Goal: Information Seeking & Learning: Learn about a topic

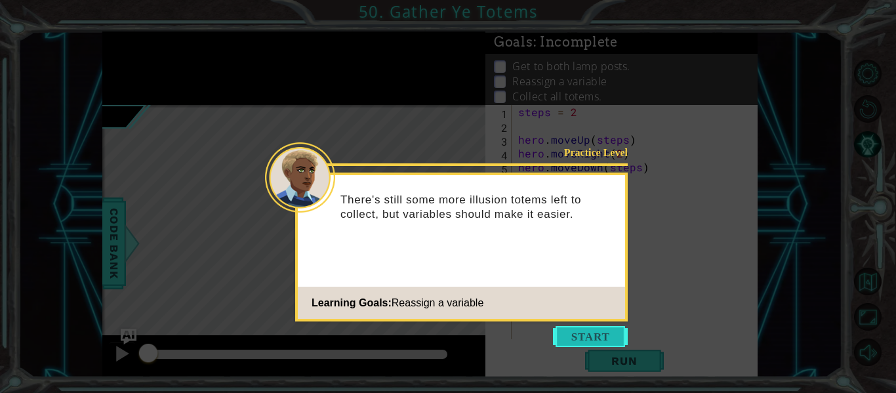
click at [573, 337] on button "Start" at bounding box center [590, 336] width 75 height 21
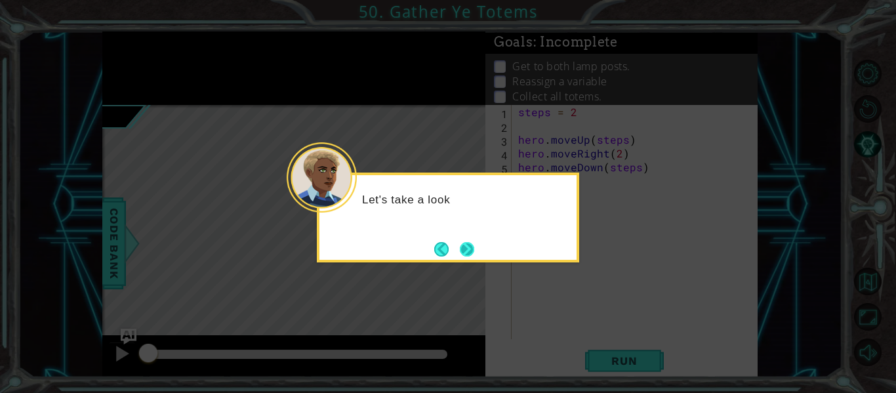
click at [462, 247] on button "Next" at bounding box center [467, 248] width 15 height 15
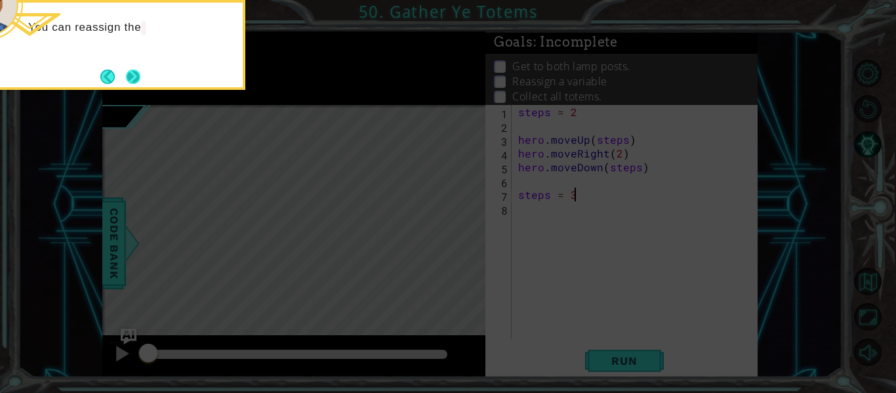
click at [127, 81] on button "Next" at bounding box center [133, 76] width 15 height 15
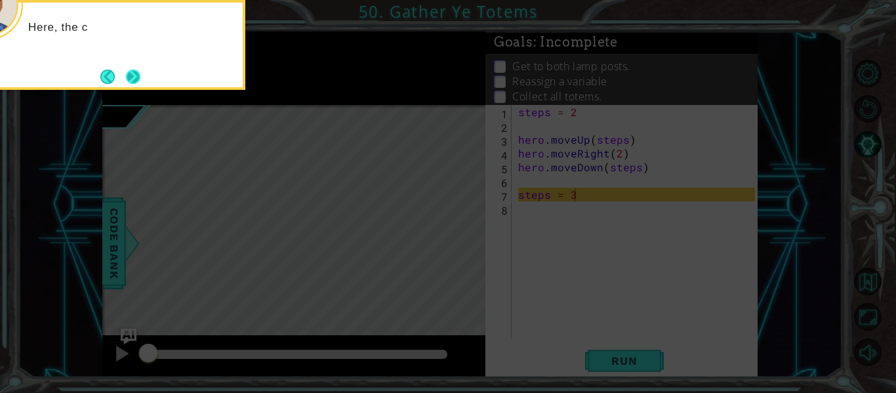
click at [129, 79] on button "Next" at bounding box center [133, 77] width 14 height 14
click at [129, 80] on button "Next" at bounding box center [133, 76] width 19 height 19
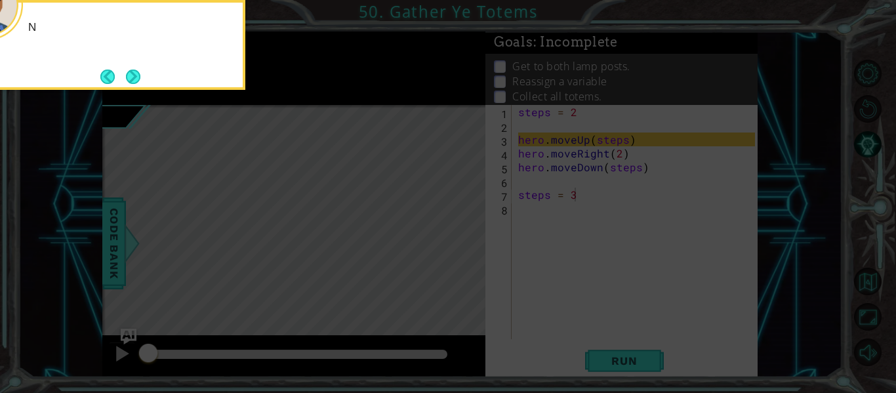
click at [129, 80] on button "Next" at bounding box center [133, 77] width 14 height 14
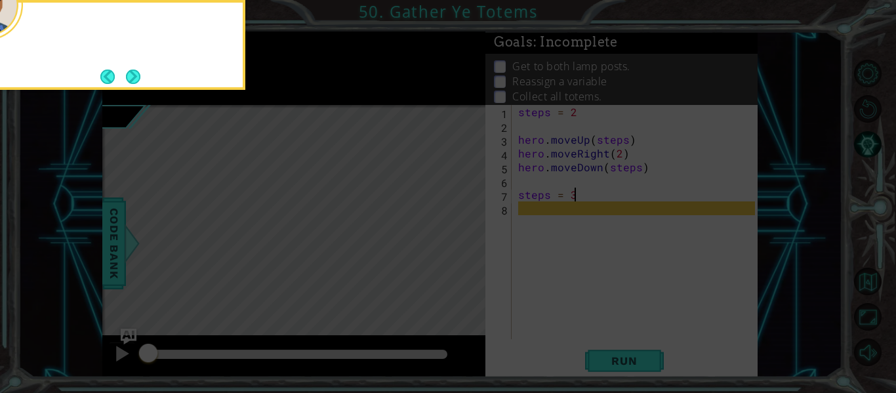
click at [129, 80] on button "Next" at bounding box center [133, 77] width 14 height 14
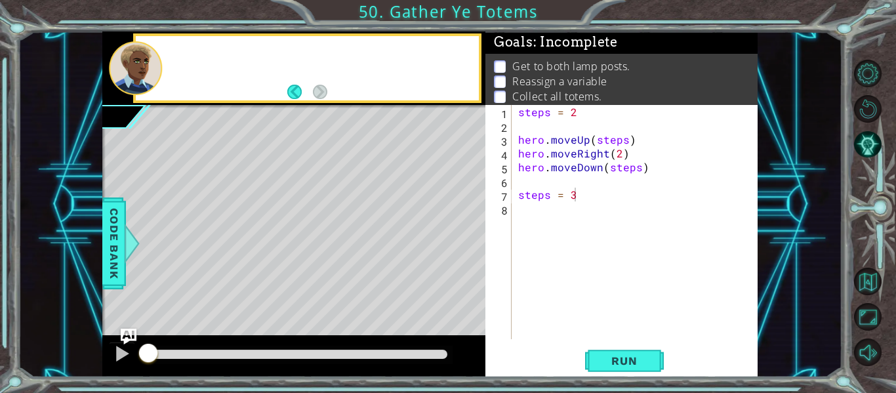
click at [129, 80] on div at bounding box center [135, 68] width 53 height 54
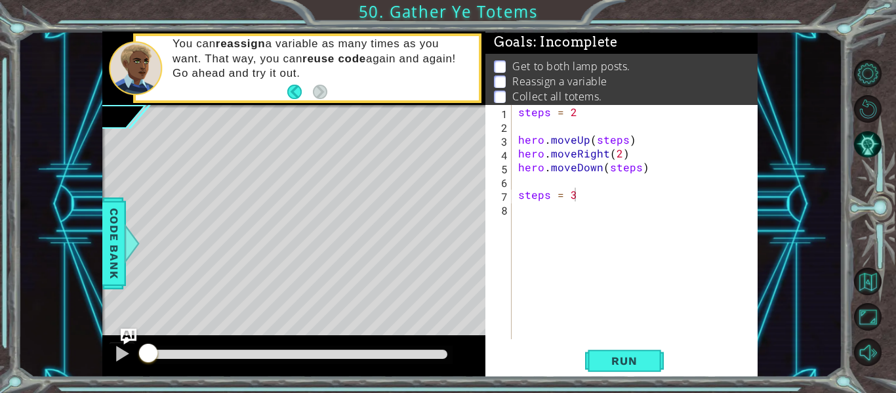
click at [529, 218] on div "steps = 2 hero . moveUp ( steps ) hero . moveRight ( 2 ) hero . moveDown ( step…" at bounding box center [639, 236] width 246 height 262
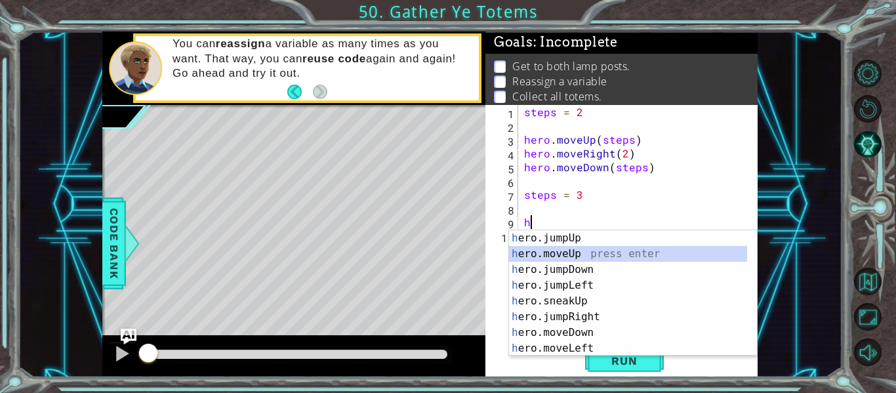
click at [539, 254] on div "h ero.jumpUp press enter h ero.moveUp press enter h ero.jumpDown press enter h …" at bounding box center [628, 308] width 238 height 157
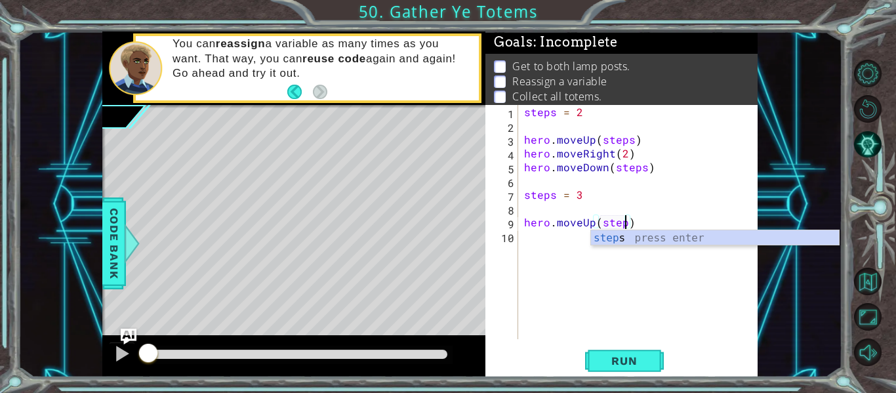
type textarea "hero.moveUp(steps)"
click at [613, 243] on div "steps press enter" at bounding box center [715, 253] width 248 height 47
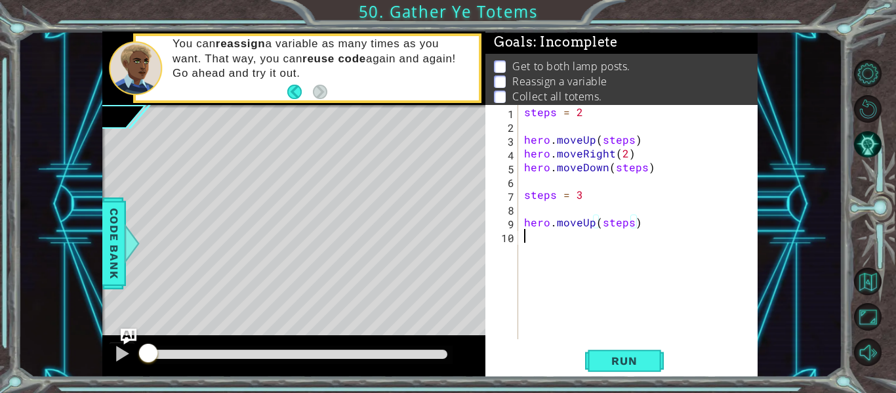
click at [543, 244] on div "steps = 2 hero . moveUp ( steps ) hero . moveRight ( 2 ) hero . moveDown ( step…" at bounding box center [641, 236] width 240 height 262
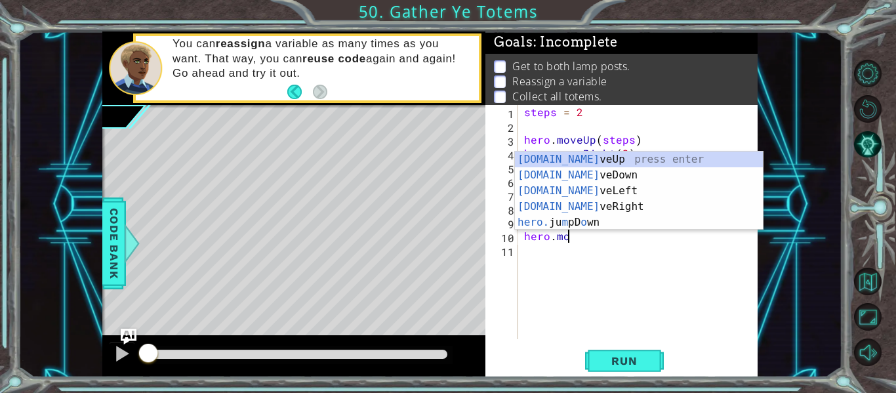
scroll to position [0, 3]
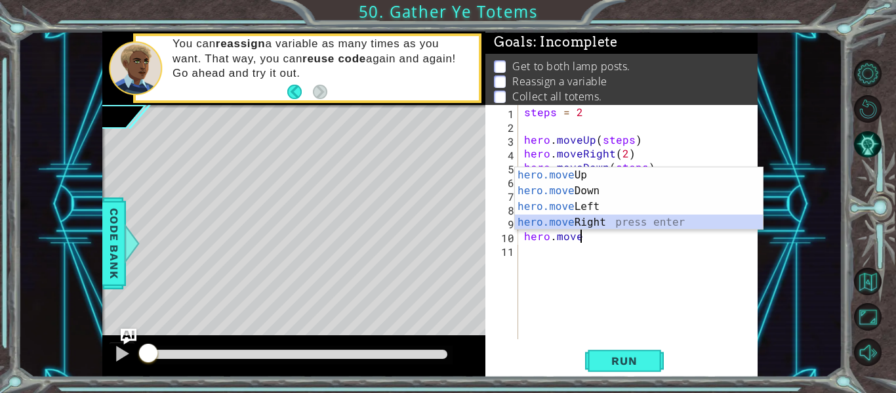
click at [586, 220] on div "hero.move Up press enter hero.move Down press enter hero.move Left press enter …" at bounding box center [639, 214] width 248 height 94
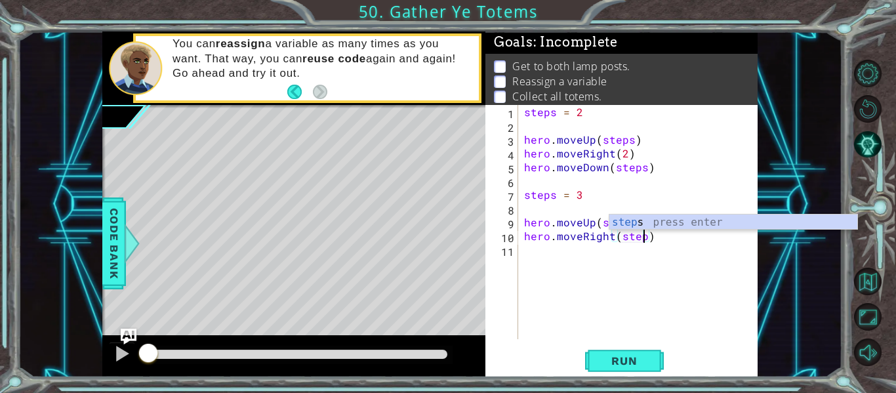
scroll to position [0, 8]
click at [663, 223] on div "steps press enter" at bounding box center [733, 237] width 248 height 47
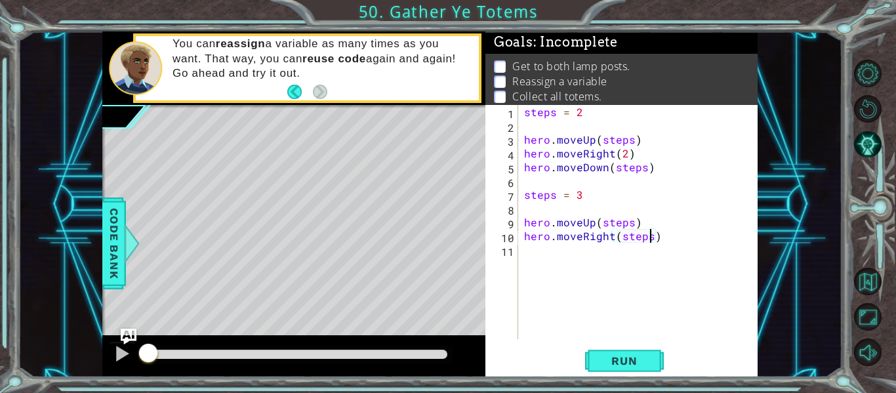
type textarea "hero.moveRight(steps)"
click at [538, 245] on div "steps = 2 hero . moveUp ( steps ) hero . moveRight ( 2 ) hero . moveDown ( step…" at bounding box center [641, 236] width 240 height 262
click at [668, 239] on div "steps = 2 hero . moveUp ( steps ) hero . moveRight ( 2 ) hero . moveDown ( step…" at bounding box center [641, 236] width 240 height 262
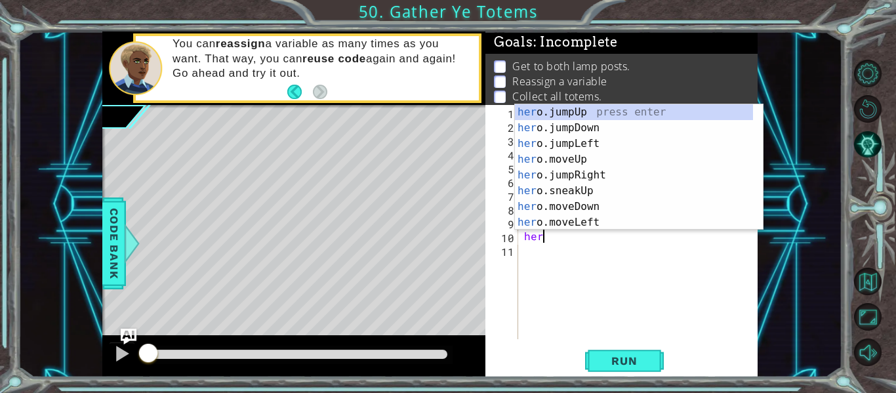
type textarea "h"
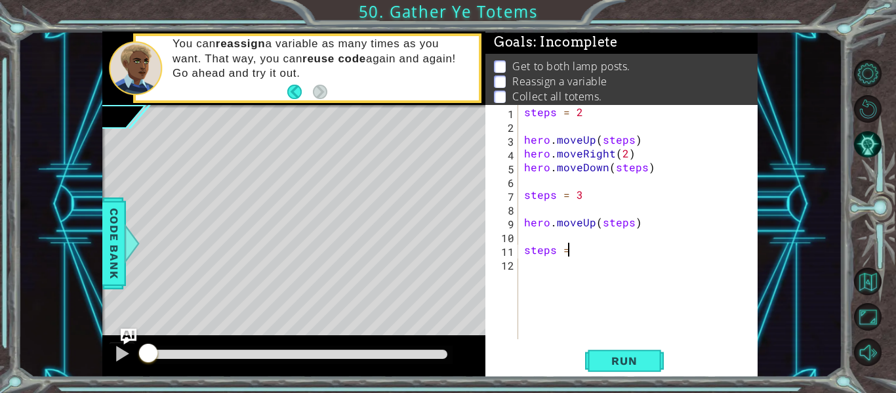
scroll to position [0, 2]
type textarea "steps = 2"
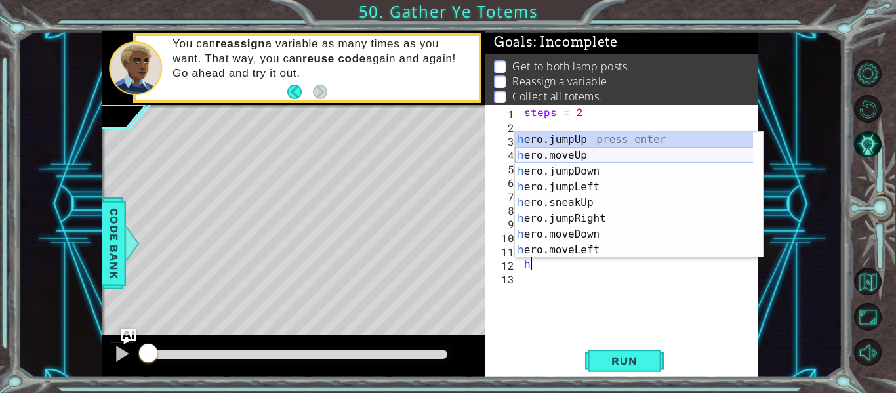
click at [573, 161] on div "h ero.jumpUp press enter h ero.moveUp press enter h ero.jumpDown press enter h …" at bounding box center [639, 210] width 248 height 157
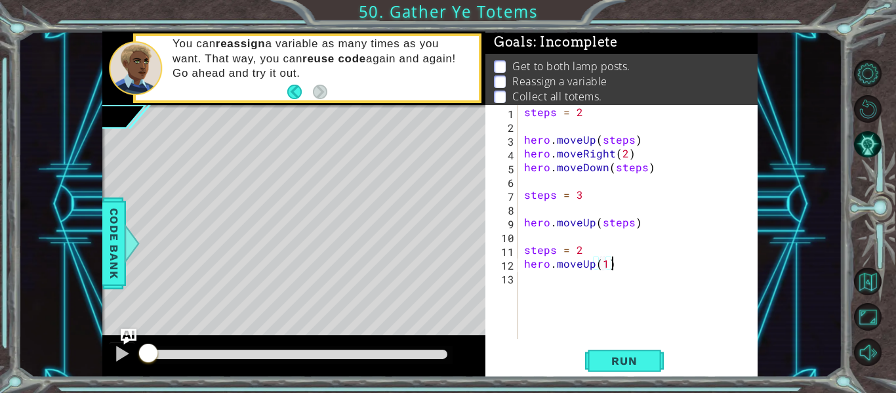
click at [620, 265] on div "steps = 2 hero . moveUp ( steps ) hero . moveRight ( 2 ) hero . moveDown ( step…" at bounding box center [641, 236] width 240 height 262
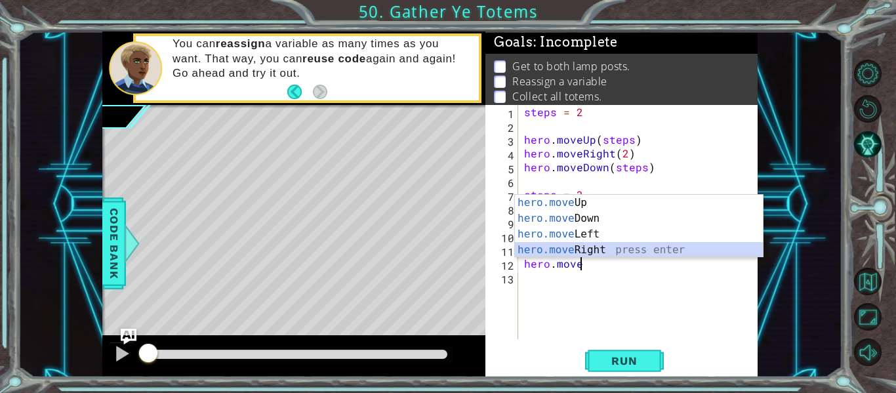
click at [596, 247] on div "hero.move Up press enter hero.move Down press enter hero.move Left press enter …" at bounding box center [639, 242] width 248 height 94
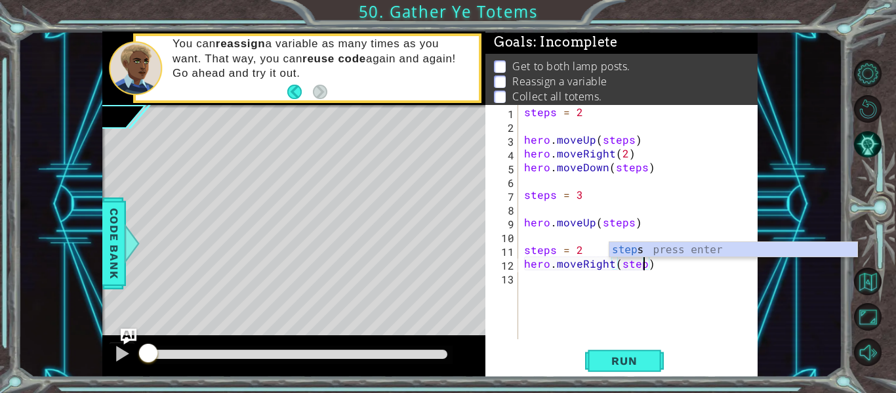
scroll to position [0, 8]
click at [645, 247] on div "steps press enter" at bounding box center [733, 265] width 248 height 47
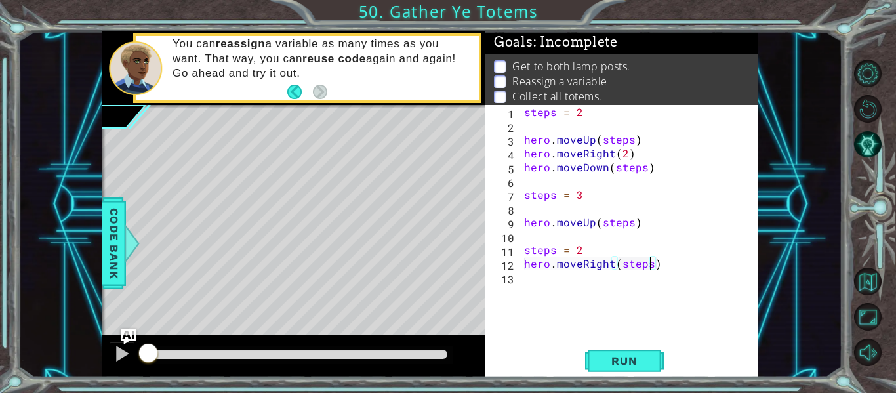
click at [580, 249] on div "steps = 2 hero . moveUp ( steps ) hero . moveRight ( 2 ) hero . moveDown ( step…" at bounding box center [641, 236] width 240 height 262
type textarea "steps = 2"
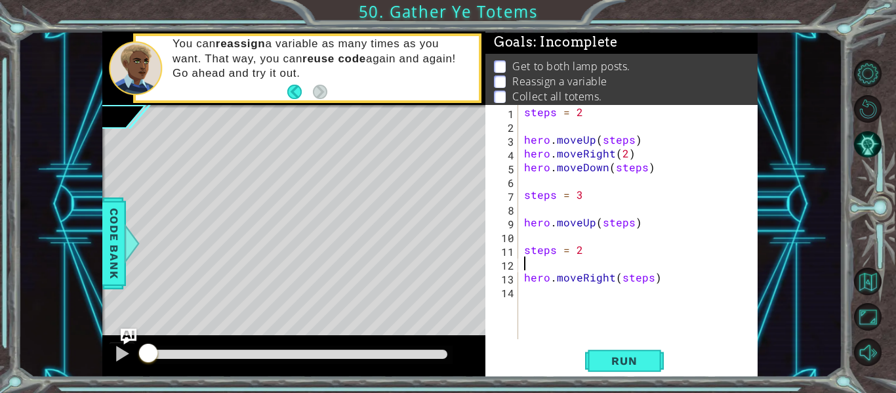
click at [659, 281] on div "steps = 2 hero . moveUp ( steps ) hero . moveRight ( 2 ) hero . moveDown ( step…" at bounding box center [641, 236] width 240 height 262
type textarea "hero.moveRight(steps)"
click at [528, 293] on div "steps = 2 hero . moveUp ( steps ) hero . moveRight ( 2 ) hero . moveDown ( step…" at bounding box center [641, 236] width 240 height 262
click at [624, 367] on span "Run" at bounding box center [624, 360] width 52 height 13
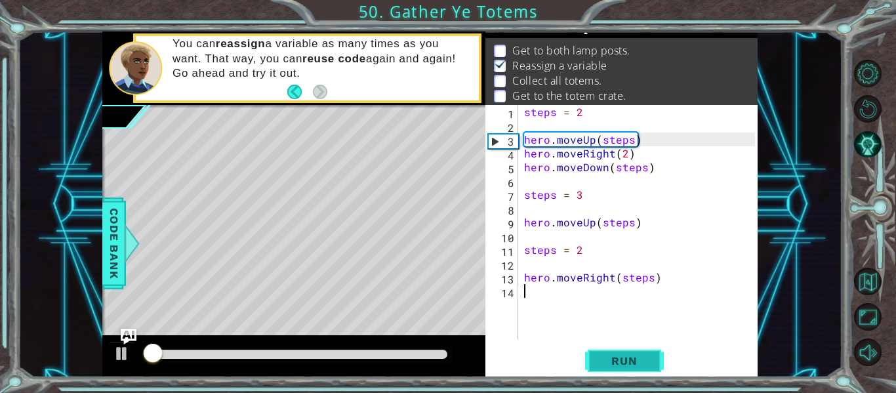
scroll to position [19, 0]
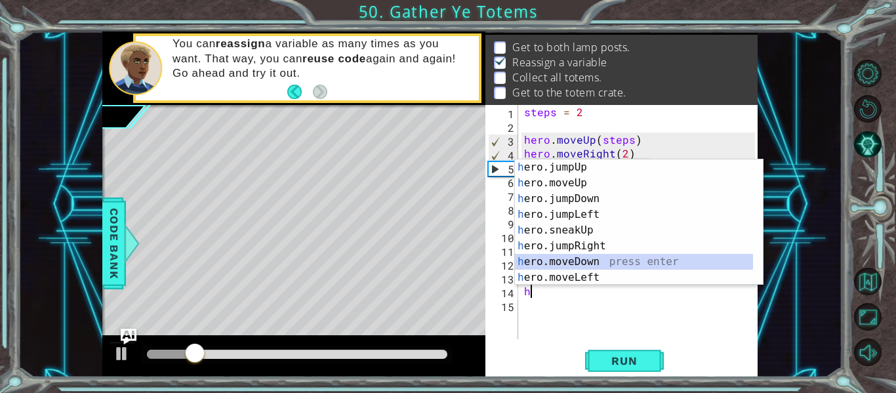
click at [568, 260] on div "h ero.jumpUp press enter h ero.moveUp press enter h ero.jumpDown press enter h …" at bounding box center [634, 237] width 238 height 157
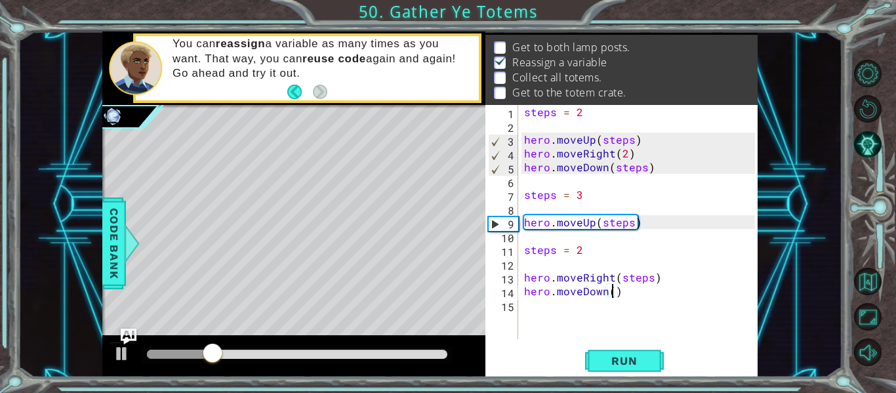
scroll to position [0, 6]
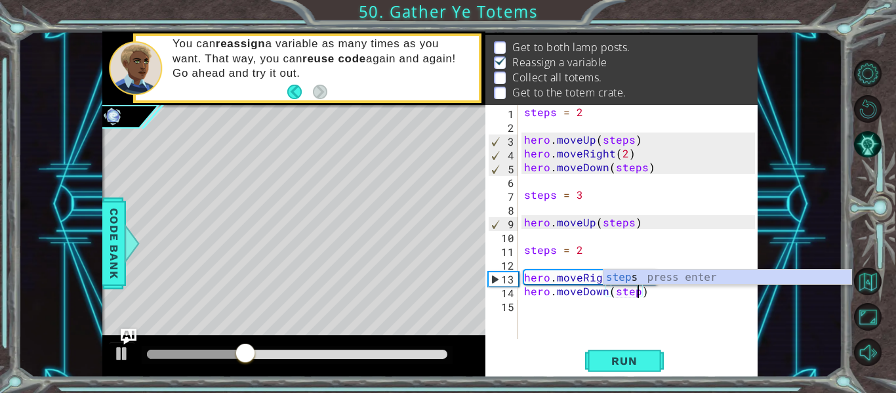
type textarea "hero.moveDown(steps)"
click at [527, 317] on div "steps = 2 hero . moveUp ( steps ) hero . moveRight ( 2 ) hero . moveDown ( step…" at bounding box center [641, 236] width 240 height 262
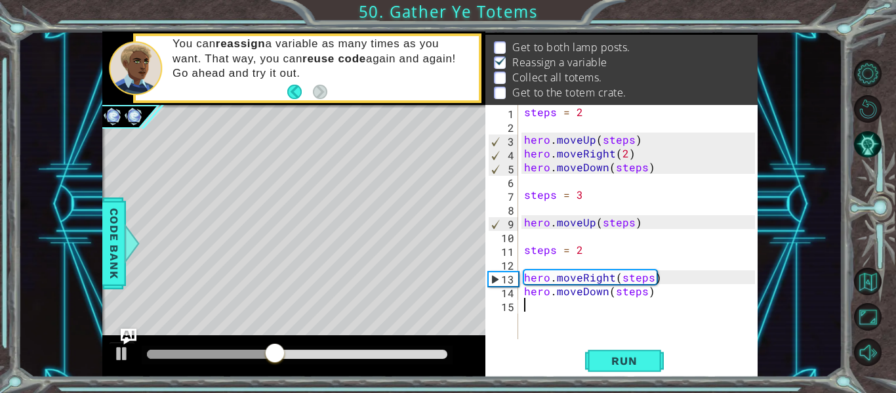
scroll to position [0, 0]
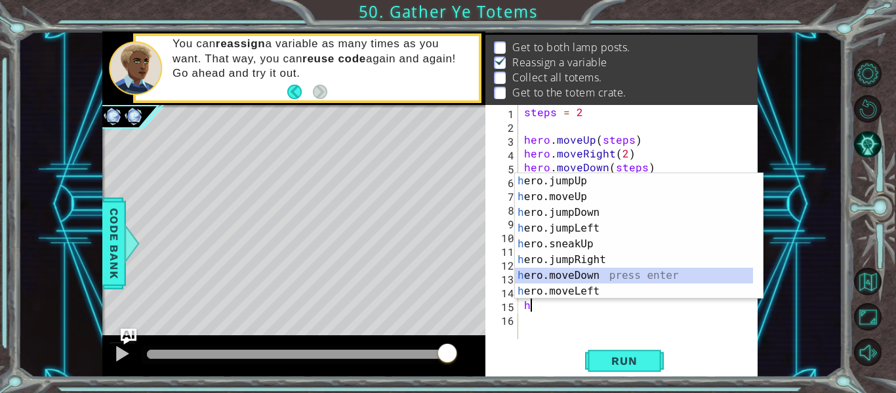
click at [569, 274] on div "h ero.jumpUp press enter h ero.moveUp press enter h ero.jumpDown press enter h …" at bounding box center [634, 251] width 238 height 157
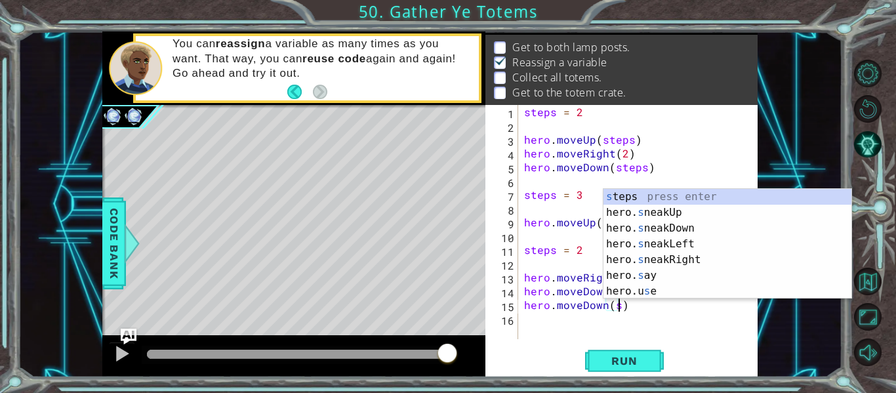
scroll to position [0, 6]
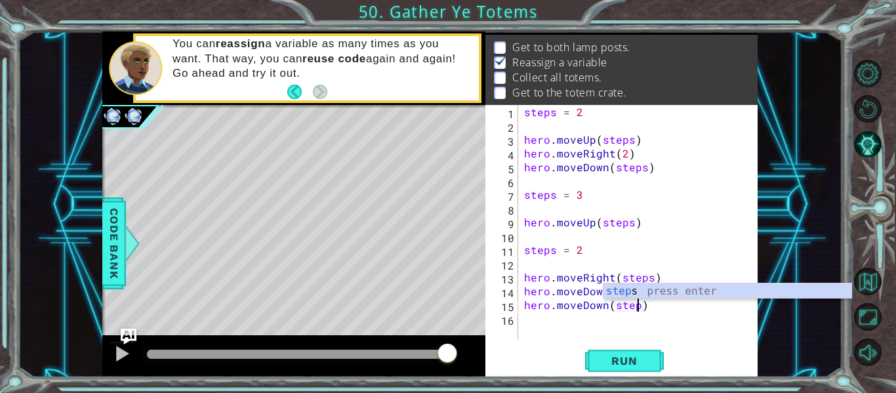
type textarea "hero.moveDown(steps)"
click at [536, 320] on div "steps = 2 hero . moveUp ( steps ) hero . moveRight ( 2 ) hero . moveDown ( step…" at bounding box center [641, 236] width 240 height 262
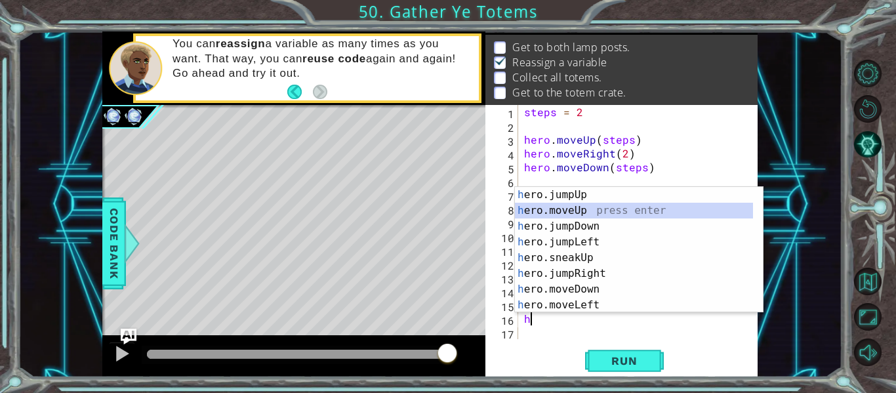
click at [569, 211] on div "h ero.jumpUp press enter h ero.moveUp press enter h ero.jumpDown press enter h …" at bounding box center [634, 265] width 238 height 157
type textarea "hero.moveUp(1)"
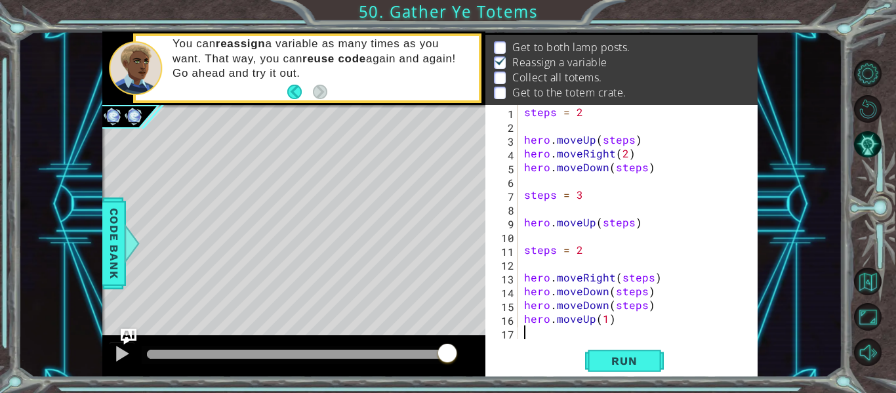
click at [531, 336] on div "steps = 2 hero . moveUp ( steps ) hero . moveRight ( 2 ) hero . moveDown ( step…" at bounding box center [641, 236] width 240 height 262
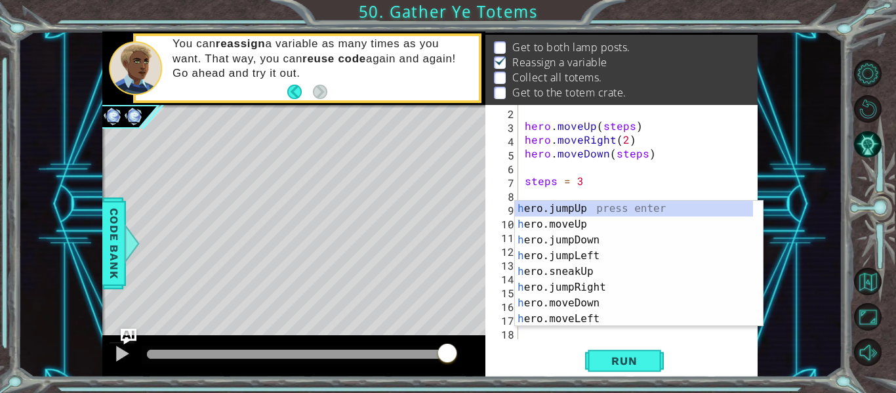
scroll to position [14, 0]
click at [568, 224] on div "h ero.jumpUp press enter h ero.moveUp press enter h ero.jumpDown press enter h …" at bounding box center [634, 279] width 238 height 157
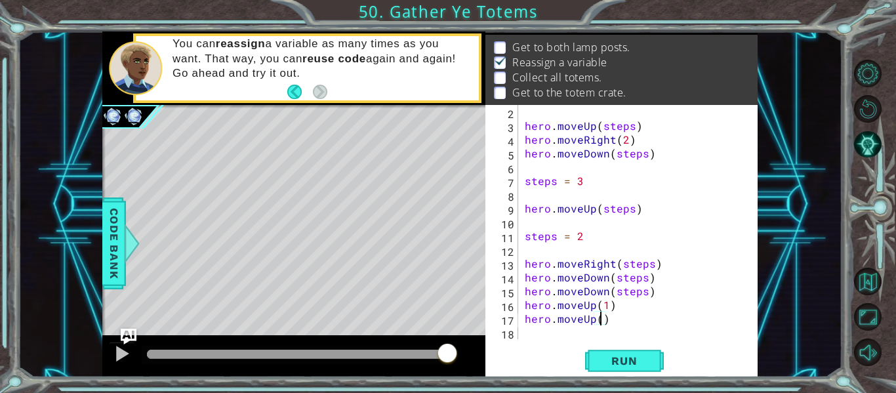
scroll to position [0, 5]
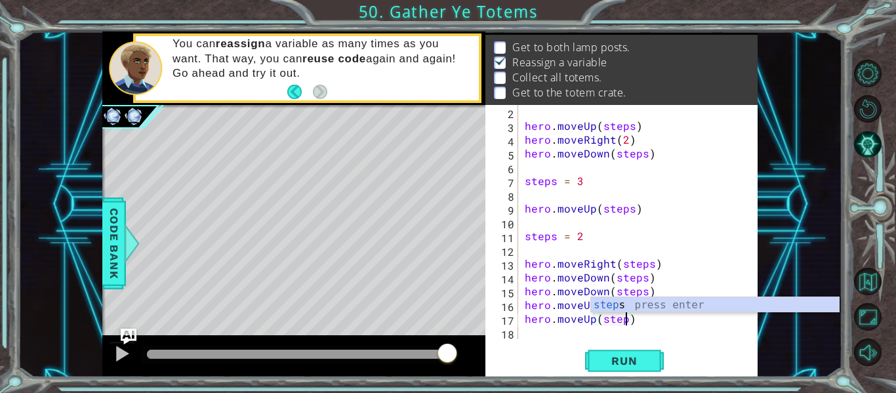
type textarea "hero.moveUp(steps)"
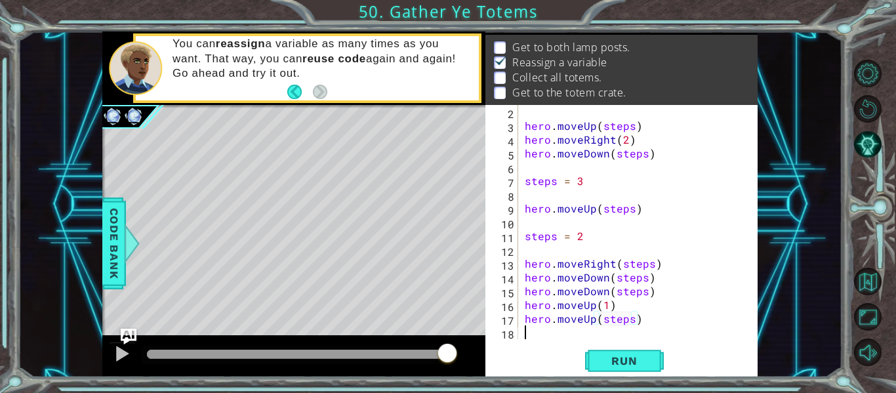
click at [678, 330] on div "hero . moveUp ( steps ) hero . moveRight ( 2 ) hero . moveDown ( steps ) steps …" at bounding box center [637, 236] width 230 height 262
click at [605, 303] on div "hero . moveUp ( steps ) hero . moveRight ( 2 ) hero . moveDown ( steps ) steps …" at bounding box center [637, 236] width 230 height 262
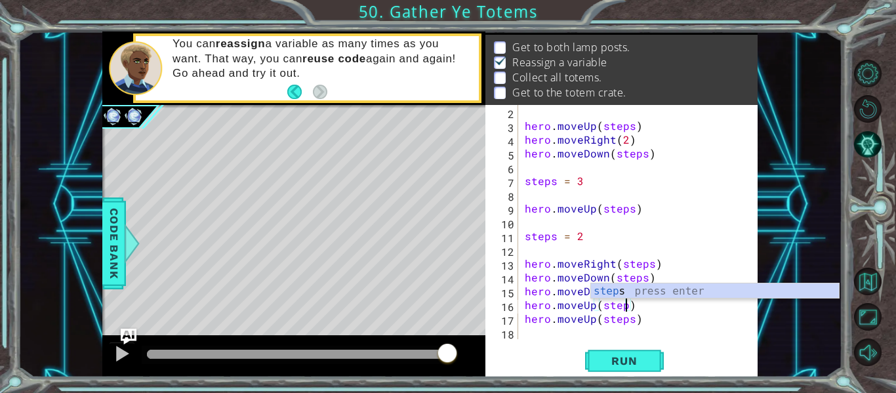
type textarea "hero.moveUp(steps)"
click at [530, 332] on div "hero . moveUp ( steps ) hero . moveRight ( 2 ) hero . moveDown ( steps ) steps …" at bounding box center [637, 236] width 230 height 262
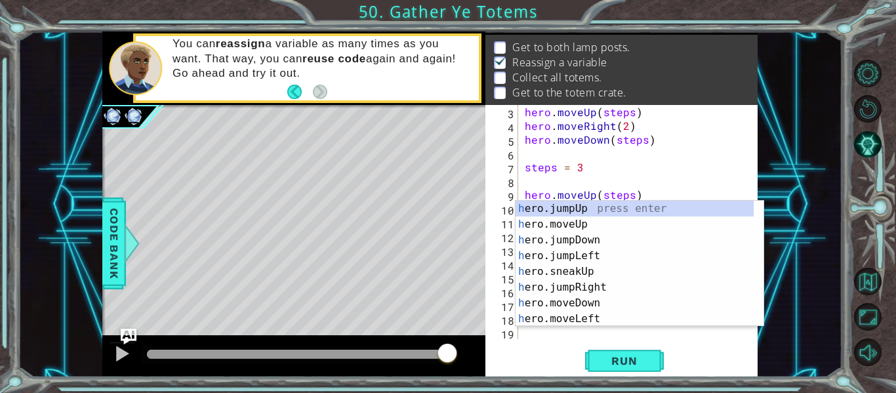
scroll to position [28, 0]
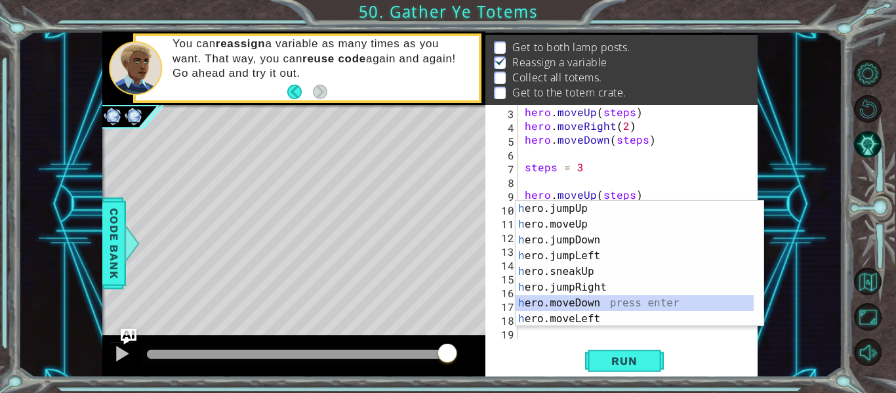
click at [577, 304] on div "h ero.jumpUp press enter h ero.moveUp press enter h ero.jumpDown press enter h …" at bounding box center [635, 279] width 238 height 157
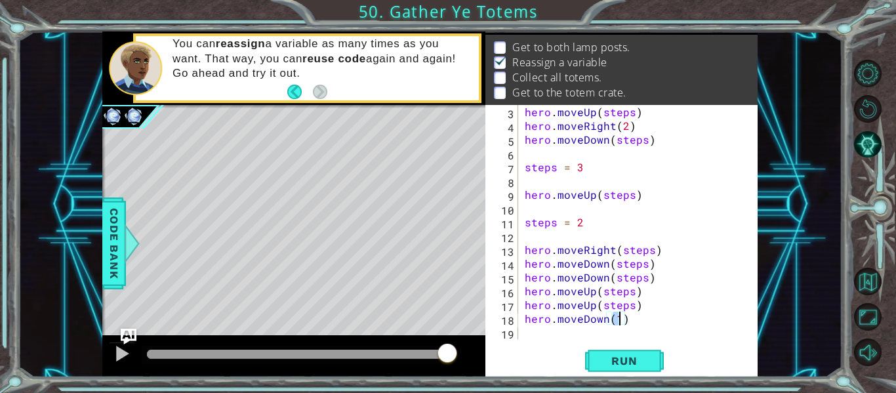
click at [634, 319] on div "hero . moveUp ( steps ) hero . moveRight ( 2 ) hero . moveDown ( steps ) steps …" at bounding box center [637, 236] width 230 height 262
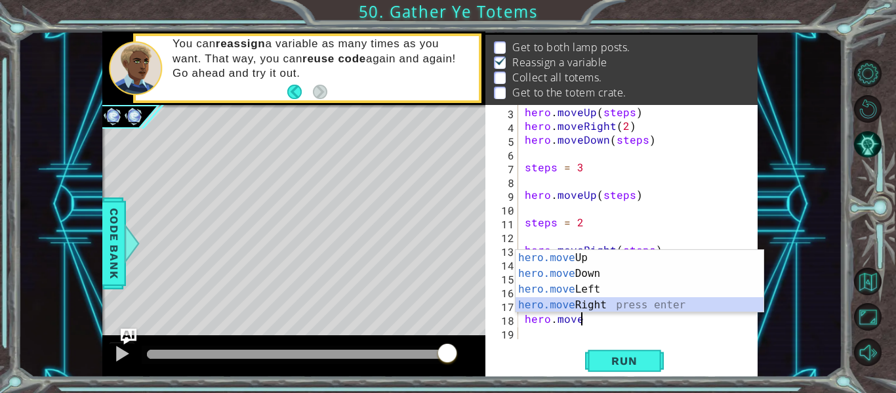
click at [583, 298] on div "hero.move Up press enter hero.move Down press enter hero.move Left press enter …" at bounding box center [640, 297] width 248 height 94
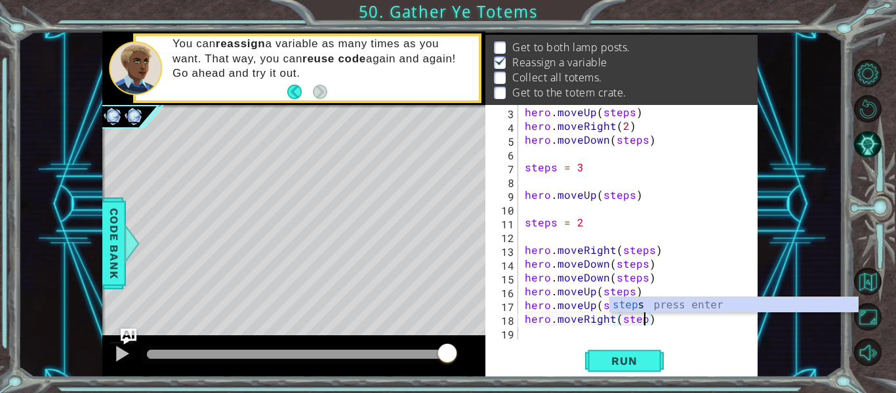
type textarea "hero.moveRight(steps)"
click at [538, 336] on div "hero . moveUp ( steps ) hero . moveRight ( 2 ) hero . moveDown ( steps ) steps …" at bounding box center [637, 236] width 230 height 262
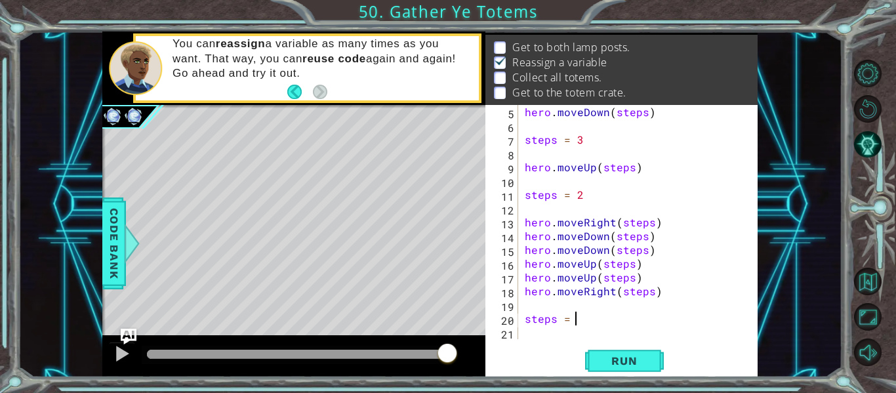
scroll to position [0, 3]
type textarea "steps = 4"
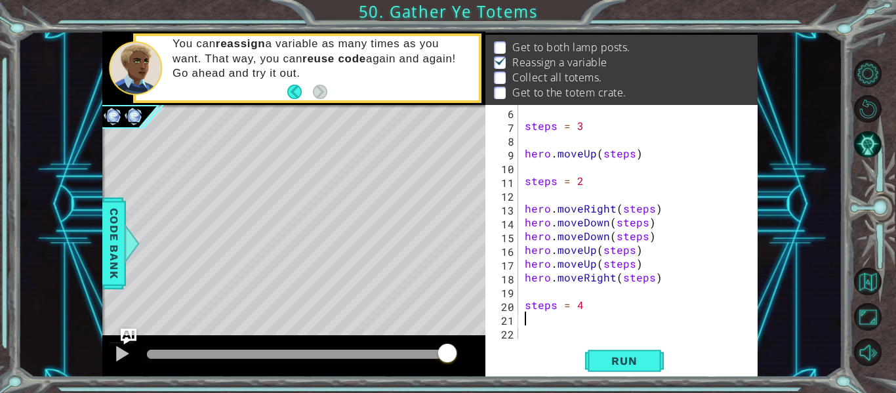
scroll to position [83, 0]
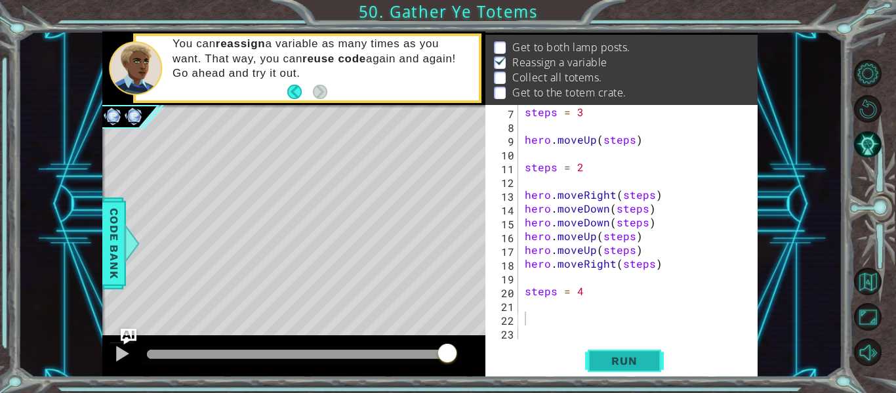
click at [631, 357] on span "Run" at bounding box center [624, 360] width 52 height 13
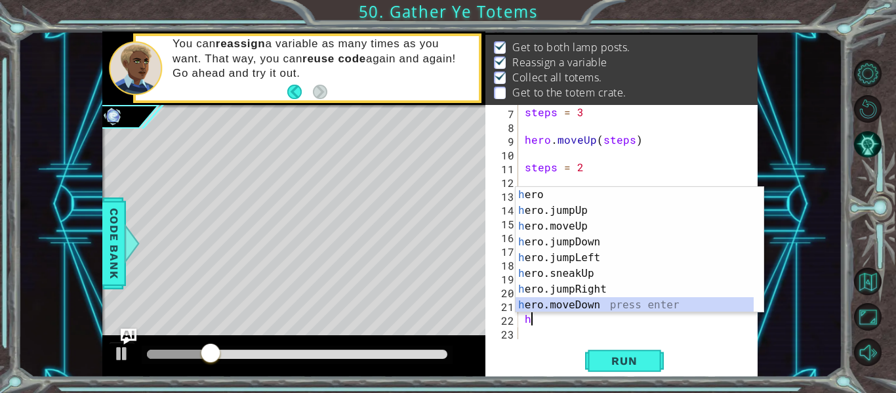
click at [582, 303] on div "h ero press enter h ero.jumpUp press enter h ero.moveUp press enter h ero.jumpD…" at bounding box center [640, 265] width 248 height 157
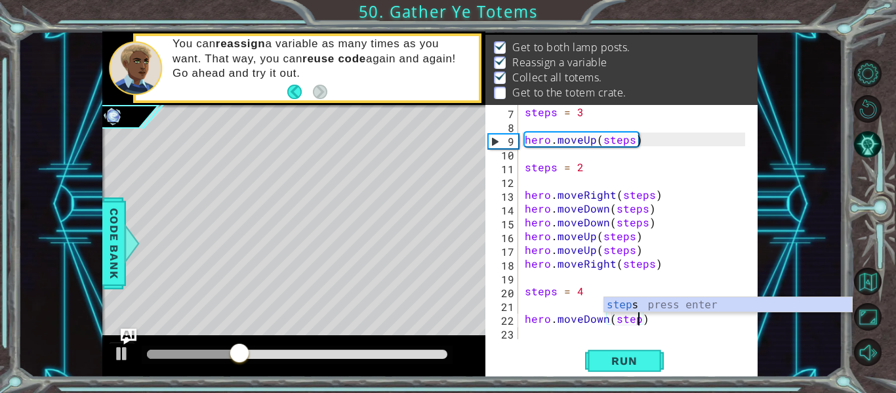
scroll to position [0, 7]
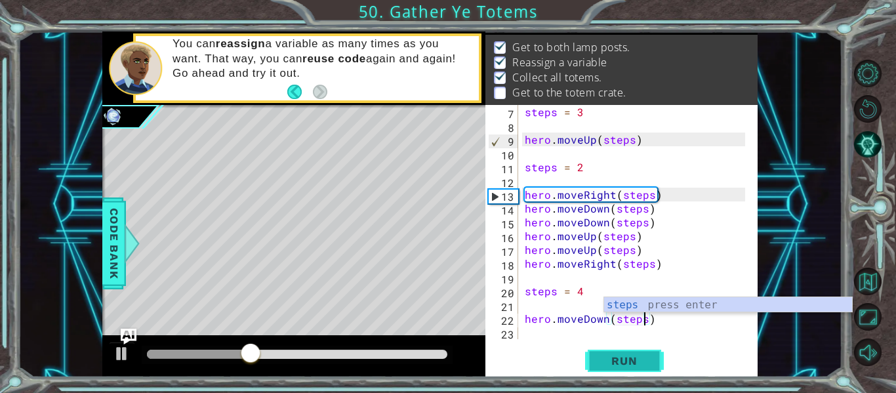
type textarea "hero.moveDown(steps)"
click at [609, 354] on span "Run" at bounding box center [624, 360] width 52 height 13
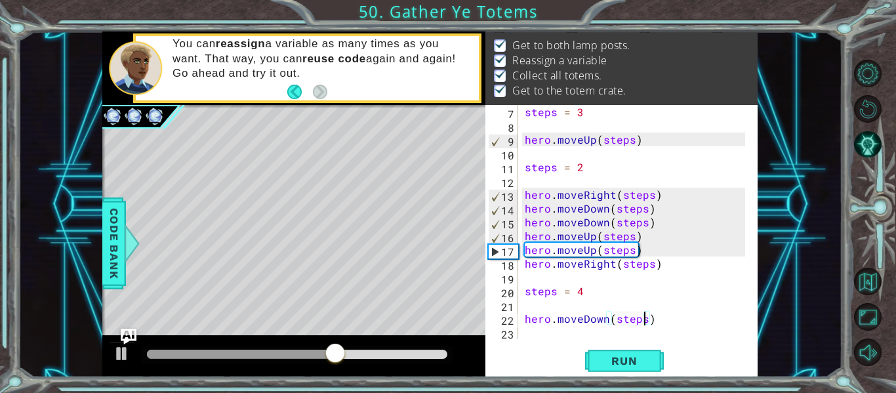
scroll to position [0, 0]
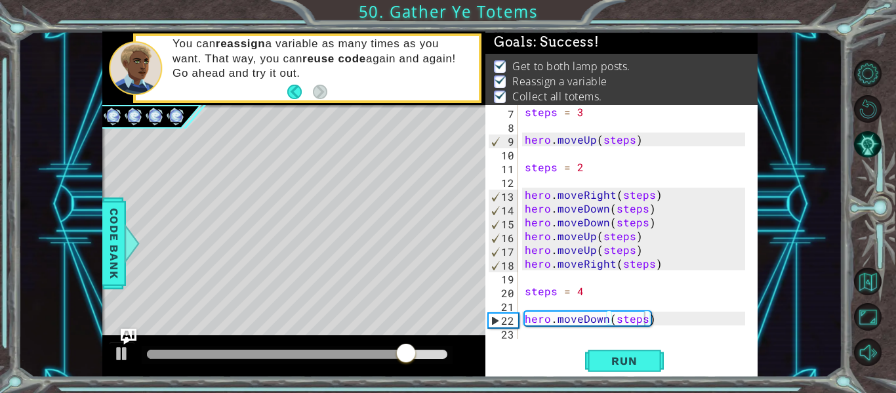
click at [533, 74] on p "Reassign a variable" at bounding box center [559, 81] width 94 height 14
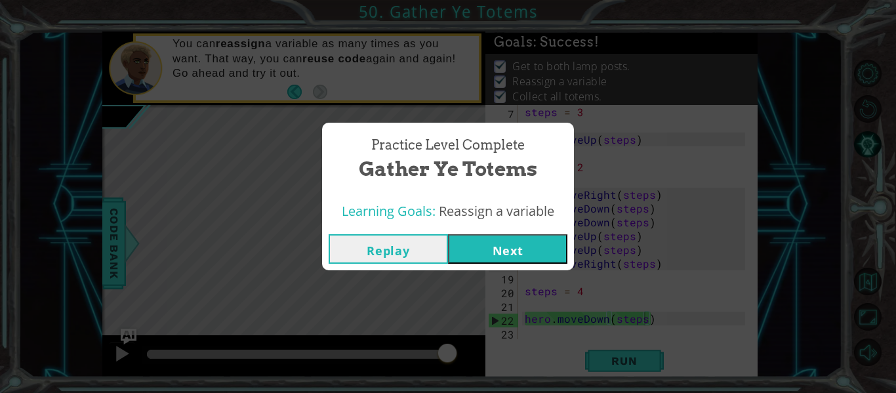
click at [490, 247] on button "Next" at bounding box center [507, 249] width 119 height 30
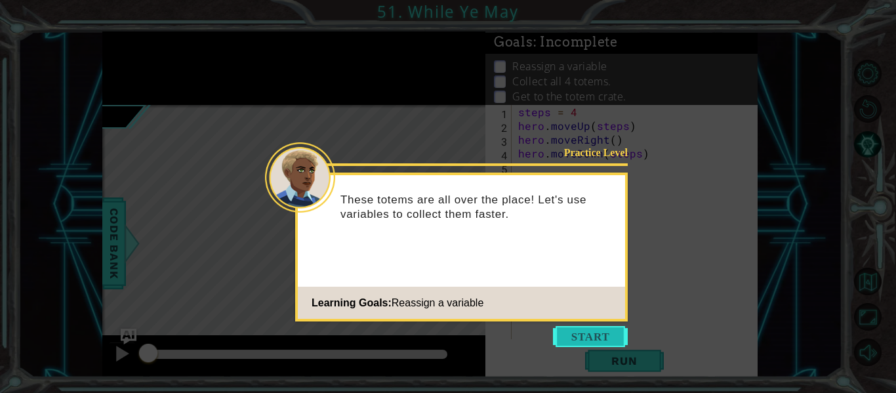
click at [569, 338] on button "Start" at bounding box center [590, 336] width 75 height 21
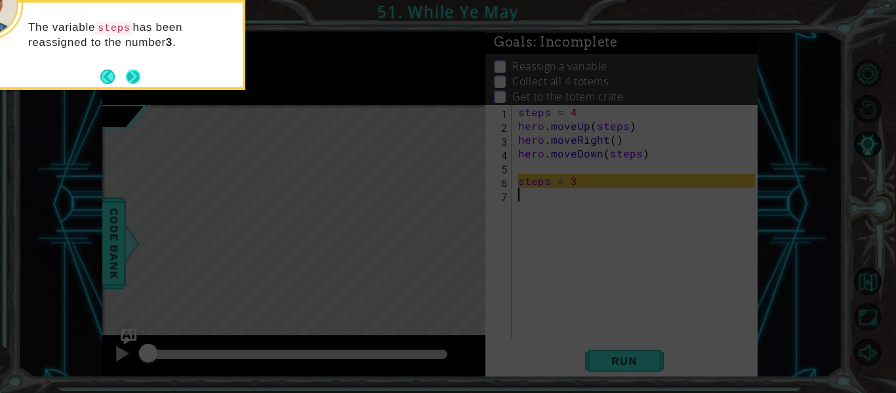
click at [130, 71] on button "Next" at bounding box center [132, 76] width 15 height 15
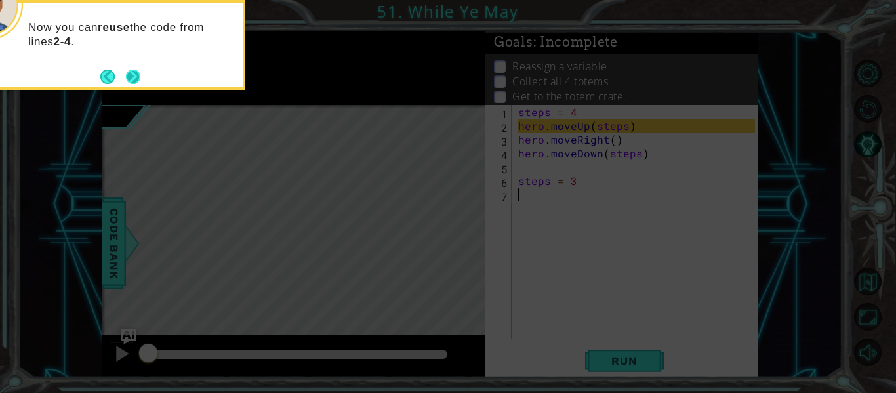
click at [134, 73] on button "Next" at bounding box center [133, 77] width 14 height 14
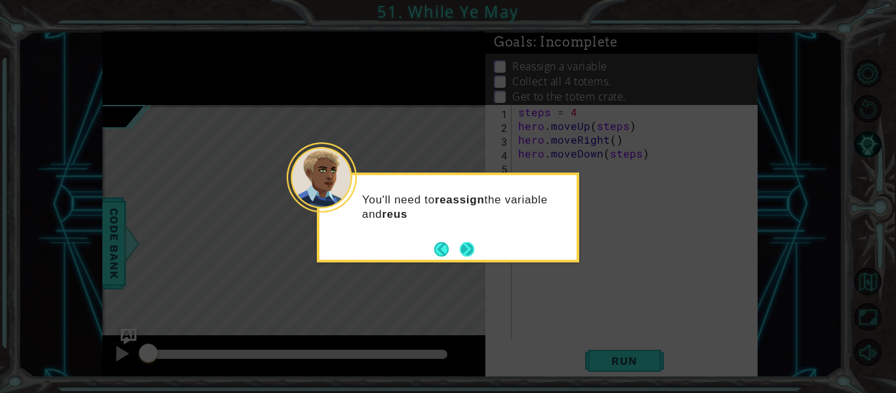
click at [472, 254] on button "Next" at bounding box center [467, 248] width 15 height 15
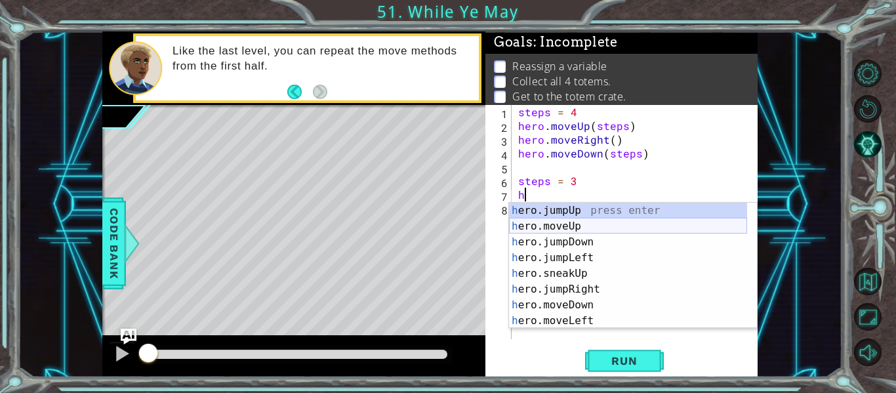
click at [520, 231] on div "h ero.jumpUp press enter h ero.moveUp press enter h ero.jumpDown press enter h …" at bounding box center [628, 281] width 238 height 157
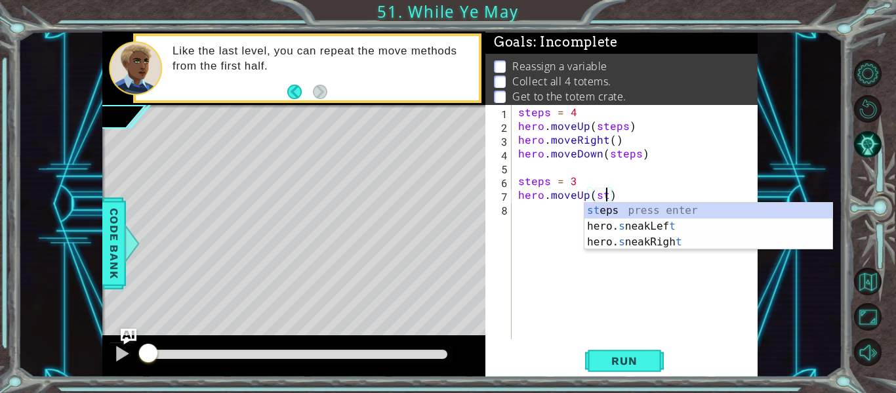
scroll to position [0, 6]
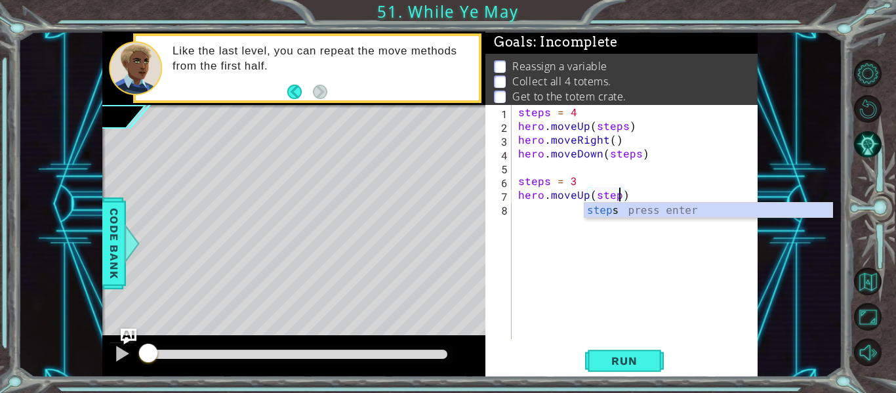
type textarea "hero.moveUp(steps)"
click at [534, 211] on div "steps = 4 hero . moveUp ( steps ) hero . moveRight ( ) hero . moveDown ( steps …" at bounding box center [639, 236] width 246 height 262
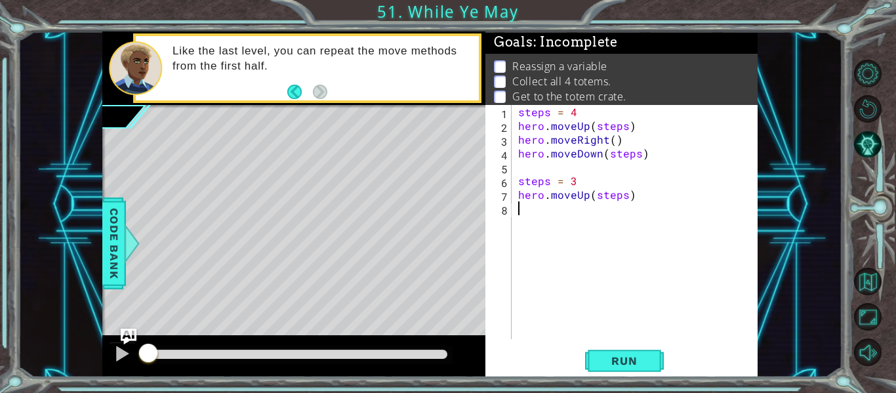
scroll to position [0, 0]
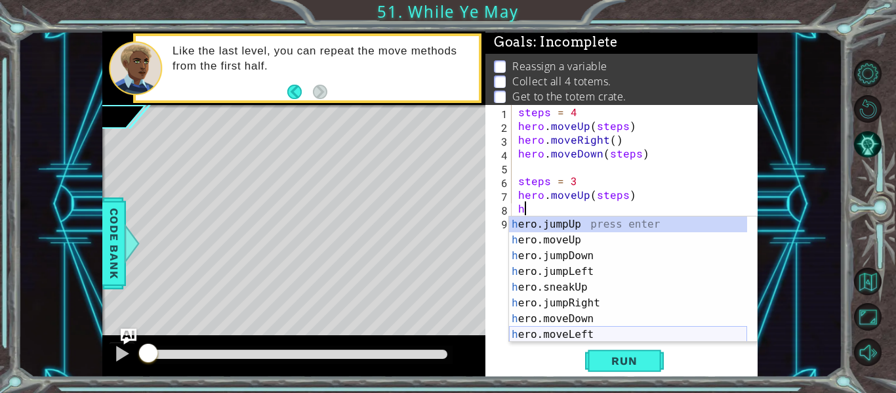
click at [567, 331] on div "h ero.jumpUp press enter h ero.moveUp press enter h ero.jumpDown press enter h …" at bounding box center [628, 294] width 238 height 157
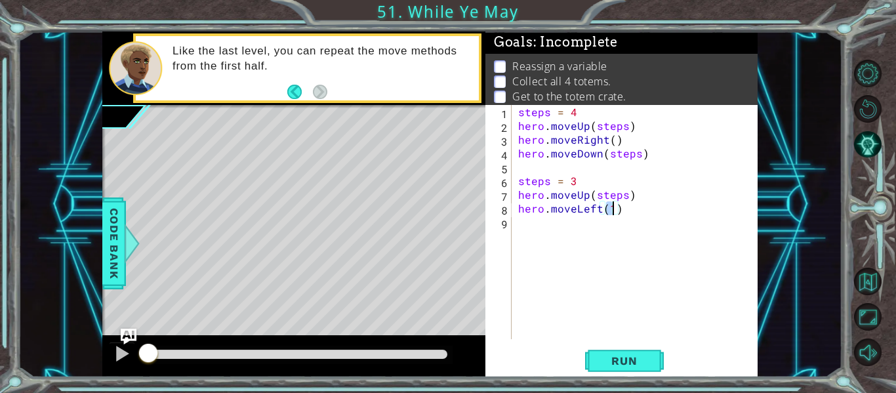
click at [599, 207] on div "steps = 4 hero . moveUp ( steps ) hero . moveRight ( ) hero . moveDown ( steps …" at bounding box center [639, 236] width 246 height 262
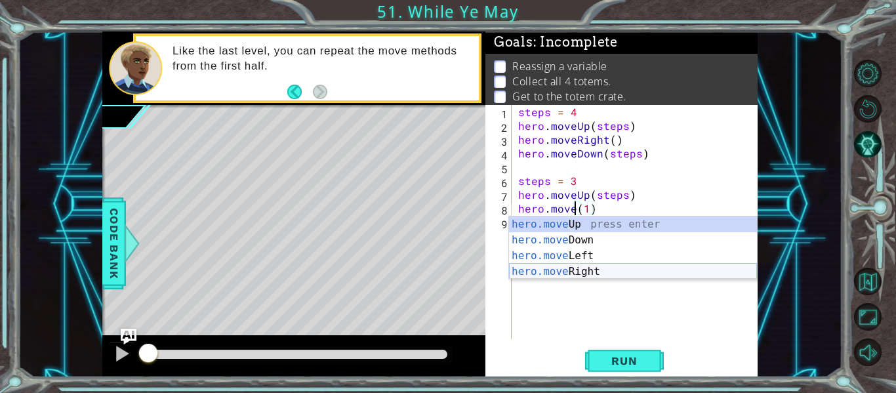
click at [573, 270] on div "hero.move Up press enter hero.move Down press enter hero.move Left press enter …" at bounding box center [633, 263] width 248 height 94
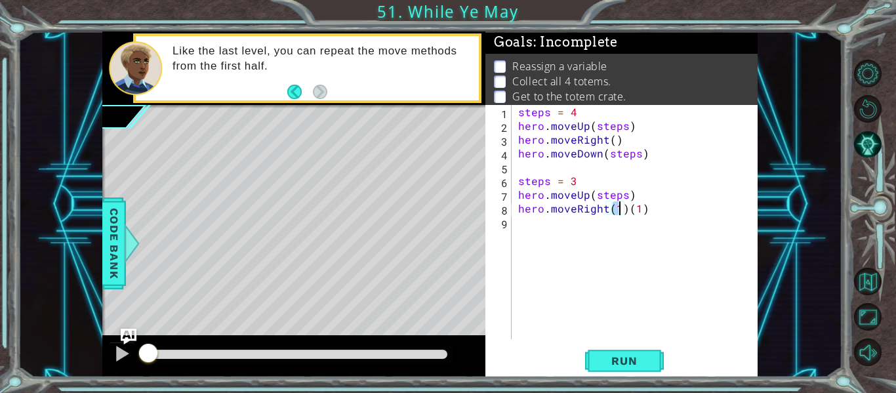
click at [653, 214] on div "steps = 4 hero . moveUp ( steps ) hero . moveRight ( ) hero . moveDown ( steps …" at bounding box center [639, 236] width 246 height 262
type textarea "hero.moveRight(1)"
click at [514, 232] on div "hero.moveRight(1) 1 2 3 4 5 6 7 8 9 steps = 4 hero . moveUp ( steps ) hero . mo…" at bounding box center [620, 222] width 270 height 234
click at [514, 224] on div "hero.moveRight(1) 1 2 3 4 5 6 7 8 9 steps = 4 hero . moveUp ( steps ) hero . mo…" at bounding box center [620, 222] width 270 height 234
click at [518, 223] on div "steps = 4 hero . moveUp ( steps ) hero . moveRight ( ) hero . moveDown ( steps …" at bounding box center [639, 236] width 246 height 262
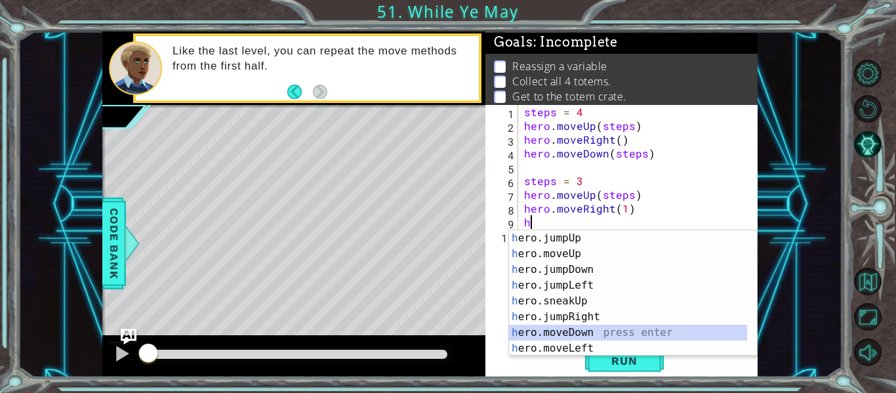
click at [563, 333] on div "h ero.jumpUp press enter h ero.moveUp press enter h ero.jumpDown press enter h …" at bounding box center [628, 308] width 238 height 157
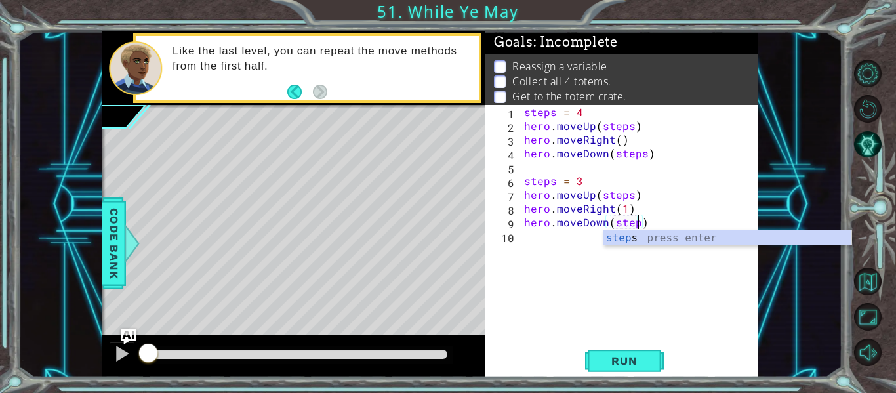
type textarea "hero.moveDown(steps)"
click at [566, 235] on div "steps = 4 hero . moveUp ( steps ) hero . moveRight ( ) hero . moveDown ( steps …" at bounding box center [641, 236] width 240 height 262
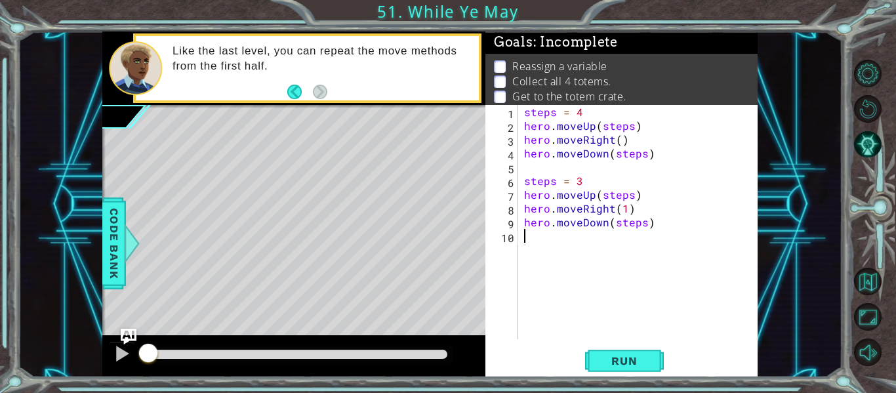
scroll to position [0, 0]
click at [615, 365] on span "Run" at bounding box center [624, 360] width 52 height 13
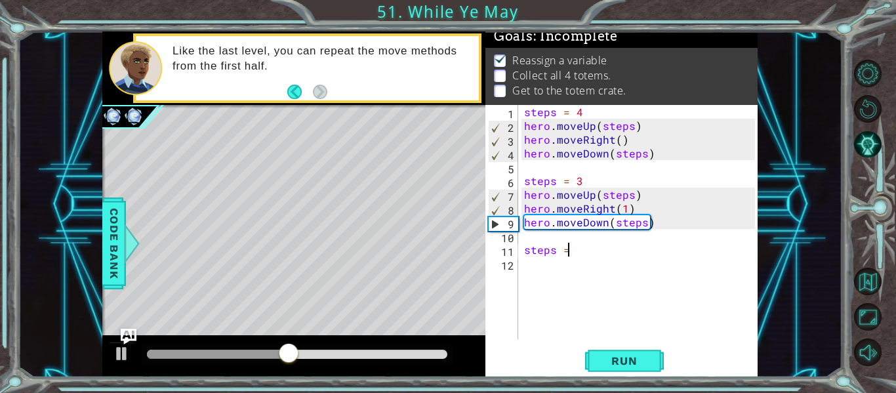
scroll to position [0, 2]
type textarea "steps = 2"
click at [535, 268] on div "steps = 4 hero . moveUp ( steps ) hero . moveRight ( ) hero . moveDown ( steps …" at bounding box center [641, 236] width 240 height 262
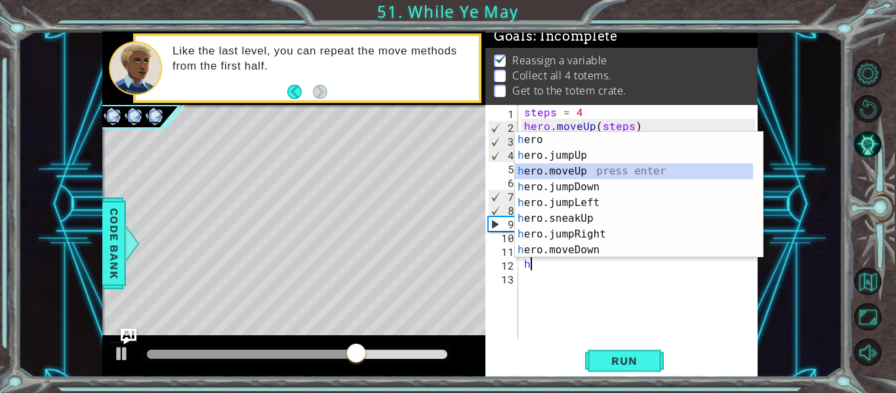
click at [559, 171] on div "h ero press enter h ero.jumpUp press enter h ero.moveUp press enter h ero.jumpD…" at bounding box center [634, 210] width 238 height 157
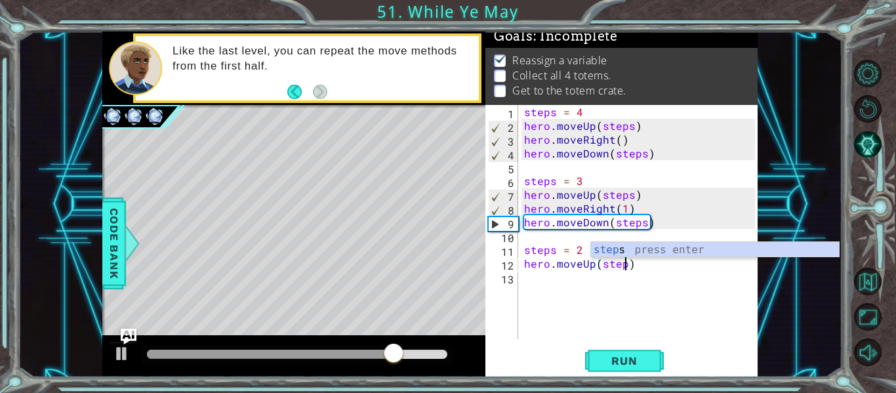
type textarea "hero.moveUp(steps)"
click at [567, 275] on div "steps = 4 hero . moveUp ( steps ) hero . moveRight ( ) hero . moveDown ( steps …" at bounding box center [641, 236] width 240 height 262
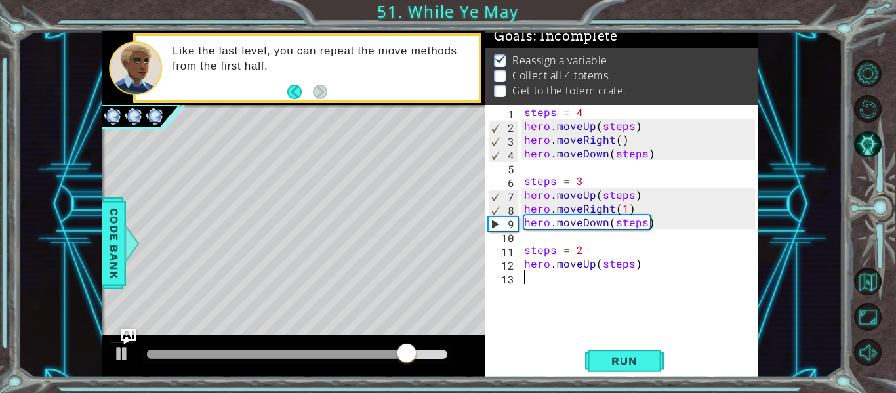
scroll to position [0, 0]
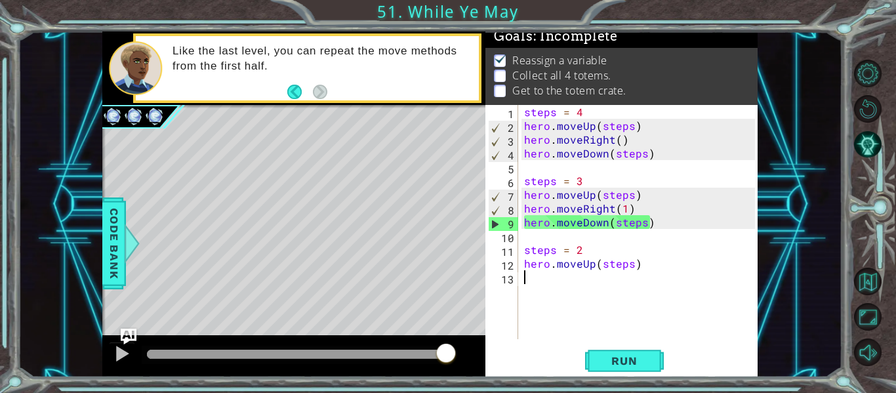
type textarea "h"
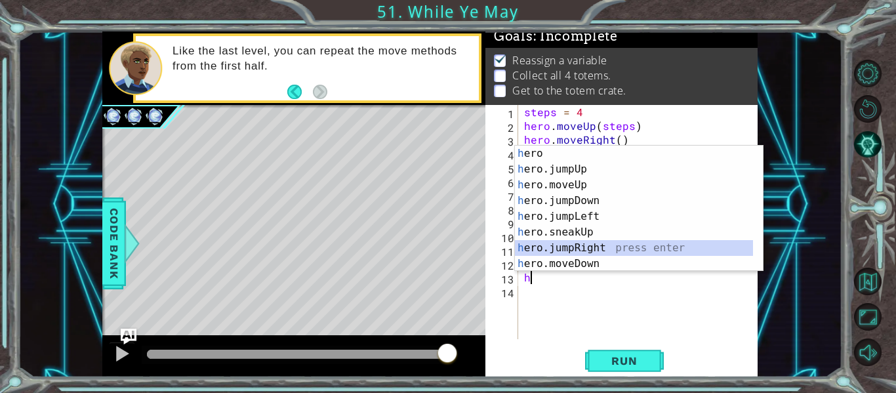
click at [590, 243] on div "h ero press enter h ero.jumpUp press enter h ero.moveUp press enter h ero.jumpD…" at bounding box center [634, 224] width 238 height 157
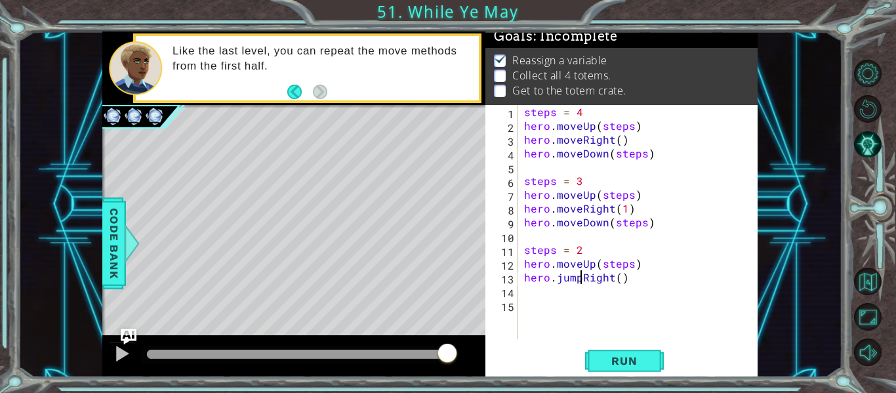
click at [578, 276] on div "steps = 4 hero . moveUp ( steps ) hero . moveRight ( ) hero . moveDown ( steps …" at bounding box center [641, 236] width 240 height 262
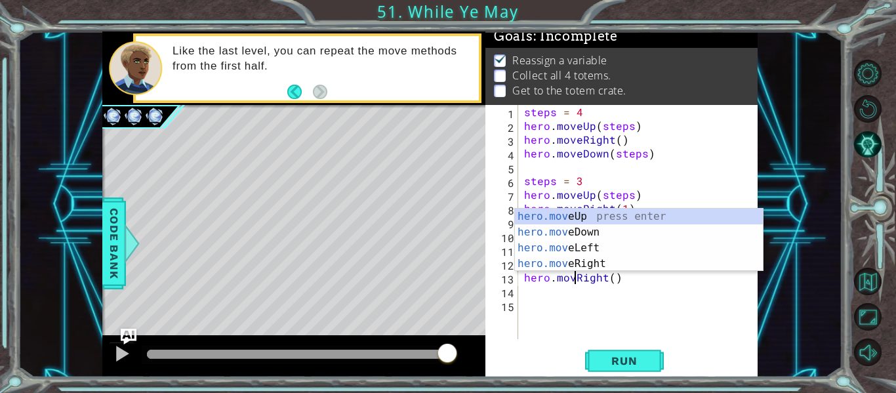
scroll to position [0, 4]
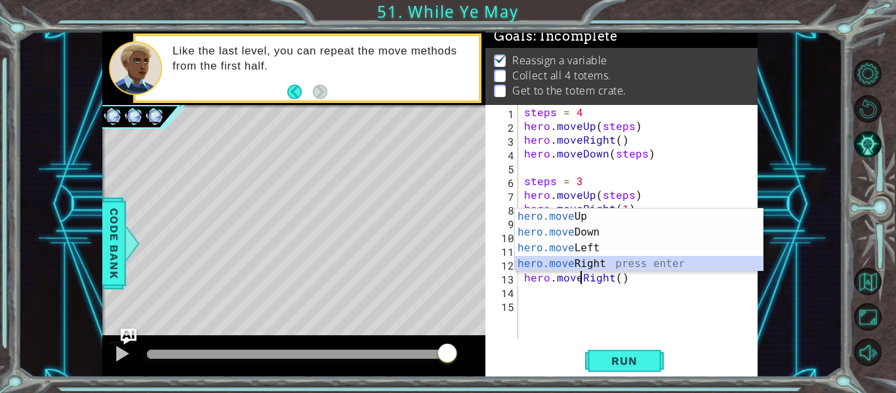
click at [578, 262] on div "hero.move Up press enter hero.move Down press enter hero.move Left press enter …" at bounding box center [639, 256] width 248 height 94
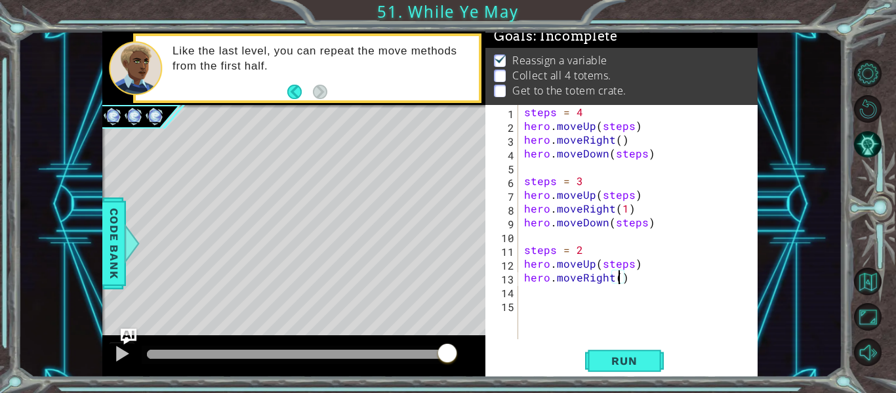
type textarea "hero.moveRight(1)"
click at [548, 303] on div "steps = 4 hero . moveUp ( steps ) hero . moveRight ( ) hero . moveDown ( steps …" at bounding box center [641, 236] width 240 height 262
click at [538, 296] on div "steps = 4 hero . moveUp ( steps ) hero . moveRight ( ) hero . moveDown ( steps …" at bounding box center [641, 236] width 240 height 262
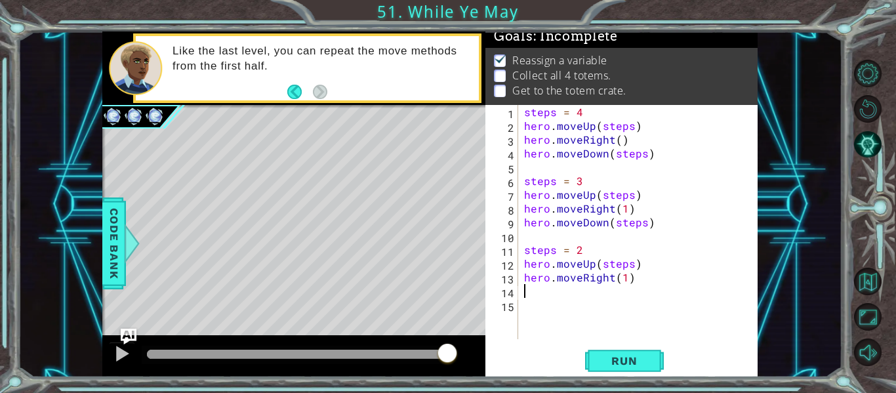
type textarea "h"
click at [605, 313] on div "steps = 4 hero . moveUp ( steps ) hero . moveRight ( ) hero . moveDown ( steps …" at bounding box center [641, 236] width 240 height 262
click at [561, 294] on div "steps = 4 hero . moveUp ( steps ) hero . moveRight ( ) hero . moveDown ( steps …" at bounding box center [641, 236] width 240 height 262
type textarea "h"
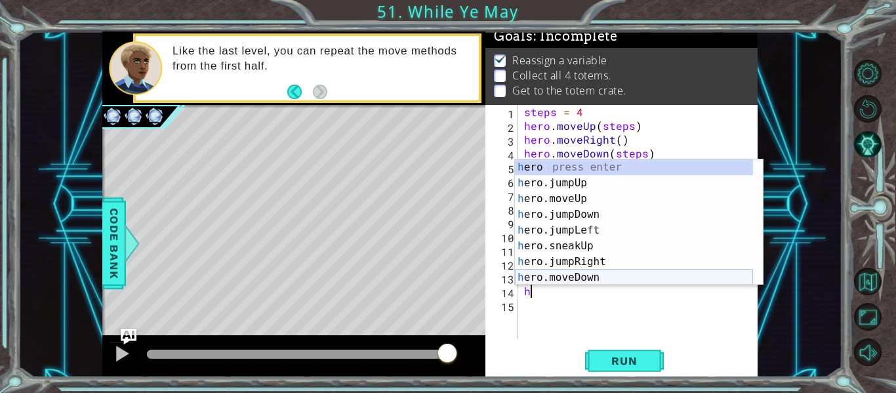
click at [563, 278] on div "h ero press enter h ero.jumpUp press enter h ero.moveUp press enter h ero.jumpD…" at bounding box center [634, 237] width 238 height 157
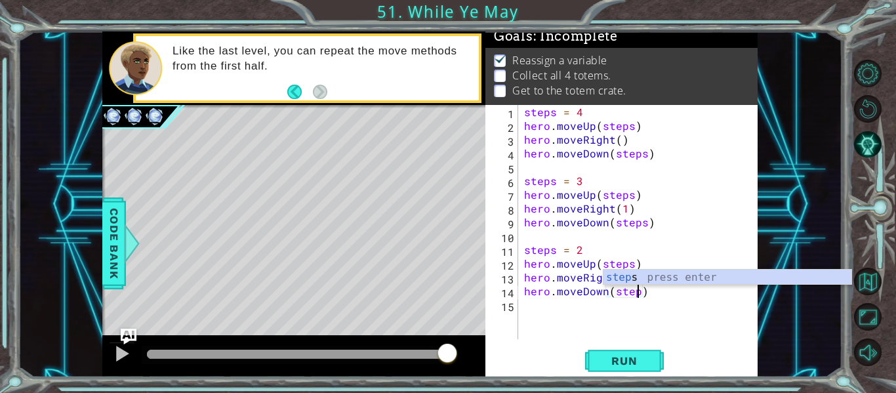
scroll to position [0, 7]
type textarea "hero.moveDown(steps)"
click at [614, 361] on span "Run" at bounding box center [624, 360] width 52 height 13
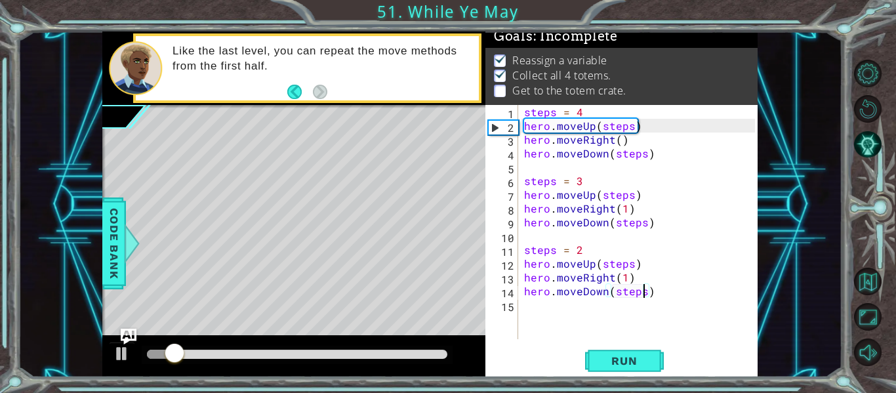
click at [540, 310] on div "steps = 4 hero . moveUp ( steps ) hero . moveRight ( ) hero . moveDown ( steps …" at bounding box center [641, 236] width 240 height 262
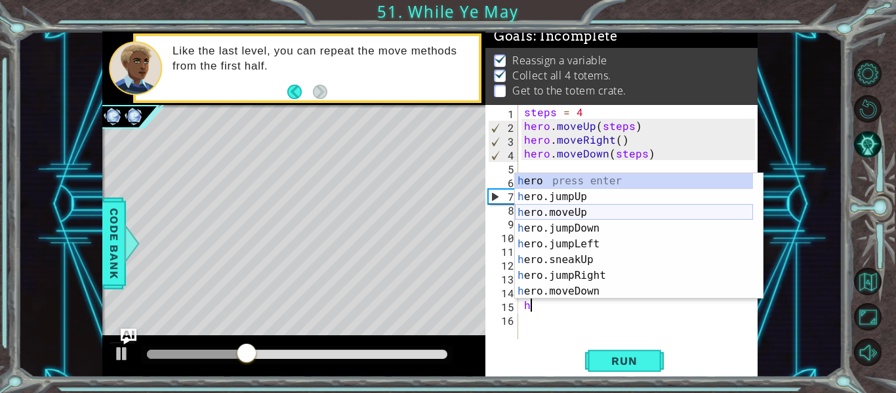
click at [560, 210] on div "h ero press enter h ero.jumpUp press enter h ero.moveUp press enter h ero.jumpD…" at bounding box center [634, 251] width 238 height 157
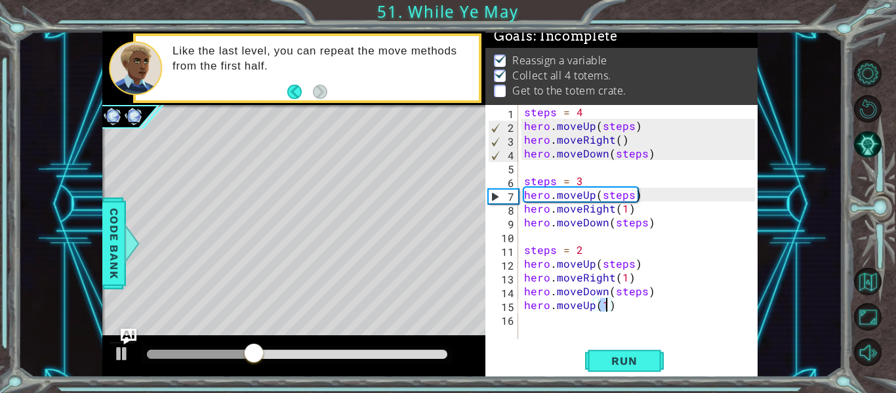
type textarea "hero.moveUp(1)"
click at [519, 326] on div "hero.moveUp(1) 1 2 3 4 5 6 7 8 9 10 11 12 13 14 15 16 steps = 4 hero . moveUp (…" at bounding box center [620, 222] width 270 height 234
drag, startPoint x: 519, startPoint y: 326, endPoint x: 525, endPoint y: 318, distance: 9.5
click at [525, 318] on div "hero.moveUp(1) 1 2 3 4 5 6 7 8 9 10 11 12 13 14 15 16 steps = 4 hero . moveUp (…" at bounding box center [620, 222] width 270 height 234
click at [525, 318] on div "steps = 4 hero . moveUp ( steps ) hero . moveRight ( ) hero . moveDown ( steps …" at bounding box center [641, 236] width 240 height 262
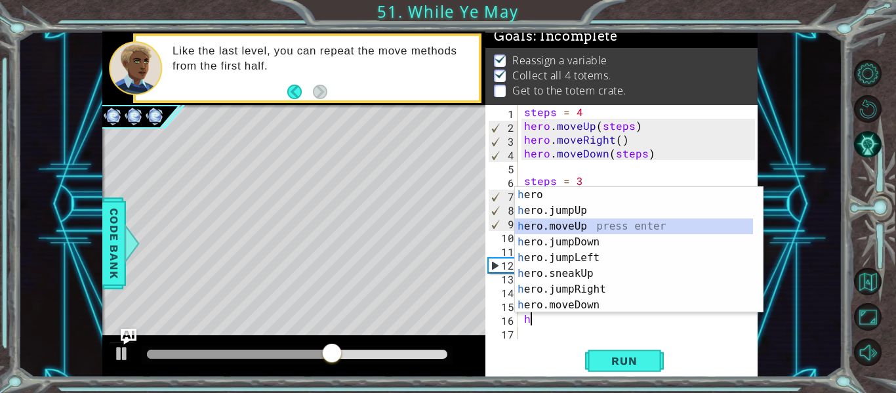
click at [580, 230] on div "h ero press enter h ero.jumpUp press enter h ero.moveUp press enter h ero.jumpD…" at bounding box center [634, 265] width 238 height 157
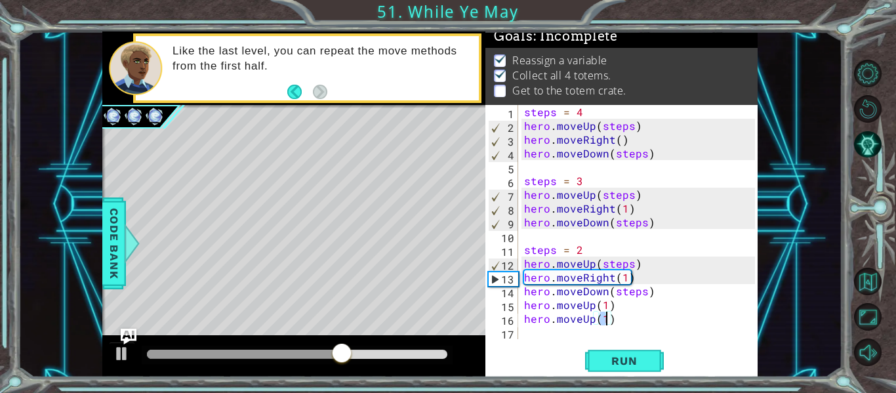
click at [613, 316] on div "steps = 4 hero . moveUp ( steps ) hero . moveRight ( ) hero . moveDown ( steps …" at bounding box center [641, 236] width 240 height 262
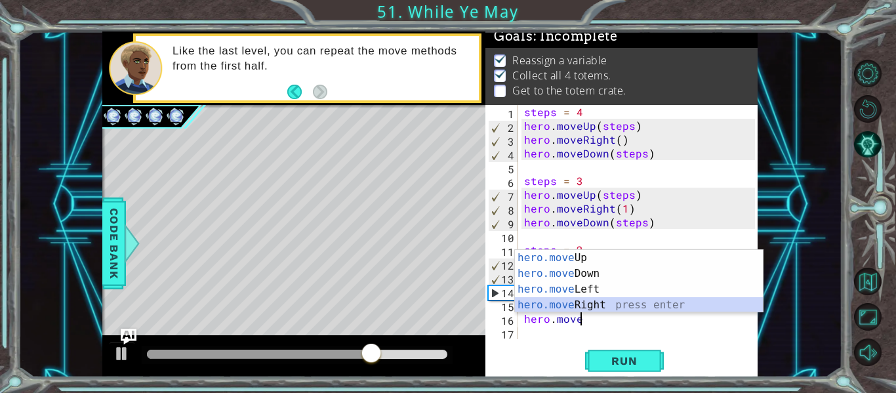
click at [579, 306] on div "hero.move Up press enter hero.move Down press enter hero.move Left press enter …" at bounding box center [639, 297] width 248 height 94
type textarea "hero.moveRight(1)"
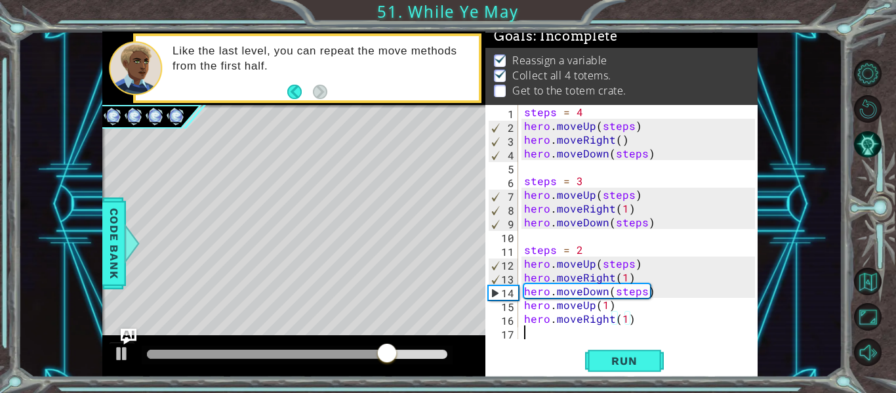
click at [538, 331] on div "steps = 4 hero . moveUp ( steps ) hero . moveRight ( ) hero . moveDown ( steps …" at bounding box center [641, 236] width 240 height 262
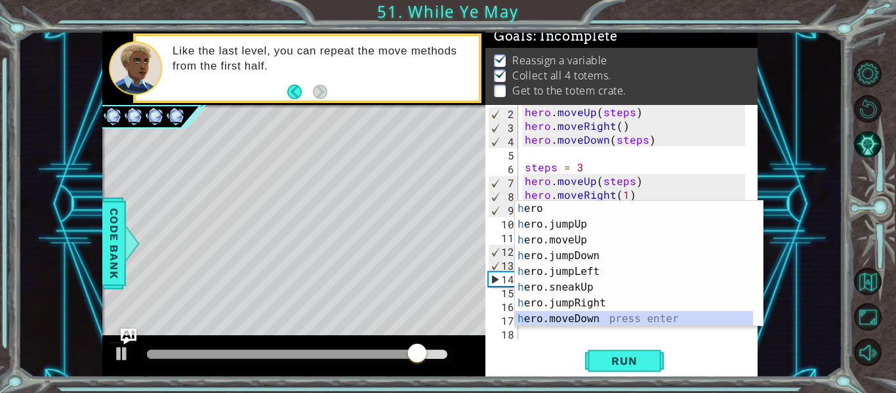
click at [554, 319] on div "h ero press enter h ero.jumpUp press enter h ero.moveUp press enter h ero.jumpD…" at bounding box center [634, 279] width 238 height 157
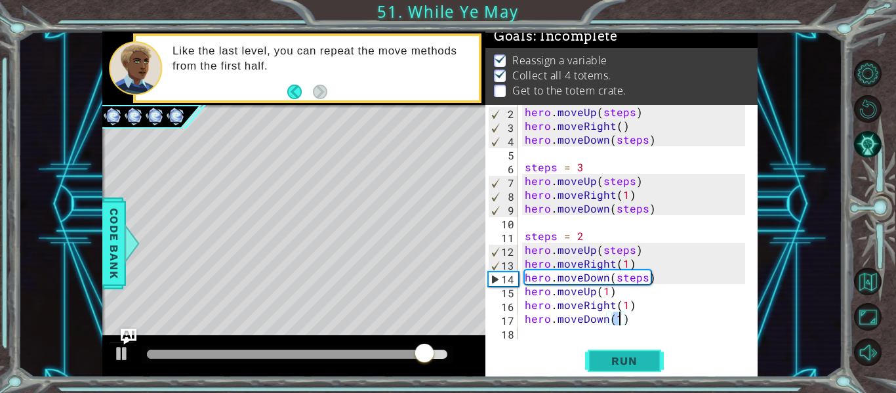
type textarea "hero.moveDown(1)"
click at [607, 354] on button "Run" at bounding box center [624, 361] width 79 height 27
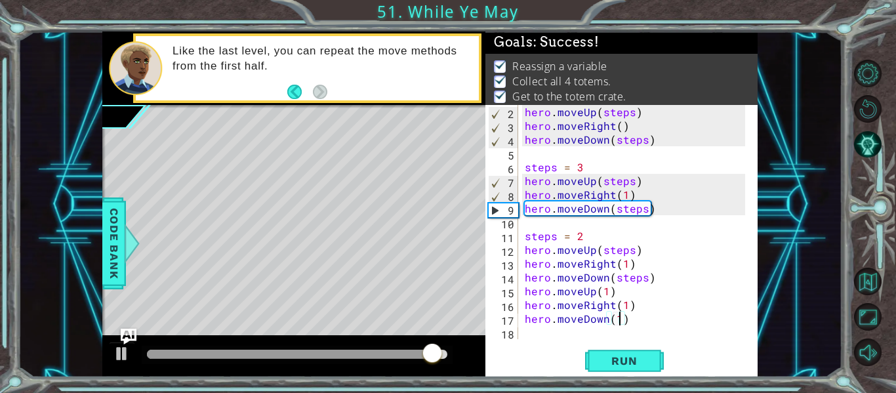
scroll to position [22, 0]
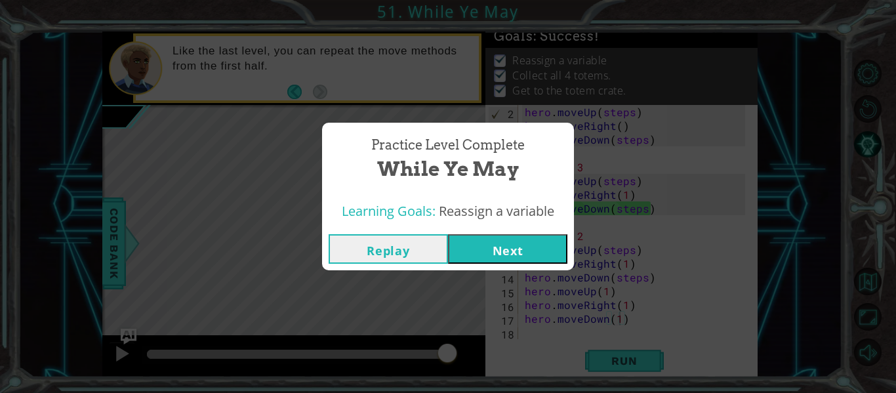
click at [493, 244] on button "Next" at bounding box center [507, 249] width 119 height 30
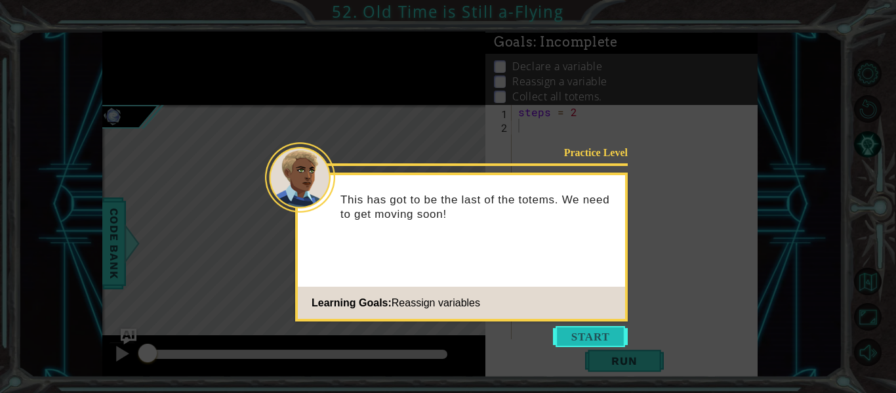
click at [577, 333] on button "Start" at bounding box center [590, 336] width 75 height 21
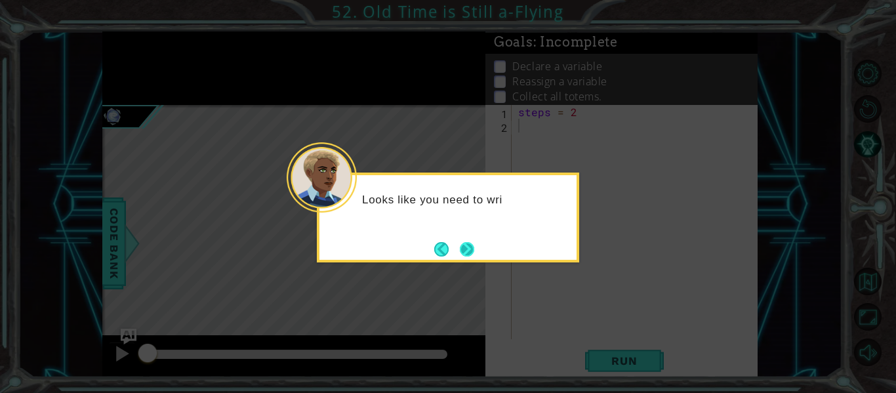
click at [464, 244] on button "Next" at bounding box center [467, 249] width 14 height 14
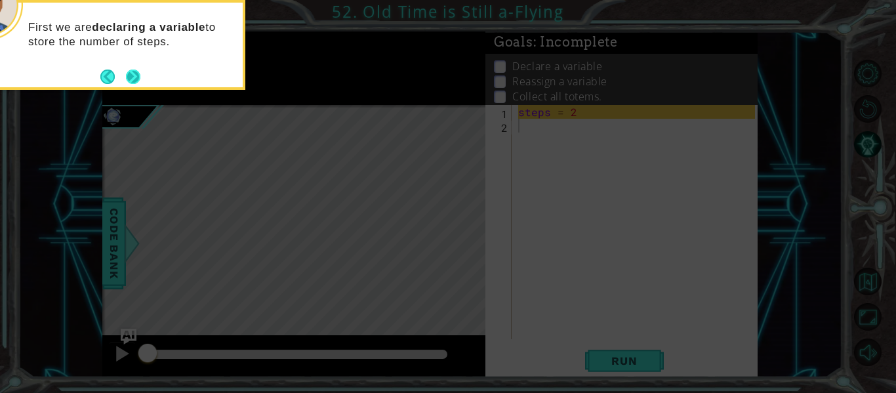
click at [138, 84] on button "Next" at bounding box center [133, 77] width 14 height 14
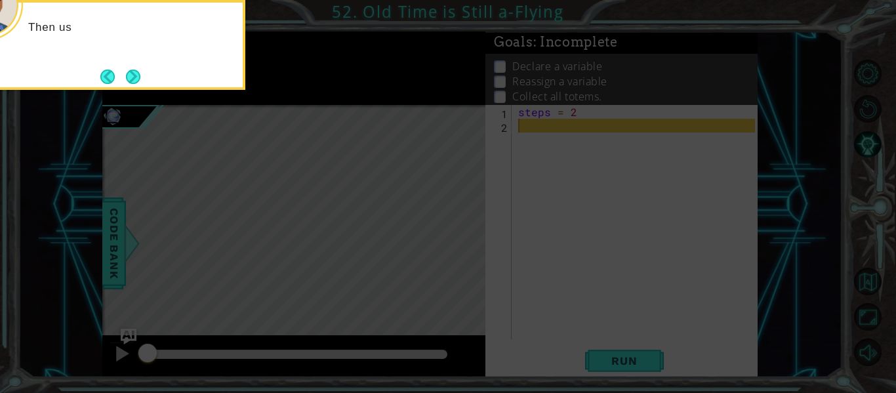
click at [138, 84] on button "Next" at bounding box center [133, 77] width 14 height 14
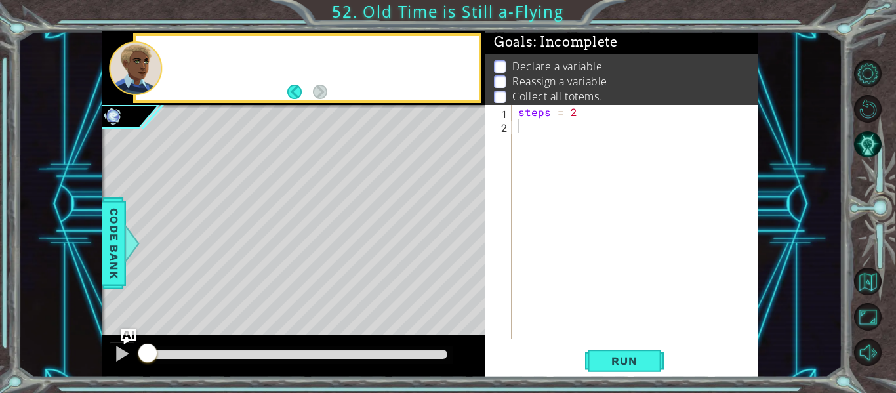
click at [138, 84] on div at bounding box center [135, 68] width 53 height 54
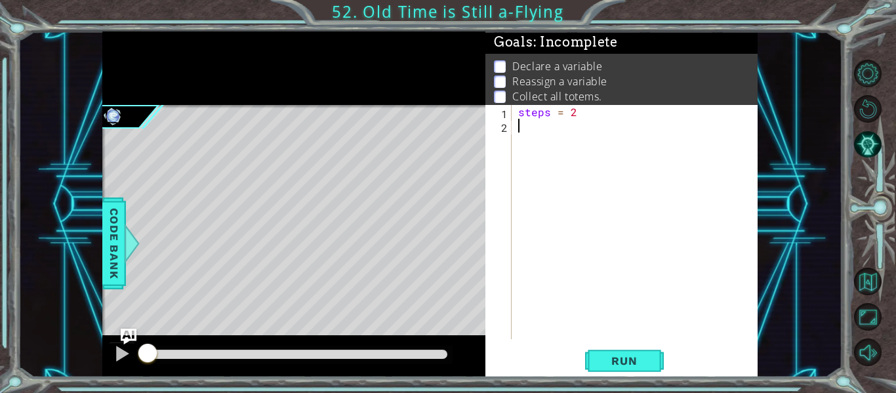
click at [522, 130] on div "steps = 2" at bounding box center [639, 236] width 246 height 262
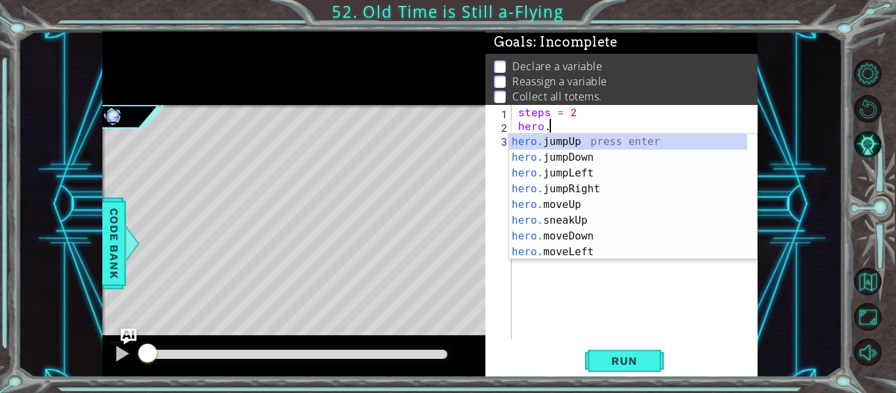
scroll to position [0, 2]
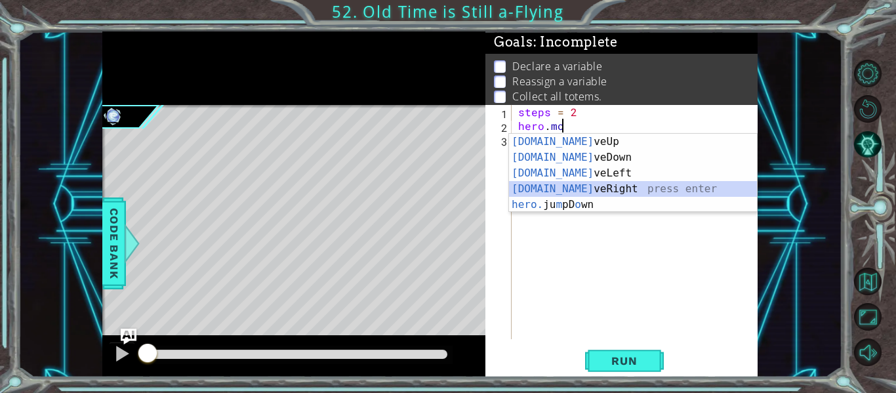
click at [559, 186] on div "[DOMAIN_NAME] veUp press enter [DOMAIN_NAME] veDown press enter [DOMAIN_NAME] v…" at bounding box center [633, 189] width 248 height 110
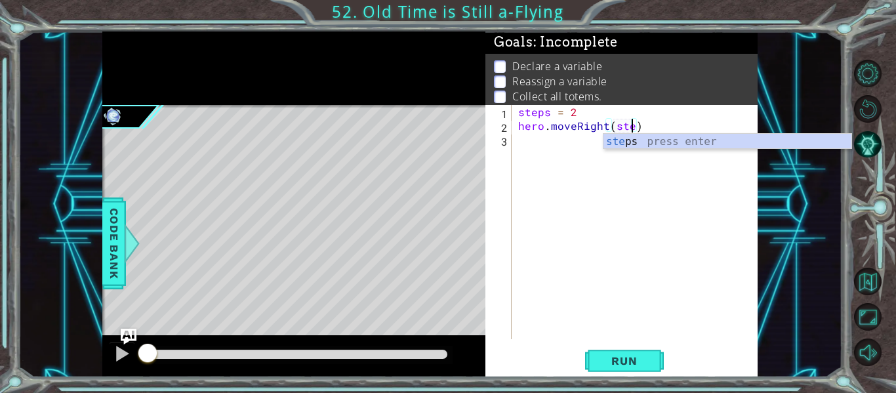
scroll to position [0, 7]
type textarea "hero.moveRight(steps)"
click at [526, 144] on div "steps = 2 hero . moveRight ( steps )" at bounding box center [639, 236] width 246 height 262
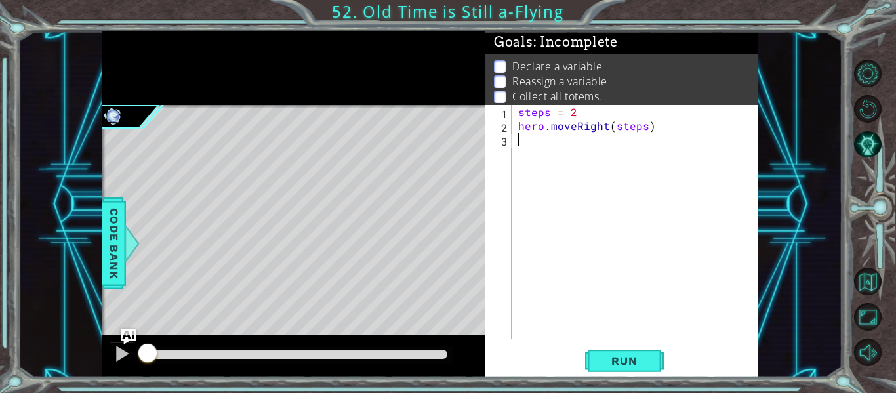
scroll to position [0, 0]
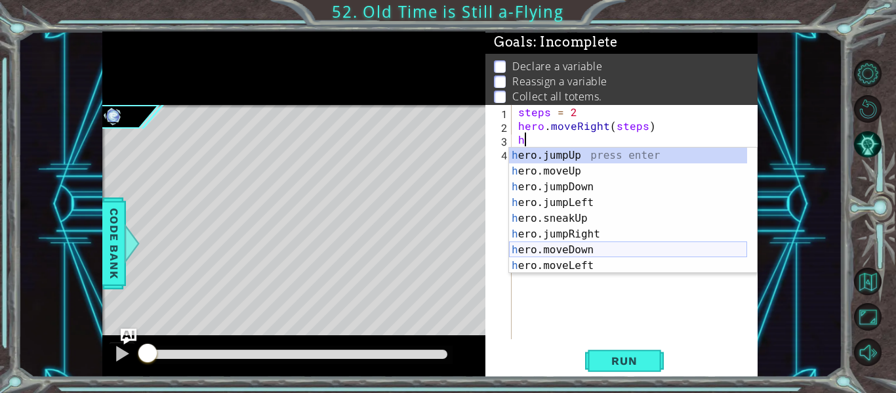
click at [550, 243] on div "h ero.jumpUp press enter h ero.moveUp press enter h ero.jumpDown press enter h …" at bounding box center [628, 226] width 238 height 157
type textarea "hero.moveDown(1)"
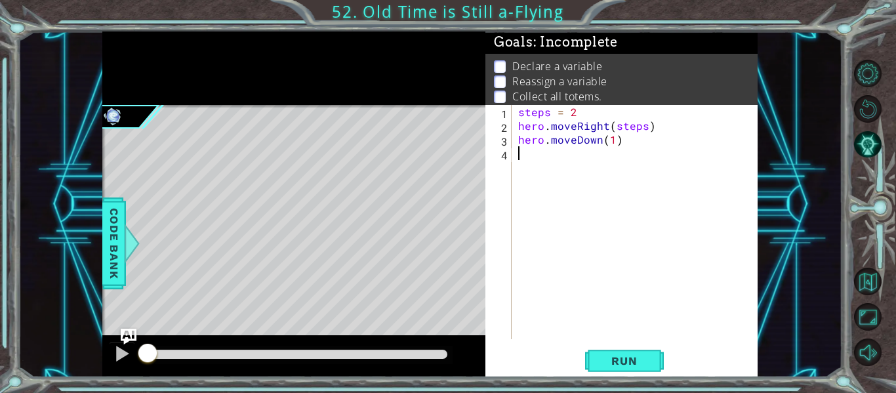
click at [540, 159] on div "steps = 2 hero . moveRight ( steps ) hero . moveDown ( 1 )" at bounding box center [639, 236] width 246 height 262
type textarea "h"
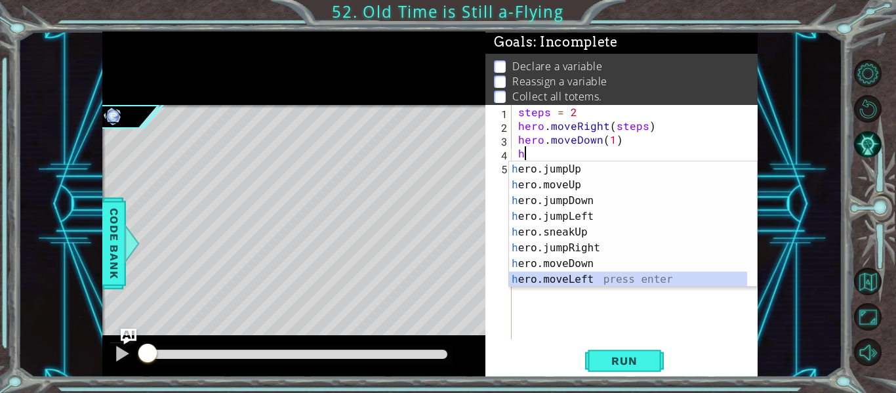
drag, startPoint x: 577, startPoint y: 276, endPoint x: 573, endPoint y: 287, distance: 11.8
click at [573, 287] on div "steps = 2 hero . moveRight ( steps ) hero . moveDown ( 1 ) h" at bounding box center [639, 236] width 246 height 262
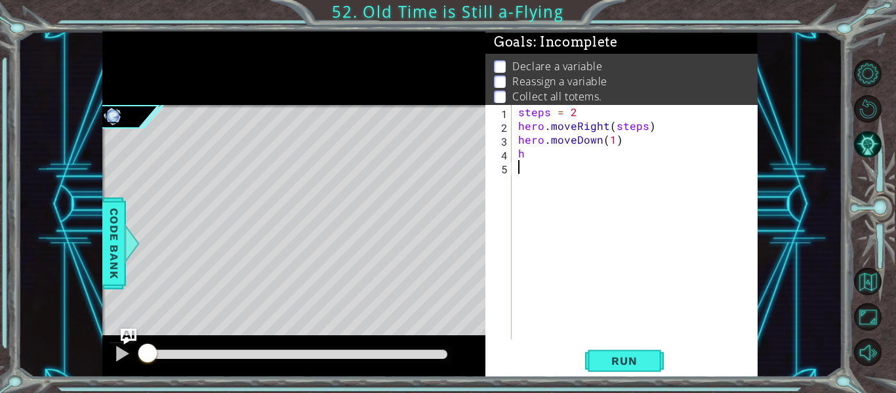
click at [529, 154] on div "steps = 2 hero . moveRight ( steps ) hero . moveDown ( 1 ) h" at bounding box center [639, 236] width 246 height 262
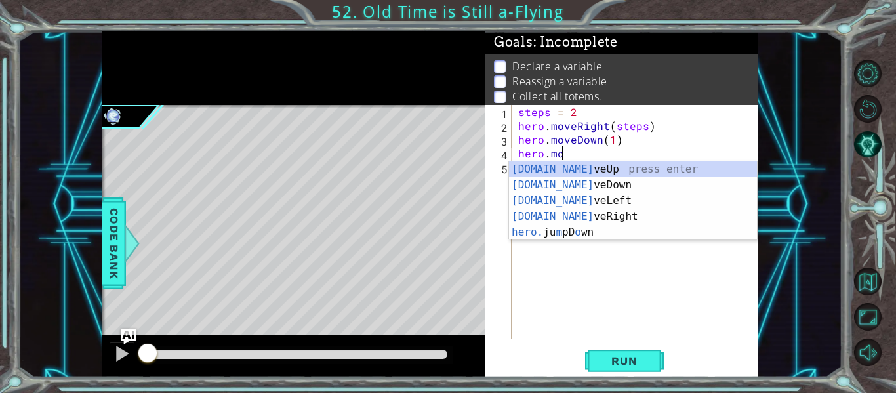
scroll to position [0, 3]
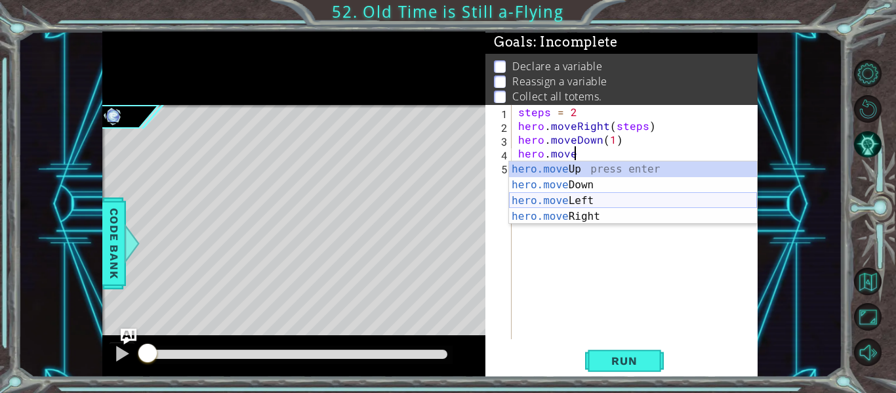
click at [567, 198] on div "hero.move Up press enter hero.move Down press enter hero.move Left press enter …" at bounding box center [633, 208] width 248 height 94
type textarea "hero.moveLeft(1)"
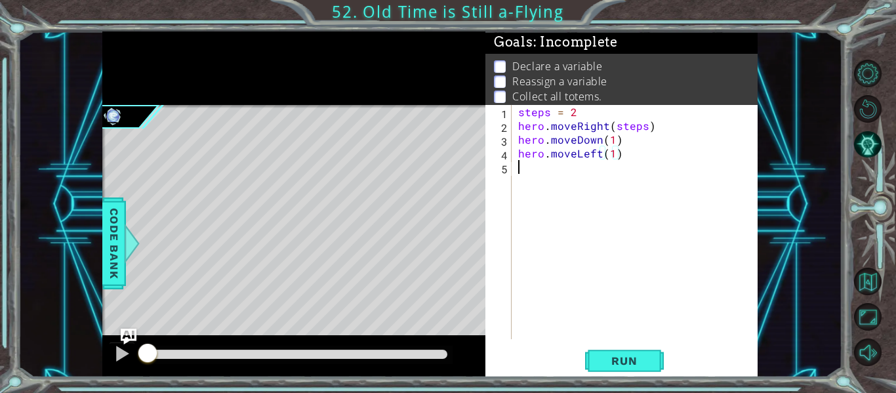
click at [543, 171] on div "steps = 2 hero . moveRight ( steps ) hero . moveDown ( 1 ) hero . moveLeft ( 1 )" at bounding box center [639, 236] width 246 height 262
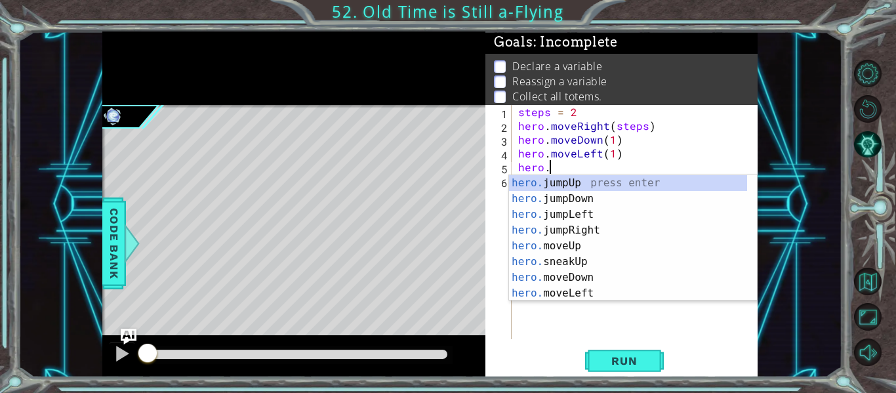
scroll to position [0, 2]
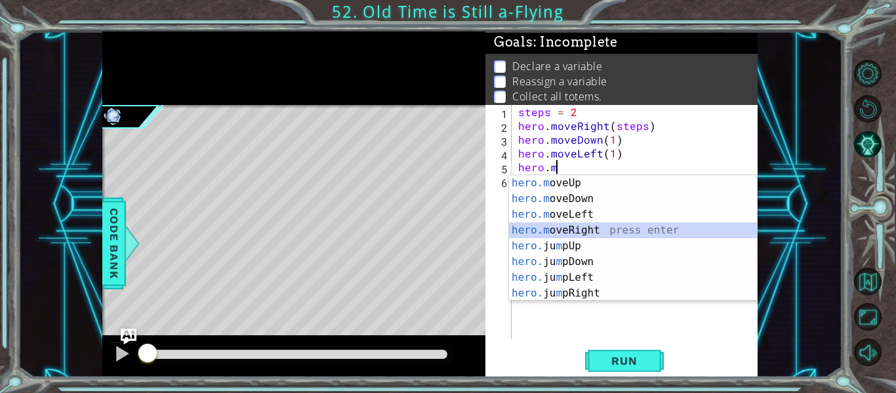
click at [585, 232] on div "hero.m oveUp press enter hero.m oveDown press enter hero.m oveLeft press enter …" at bounding box center [633, 253] width 248 height 157
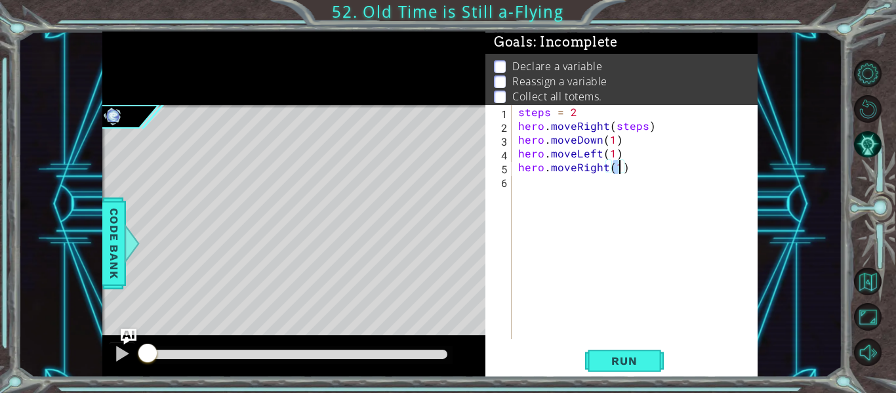
type textarea "hero.moveRight(1)"
click at [514, 182] on div "hero.moveRight(1) 1 2 3 4 5 6 steps = 2 hero . moveRight ( steps ) hero . moveD…" at bounding box center [620, 222] width 270 height 234
click at [519, 180] on div "steps = 2 hero . moveRight ( steps ) hero . moveDown ( 1 ) hero . moveLeft ( 1 …" at bounding box center [639, 236] width 246 height 262
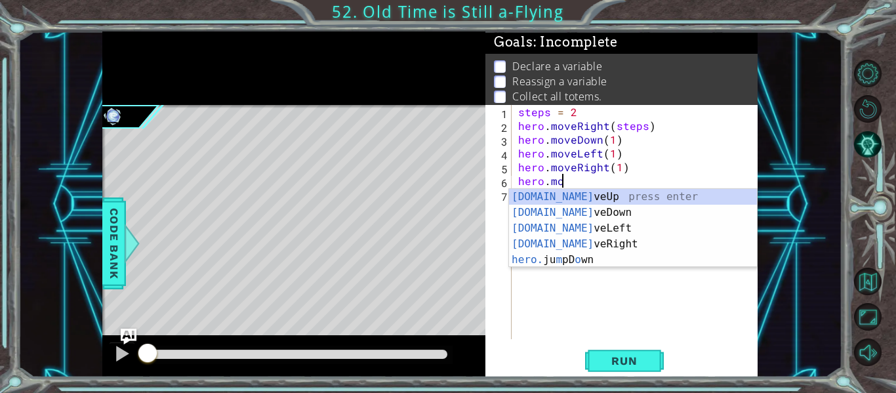
scroll to position [0, 3]
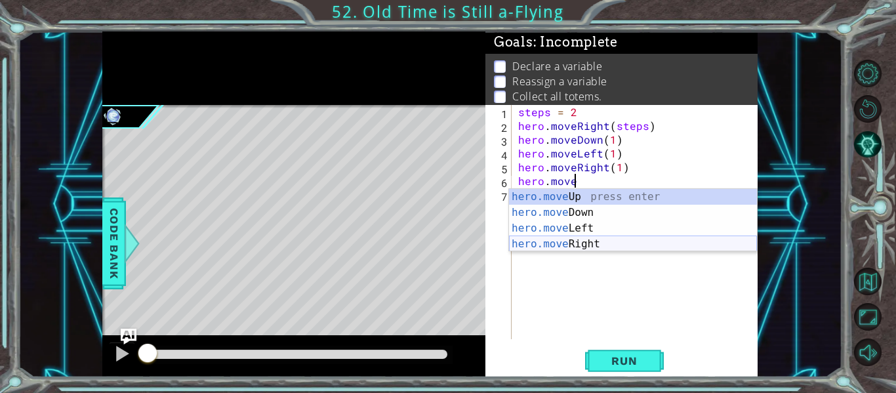
click at [568, 243] on div "hero.move Up press enter hero.move Down press enter hero.move Left press enter …" at bounding box center [633, 236] width 248 height 94
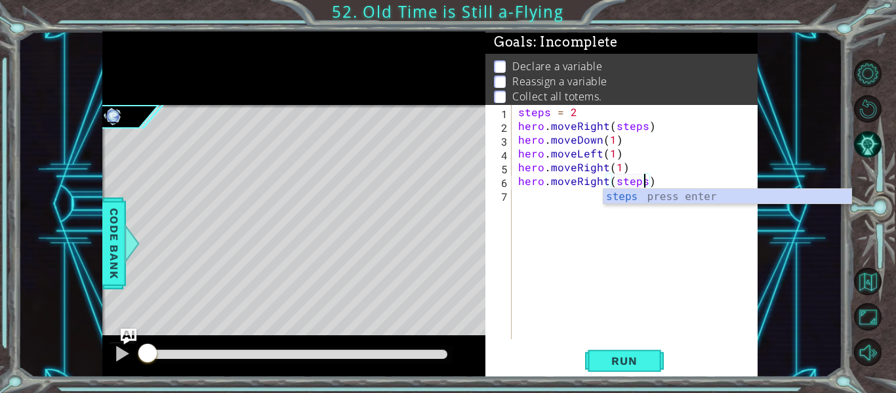
scroll to position [0, 8]
click at [616, 167] on div "steps = 2 hero . moveRight ( steps ) hero . moveDown ( 1 ) hero . moveLeft ( 1 …" at bounding box center [639, 236] width 246 height 262
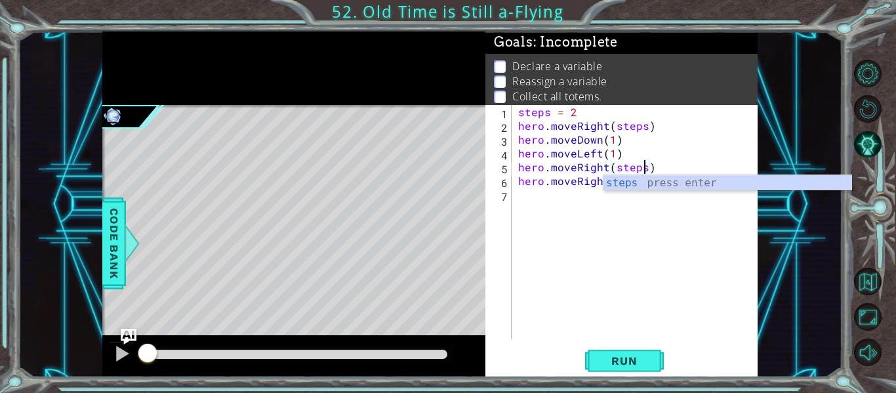
click at [612, 153] on div "steps = 2 hero . moveRight ( steps ) hero . moveDown ( 1 ) hero . moveLeft ( 1 …" at bounding box center [639, 236] width 246 height 262
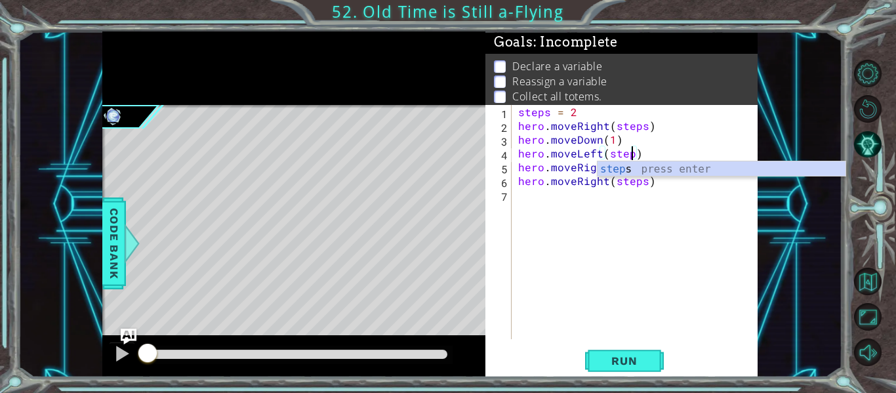
scroll to position [0, 7]
type textarea "hero.moveLeft(steps)"
click at [600, 235] on div "steps = 2 hero . moveRight ( steps ) hero . moveDown ( 1 ) hero . moveLeft ( st…" at bounding box center [639, 236] width 246 height 262
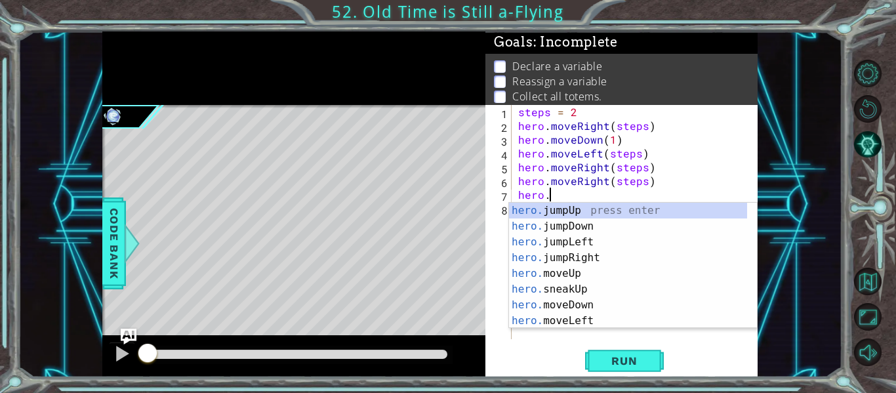
scroll to position [0, 2]
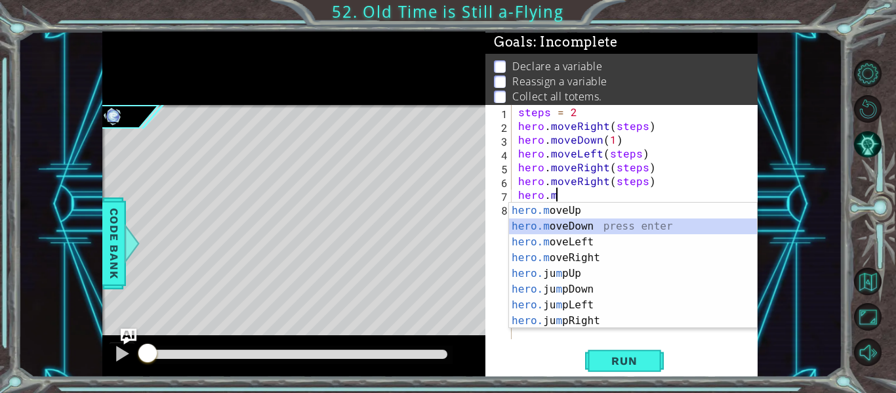
click at [537, 224] on div "hero.m oveUp press enter hero.m oveDown press enter hero.m oveLeft press enter …" at bounding box center [633, 281] width 248 height 157
type textarea "hero.moveDown(1)"
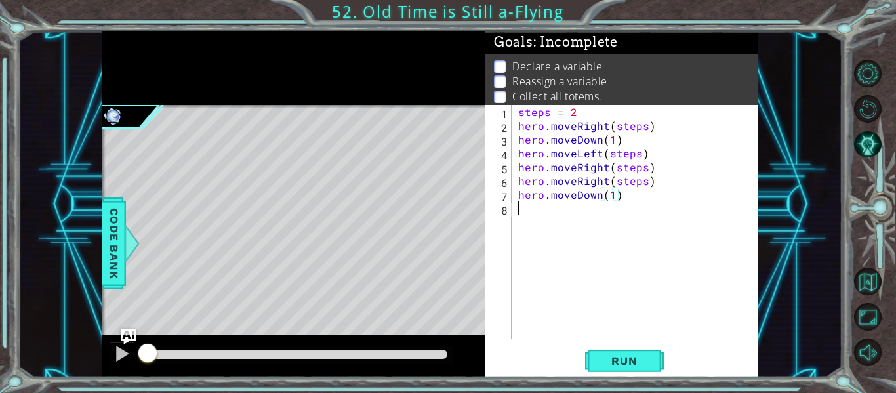
click at [531, 212] on div "steps = 2 hero . moveRight ( steps ) hero . moveDown ( 1 ) hero . moveLeft ( st…" at bounding box center [639, 236] width 246 height 262
click at [611, 355] on span "Run" at bounding box center [624, 360] width 52 height 13
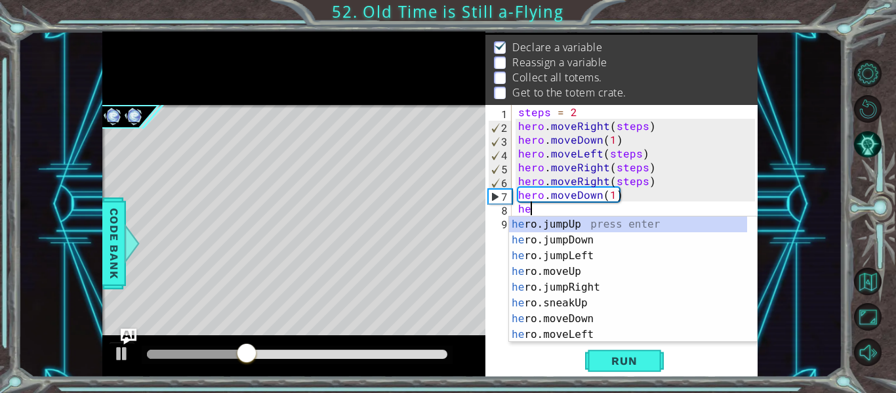
scroll to position [0, 1]
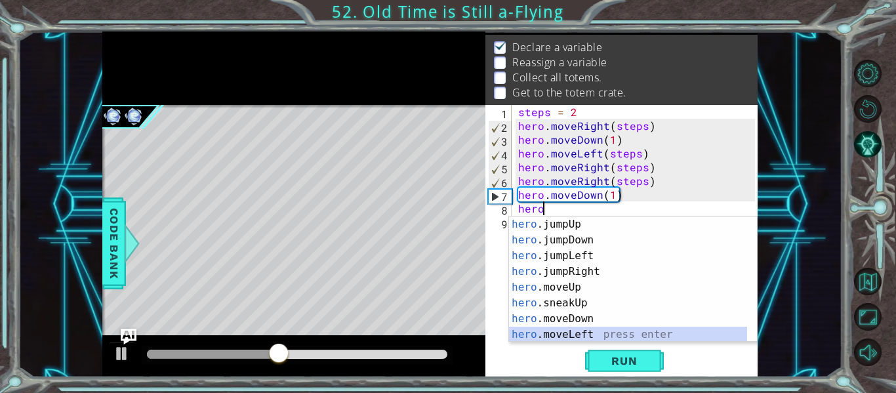
click at [595, 329] on div "hero .jumpUp press enter hero .jumpDown press enter hero .jumpLeft press enter …" at bounding box center [628, 294] width 238 height 157
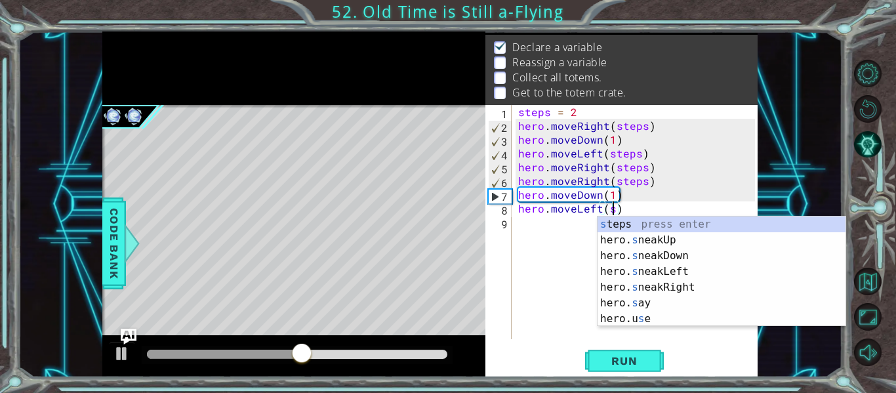
scroll to position [0, 6]
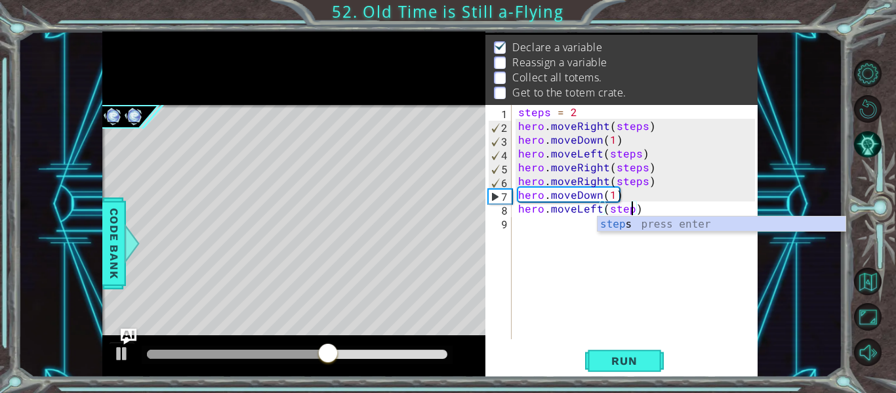
type textarea "hero.moveLeft(steps)"
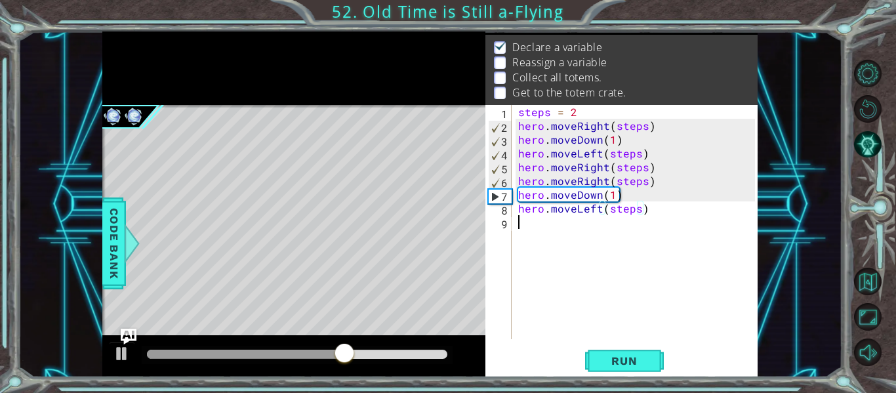
click at [533, 235] on div "steps = 2 hero . moveRight ( steps ) hero . moveDown ( 1 ) hero . moveLeft ( st…" at bounding box center [639, 236] width 246 height 262
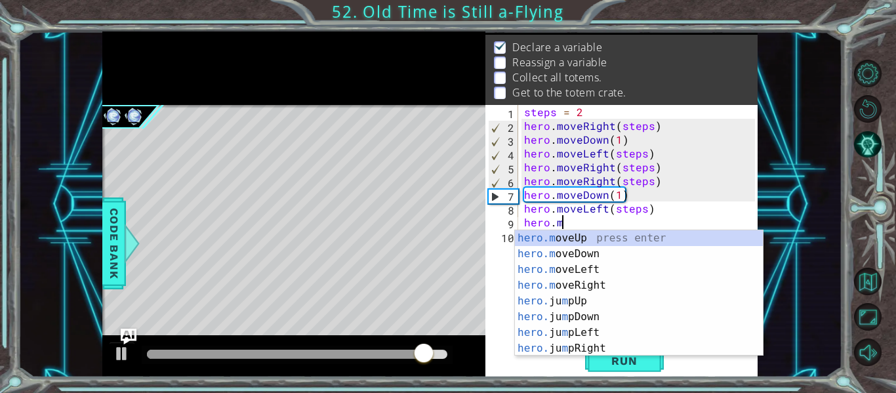
scroll to position [0, 2]
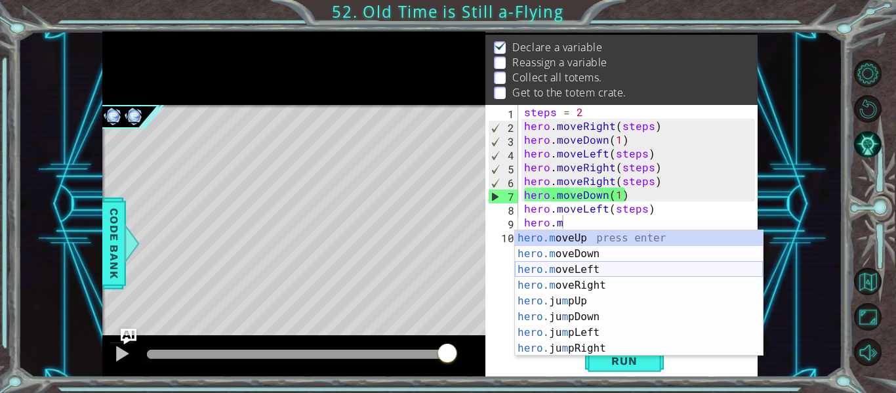
click at [571, 268] on div "hero.m oveUp press enter hero.m oveDown press enter hero.m oveLeft press enter …" at bounding box center [639, 308] width 248 height 157
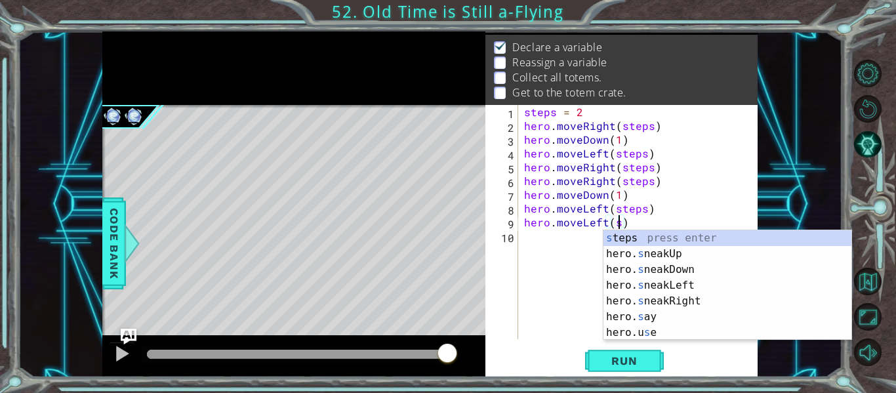
scroll to position [0, 6]
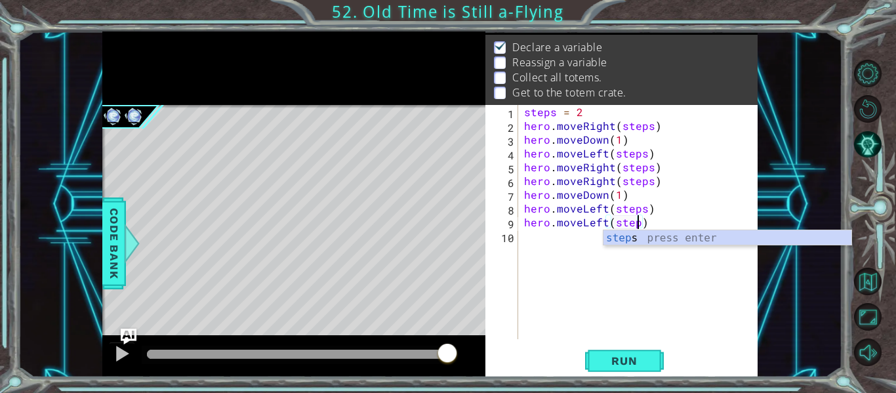
type textarea "hero.moveLeft(steps)"
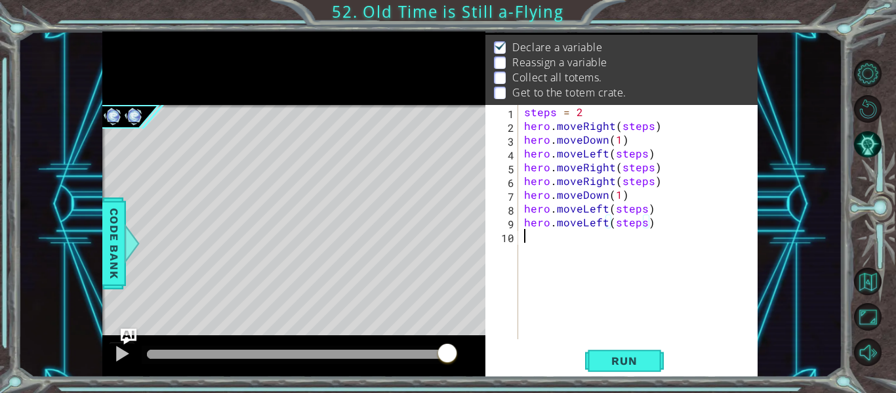
click at [546, 232] on div "steps = 2 hero . moveRight ( steps ) hero . moveDown ( 1 ) hero . moveLeft ( st…" at bounding box center [641, 236] width 240 height 262
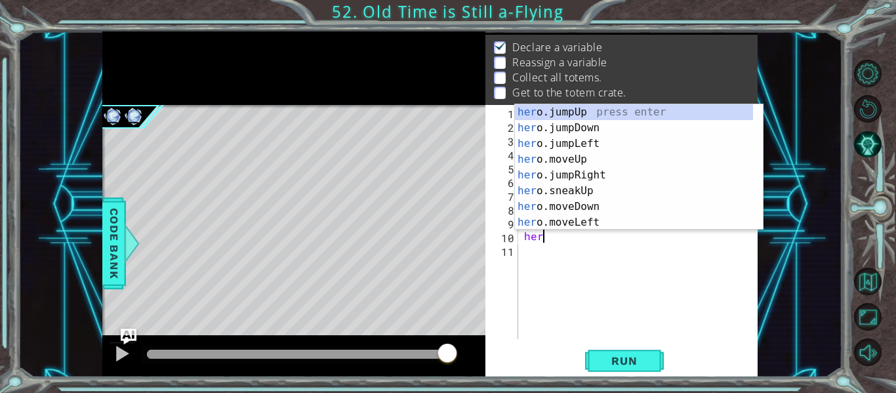
scroll to position [0, 1]
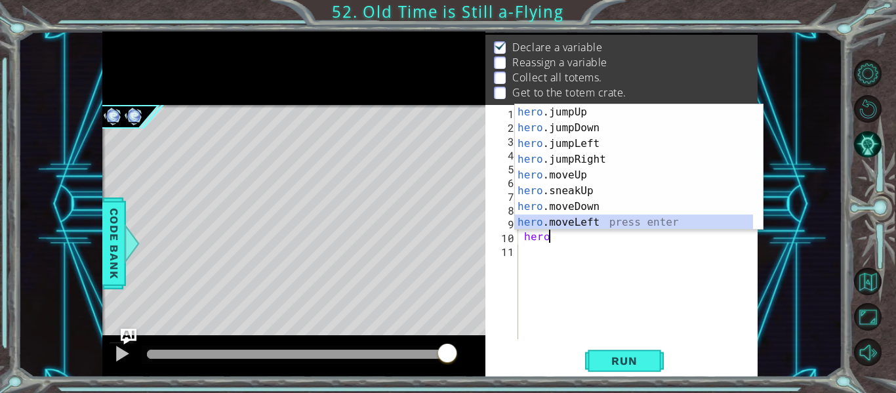
click at [558, 220] on div "hero .jumpUp press enter hero .jumpDown press enter hero .jumpLeft press enter …" at bounding box center [634, 182] width 238 height 157
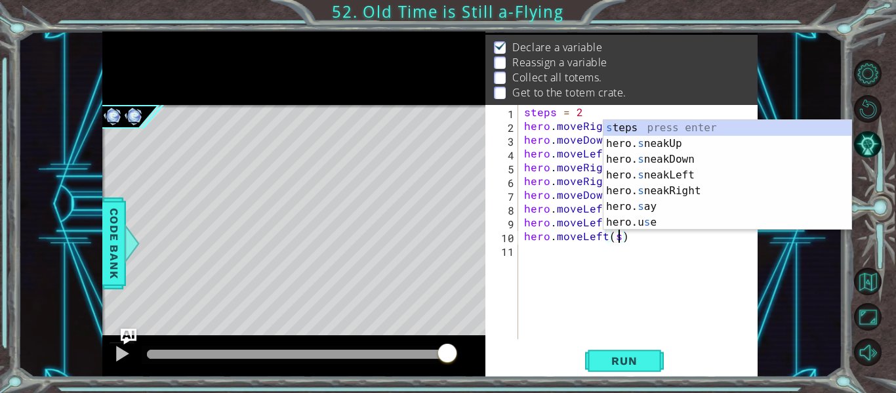
scroll to position [0, 6]
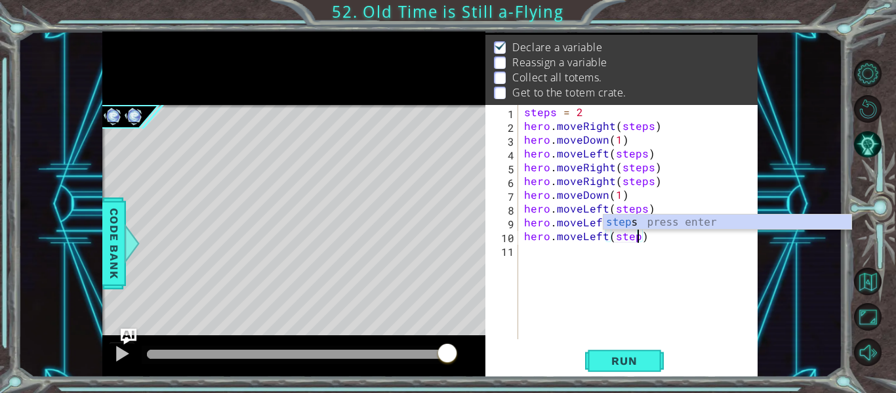
type textarea "hero.moveLeft(steps)"
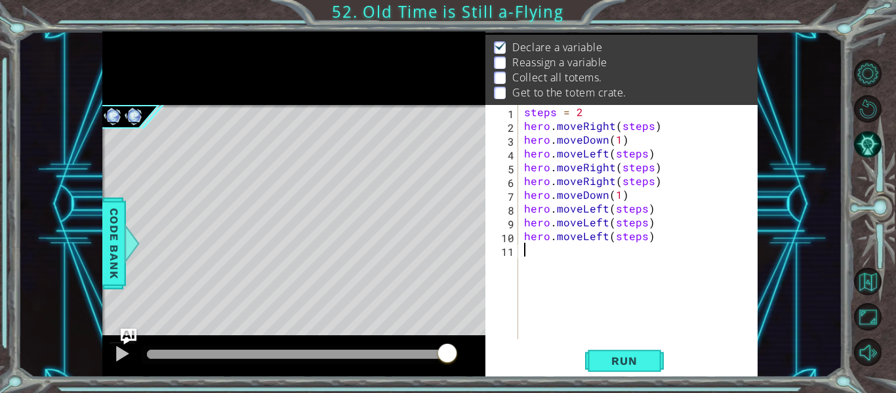
click at [545, 257] on div "steps = 2 hero . moveRight ( steps ) hero . moveDown ( 1 ) hero . moveLeft ( st…" at bounding box center [641, 236] width 240 height 262
click at [636, 362] on span "Run" at bounding box center [624, 360] width 52 height 13
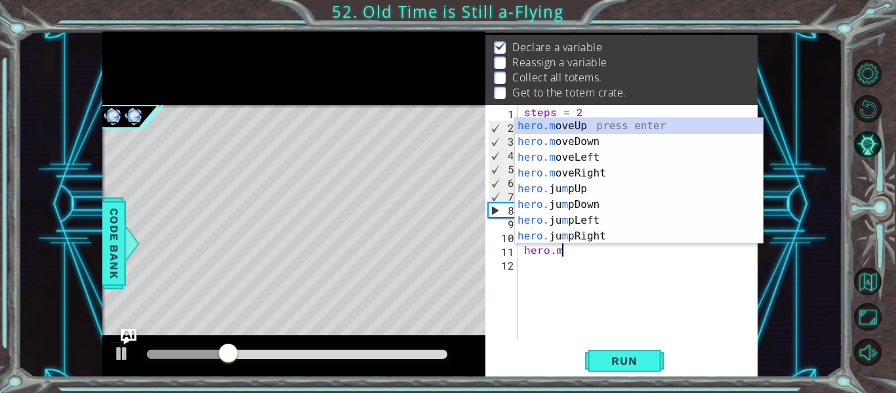
scroll to position [0, 2]
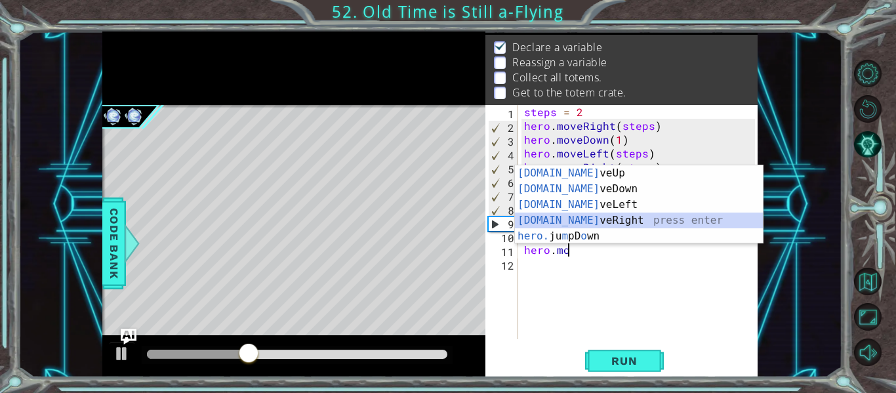
click at [569, 220] on div "[DOMAIN_NAME] veUp press enter [DOMAIN_NAME] veDown press enter [DOMAIN_NAME] v…" at bounding box center [639, 220] width 248 height 110
type textarea "hero.moveRight(1)"
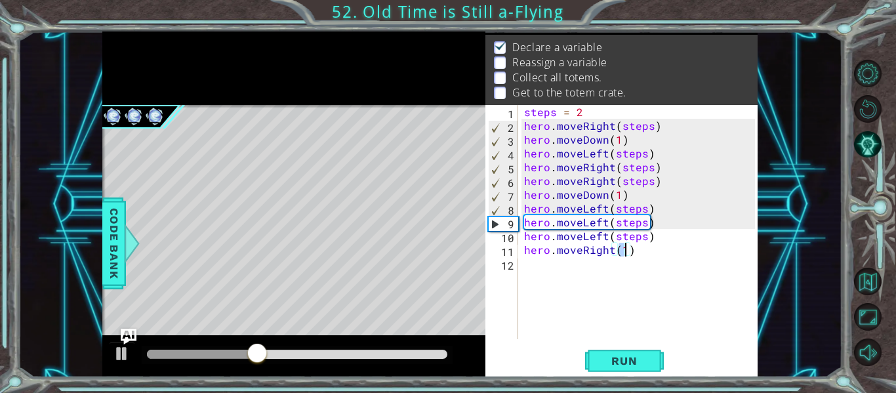
click at [567, 263] on div "steps = 2 hero . moveRight ( steps ) hero . moveDown ( 1 ) hero . moveLeft ( st…" at bounding box center [641, 236] width 240 height 262
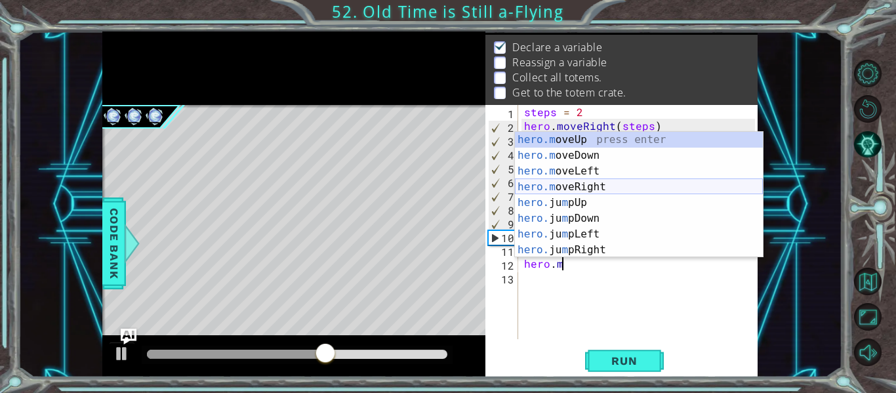
click at [571, 186] on div "hero.m oveUp press enter hero.m oveDown press enter hero.m oveLeft press enter …" at bounding box center [639, 210] width 248 height 157
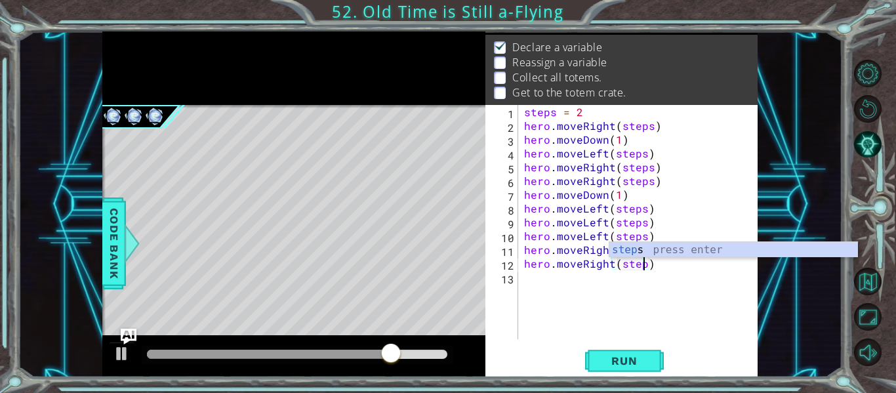
type textarea "hero.moveRight(steps)"
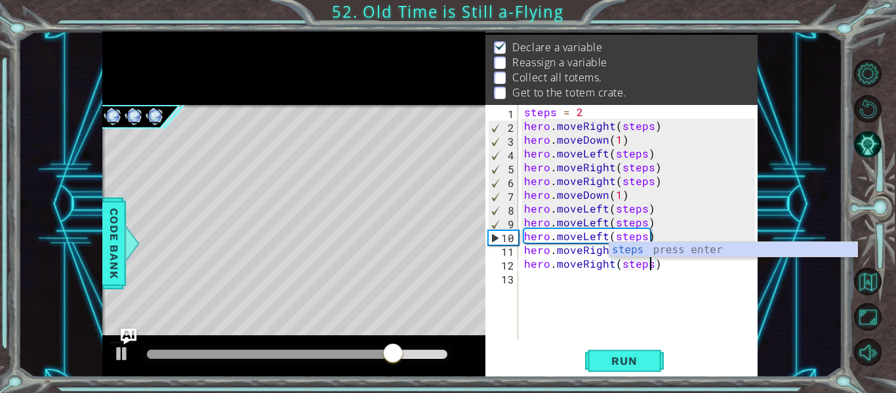
scroll to position [0, 8]
click at [689, 309] on div "steps = 2 hero . moveRight ( steps ) hero . moveDown ( 1 ) hero . moveLeft ( st…" at bounding box center [641, 236] width 240 height 262
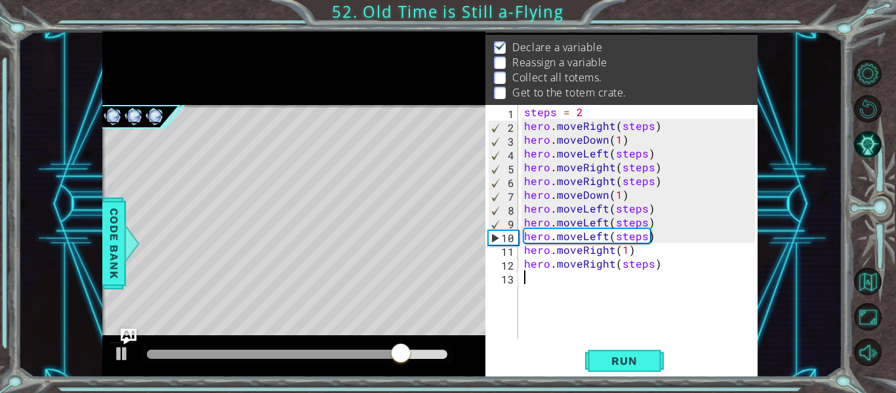
scroll to position [0, 0]
click at [621, 247] on div "steps = 2 hero . moveRight ( steps ) hero . moveDown ( 1 ) hero . moveLeft ( st…" at bounding box center [641, 236] width 240 height 262
click at [628, 253] on div "steps = 2 hero . moveRight ( steps ) hero . moveDown ( 1 ) hero . moveLeft ( st…" at bounding box center [641, 236] width 240 height 262
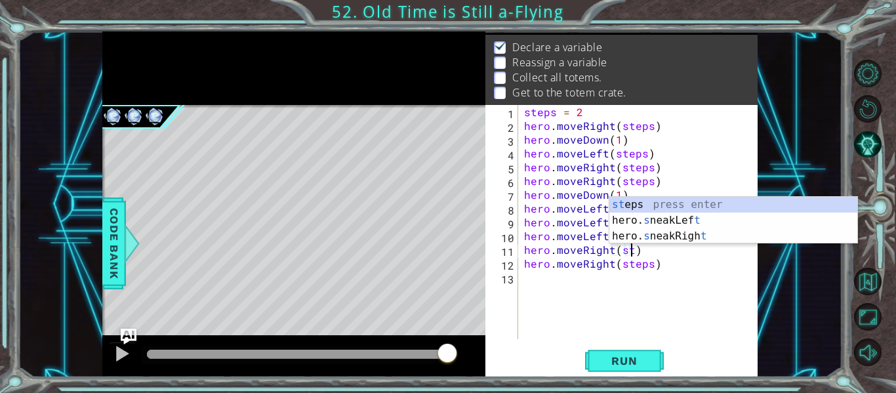
scroll to position [0, 7]
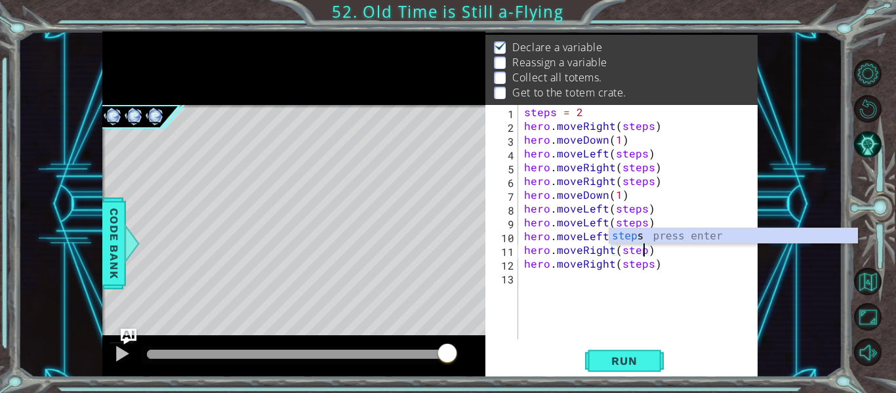
type textarea "hero.moveRight(steps)"
click at [636, 278] on div "steps = 2 hero . moveRight ( steps ) hero . moveDown ( 1 ) hero . moveLeft ( st…" at bounding box center [641, 236] width 240 height 262
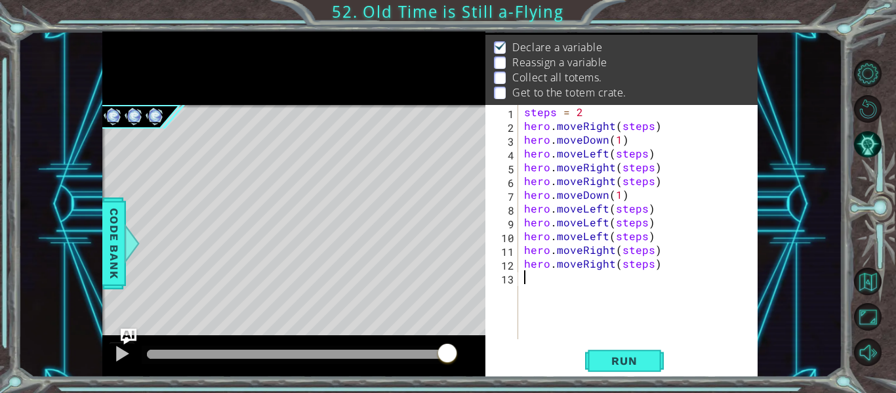
scroll to position [0, 0]
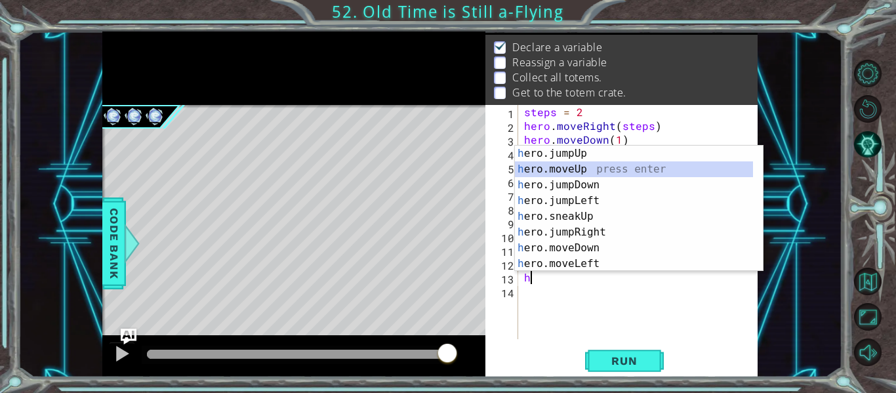
click at [579, 168] on div "h ero.jumpUp press enter h ero.moveUp press enter h ero.jumpDown press enter h …" at bounding box center [634, 224] width 238 height 157
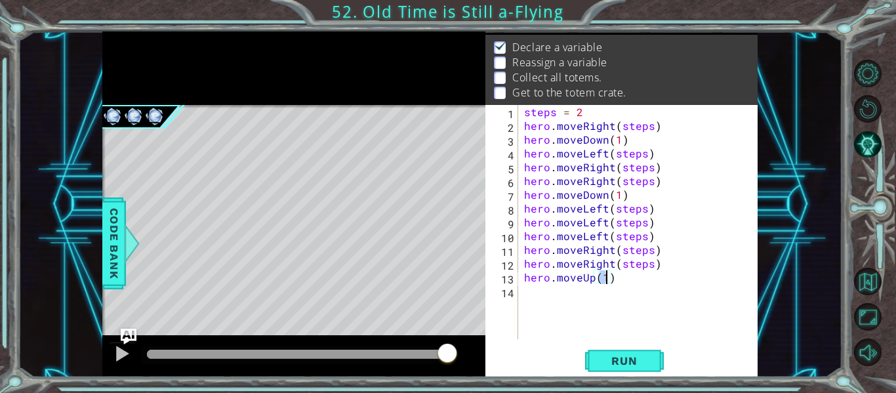
click at [609, 274] on div "steps = 2 hero . moveRight ( steps ) hero . moveDown ( 1 ) hero . moveLeft ( st…" at bounding box center [637, 222] width 233 height 234
click at [609, 274] on div "steps = 2 hero . moveRight ( steps ) hero . moveDown ( 1 ) hero . moveLeft ( st…" at bounding box center [641, 236] width 240 height 262
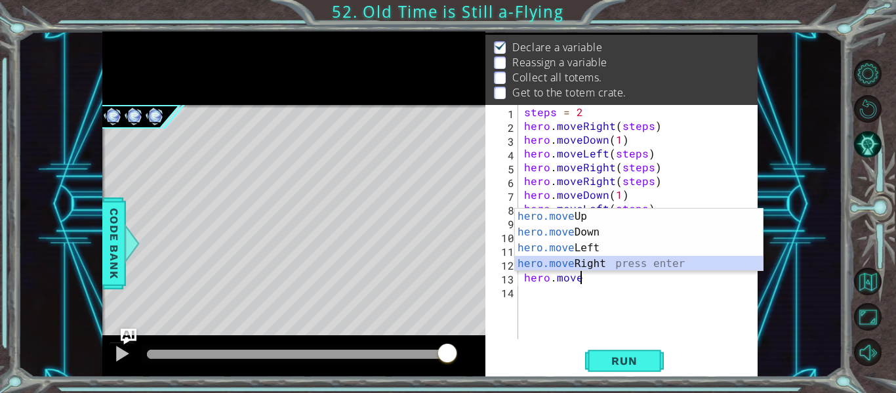
click at [599, 264] on div "hero.move Up press enter hero.move Down press enter hero.move Left press enter …" at bounding box center [639, 256] width 248 height 94
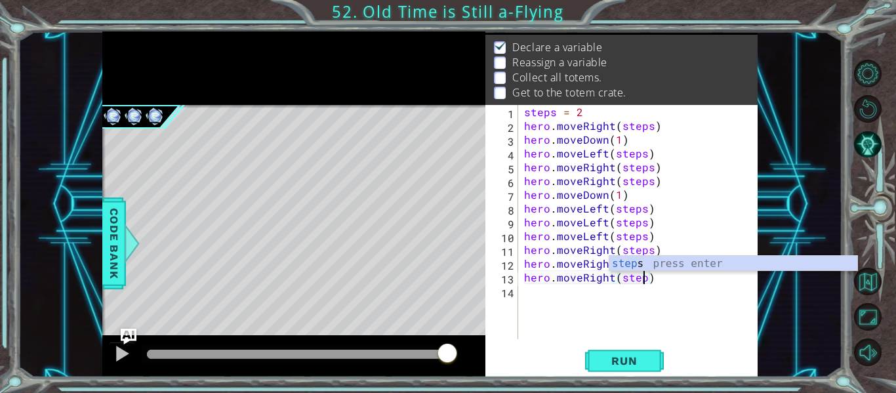
scroll to position [0, 8]
type textarea "hero.moveRight(steps)"
click at [594, 357] on button "Run" at bounding box center [624, 361] width 79 height 27
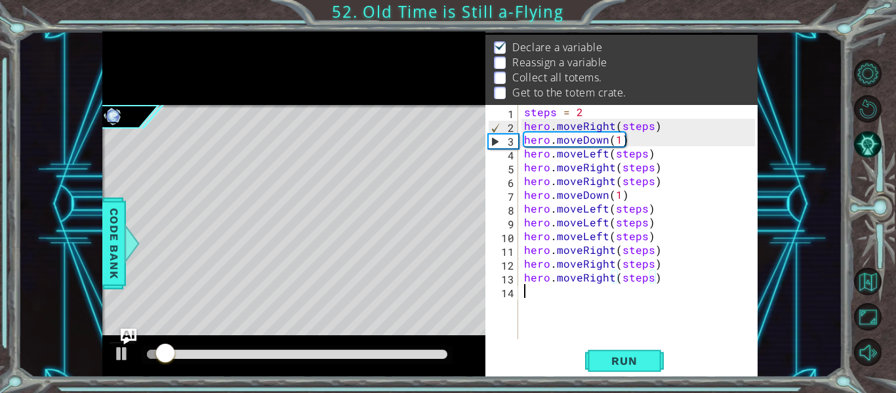
click at [542, 290] on div "steps = 2 hero . moveRight ( steps ) hero . moveDown ( 1 ) hero . moveLeft ( st…" at bounding box center [641, 236] width 240 height 262
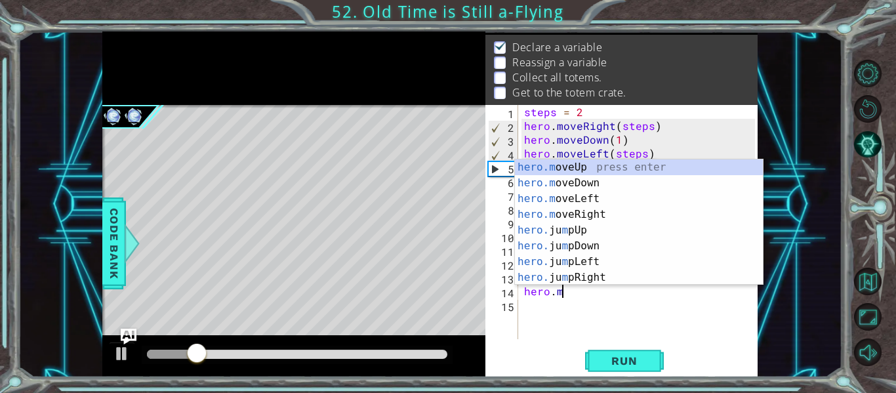
scroll to position [0, 2]
click at [588, 186] on div "hero.m oveUp press enter hero.m oveDown press enter hero.m oveLeft press enter …" at bounding box center [639, 237] width 248 height 157
type textarea "hero.moveDown(1)"
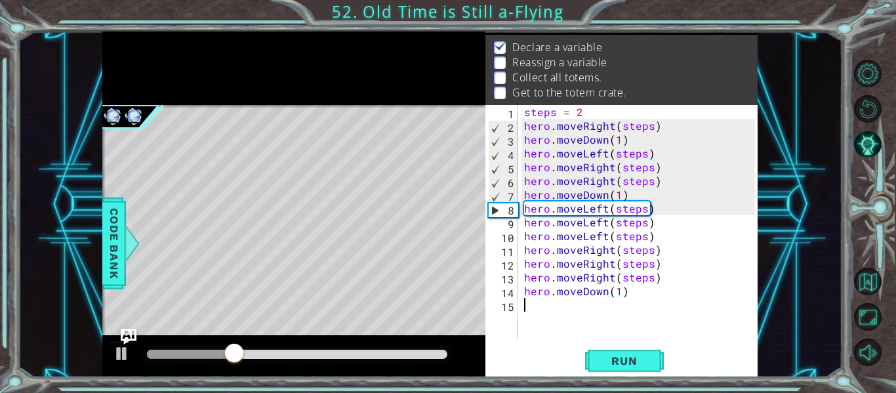
click at [533, 308] on div "steps = 2 hero . moveRight ( steps ) hero . moveDown ( 1 ) hero . moveLeft ( st…" at bounding box center [641, 236] width 240 height 262
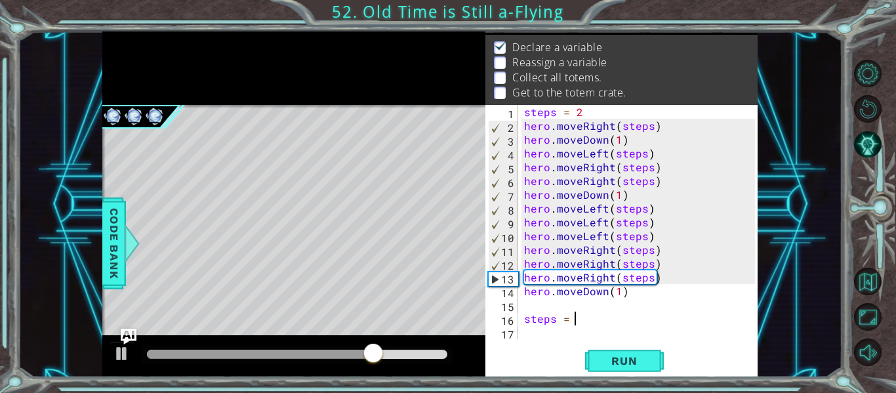
type textarea "steps = 6"
click at [530, 333] on div "steps = 2 hero . moveRight ( steps ) hero . moveDown ( 1 ) hero . moveLeft ( st…" at bounding box center [641, 236] width 240 height 262
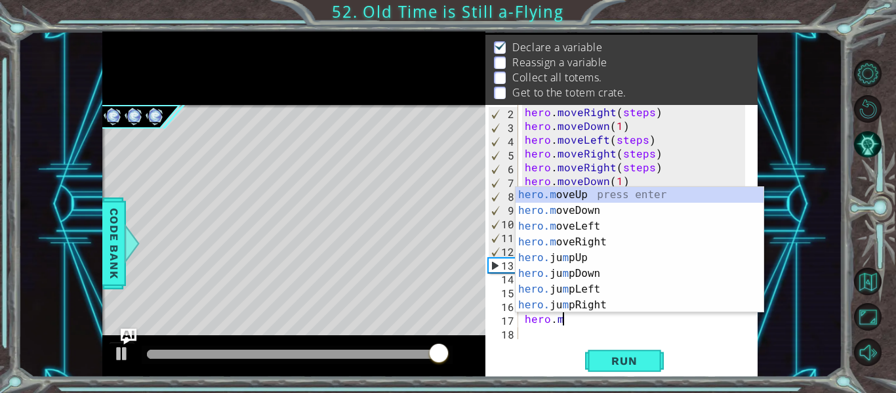
scroll to position [0, 2]
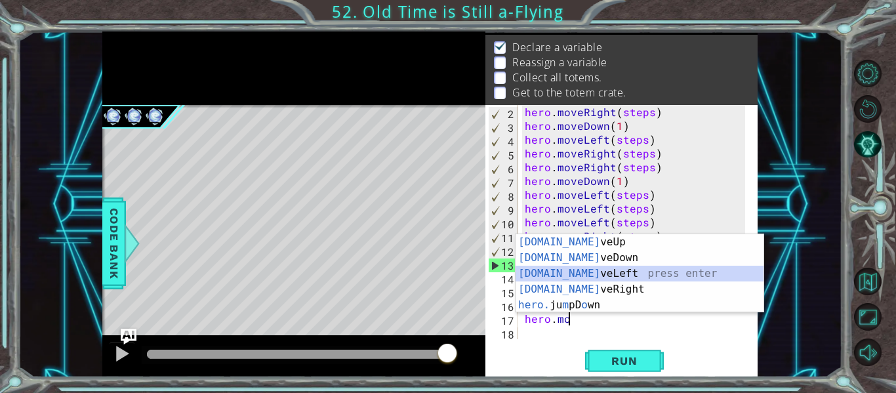
click at [569, 273] on div "[DOMAIN_NAME] veUp press enter [DOMAIN_NAME] veDown press enter [DOMAIN_NAME] v…" at bounding box center [640, 289] width 248 height 110
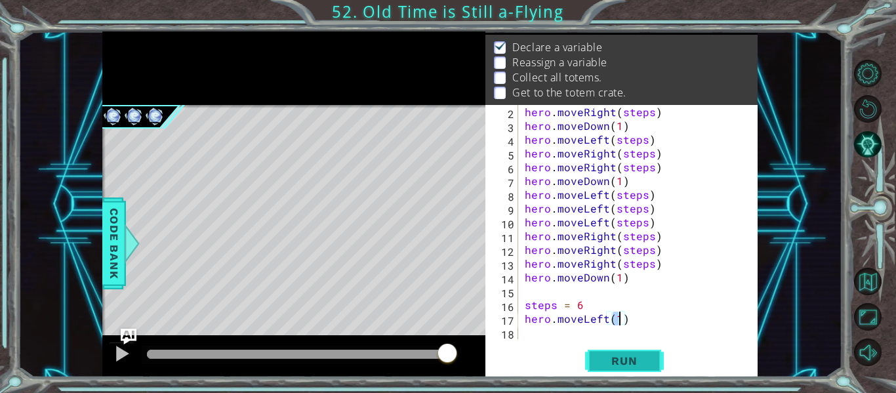
click at [633, 352] on button "Run" at bounding box center [624, 361] width 79 height 27
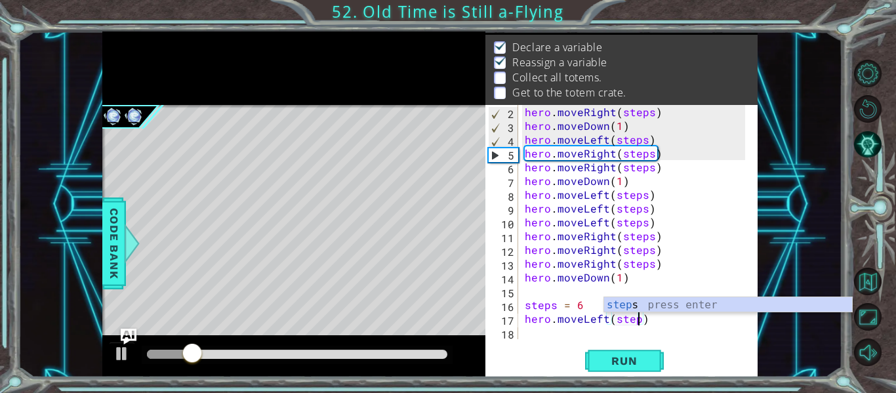
scroll to position [0, 7]
type textarea "hero.moveLeft(steps)"
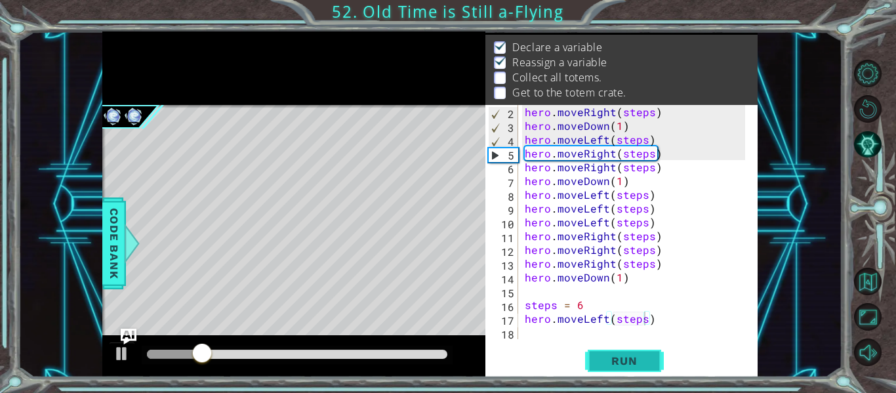
click at [630, 350] on button "Run" at bounding box center [624, 361] width 79 height 27
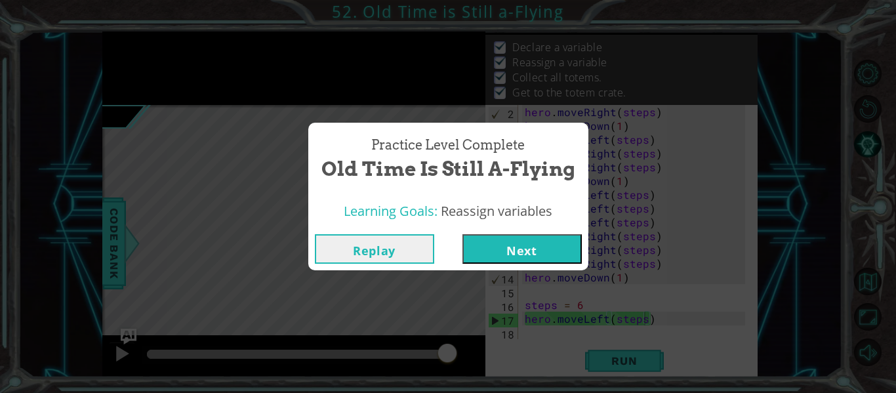
click at [550, 245] on button "Next" at bounding box center [521, 249] width 119 height 30
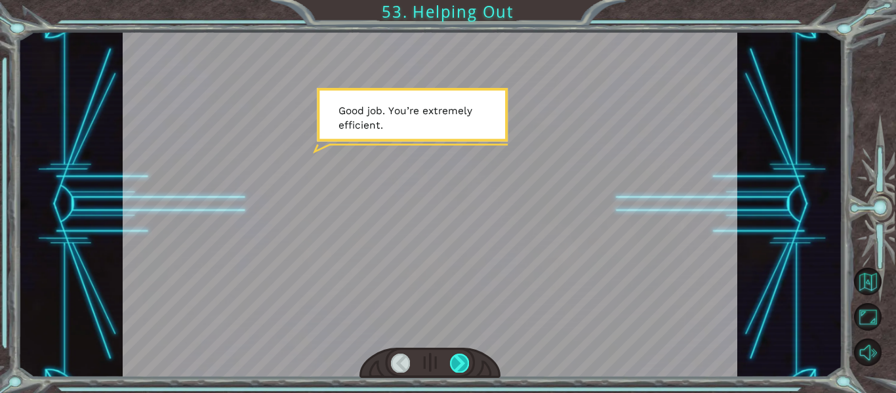
click at [461, 359] on div at bounding box center [459, 363] width 19 height 18
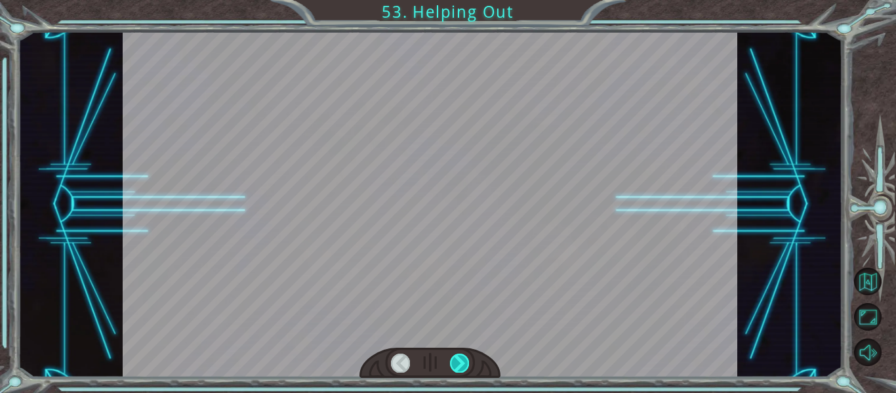
click at [461, 359] on div at bounding box center [459, 363] width 19 height 18
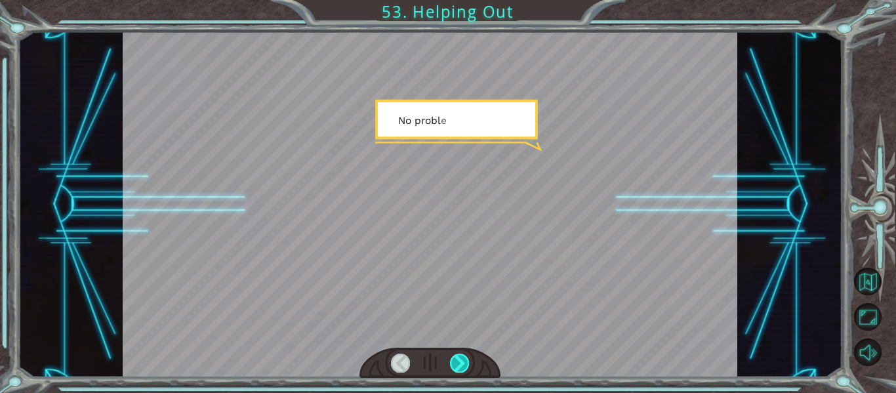
click at [461, 359] on div at bounding box center [459, 363] width 19 height 18
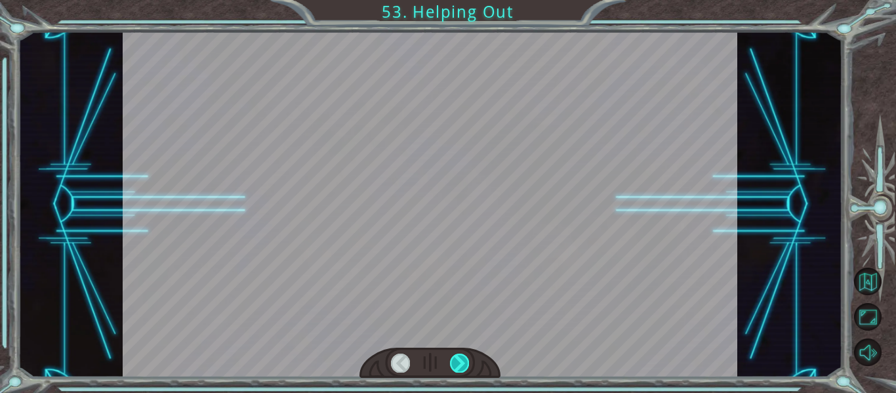
click at [461, 359] on div at bounding box center [459, 363] width 19 height 18
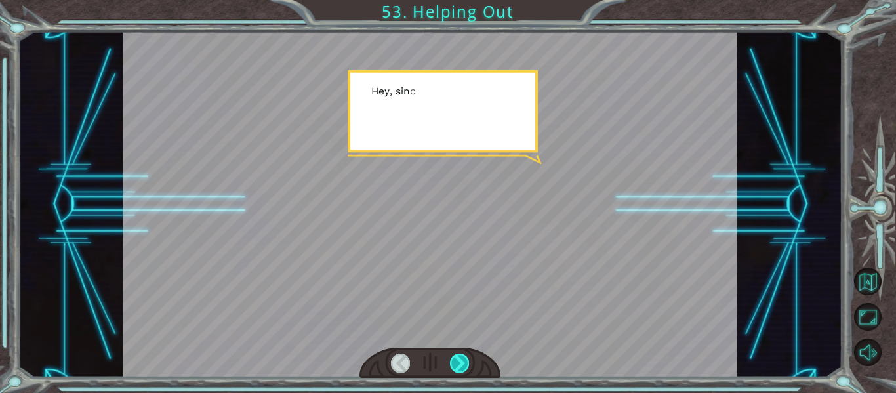
click at [461, 359] on div at bounding box center [459, 363] width 19 height 18
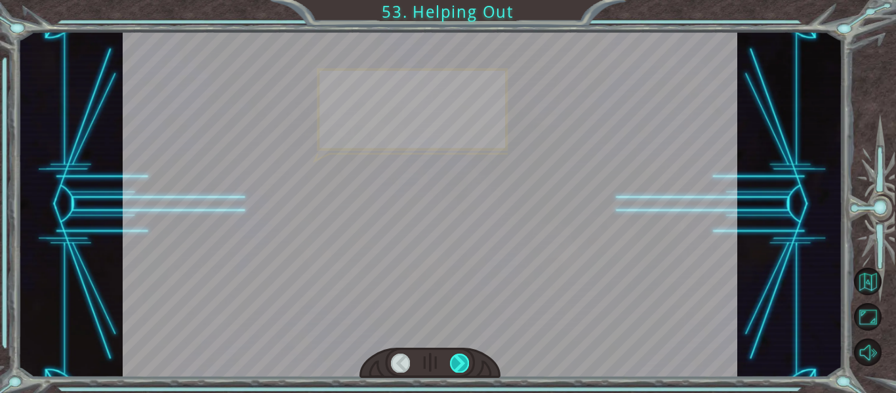
click at [461, 359] on div at bounding box center [459, 363] width 19 height 18
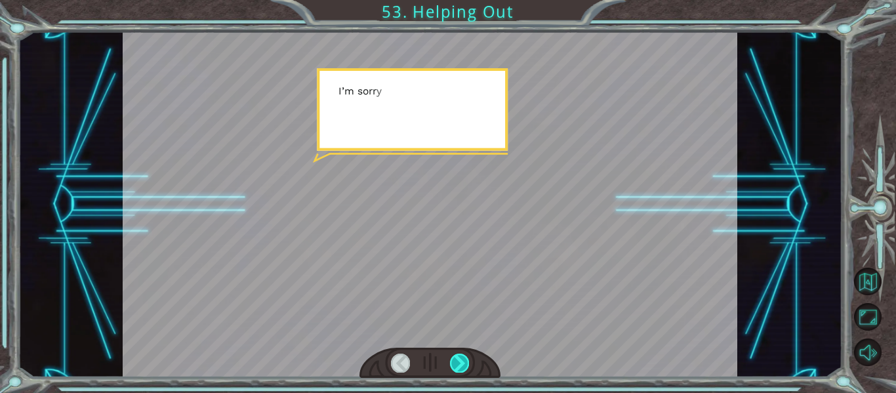
click at [461, 359] on div at bounding box center [459, 363] width 19 height 18
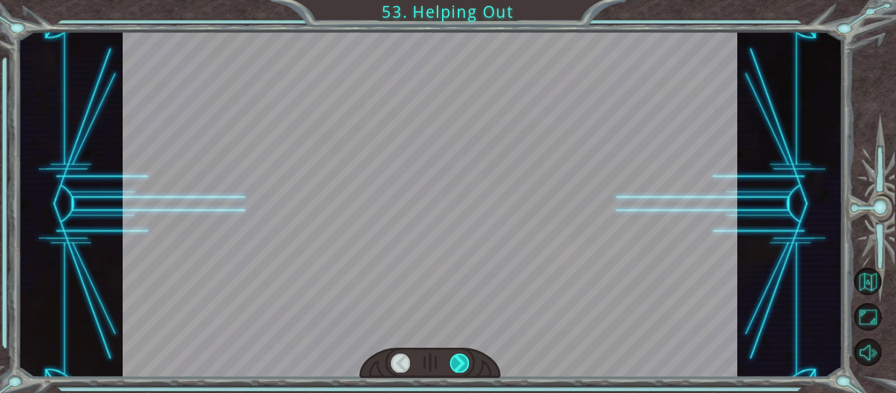
click at [461, 359] on div at bounding box center [459, 363] width 19 height 18
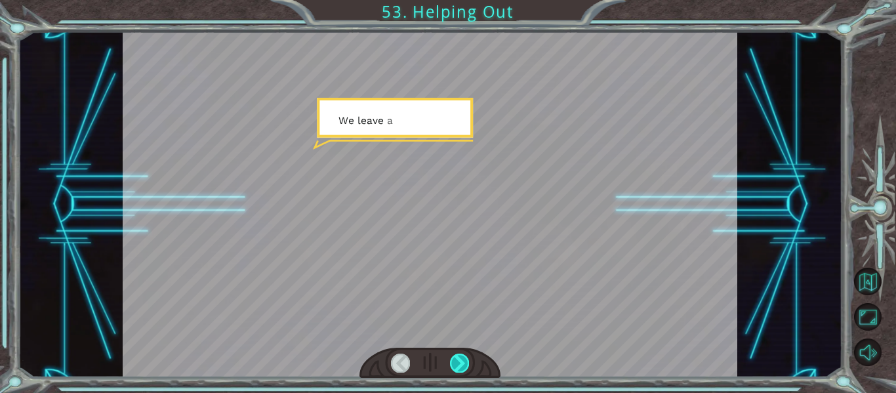
click at [461, 359] on div at bounding box center [459, 363] width 19 height 18
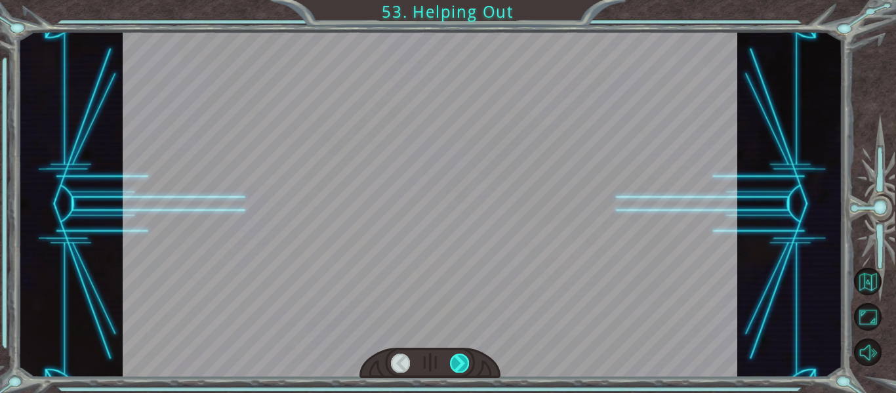
click at [461, 359] on div at bounding box center [459, 363] width 19 height 18
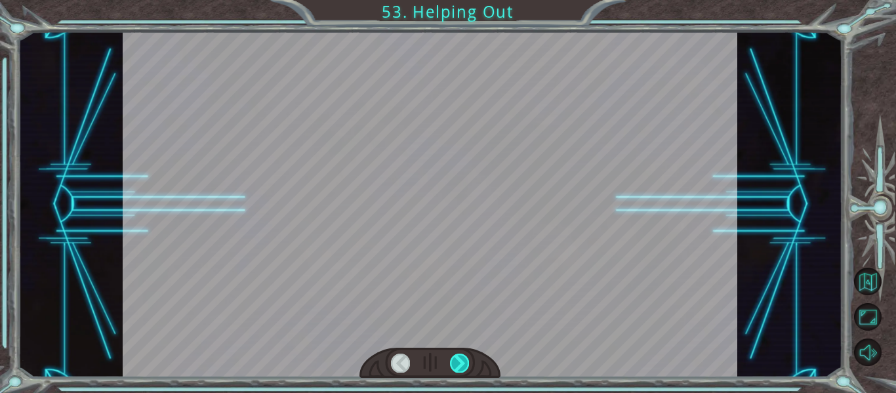
click at [461, 359] on div at bounding box center [459, 363] width 19 height 18
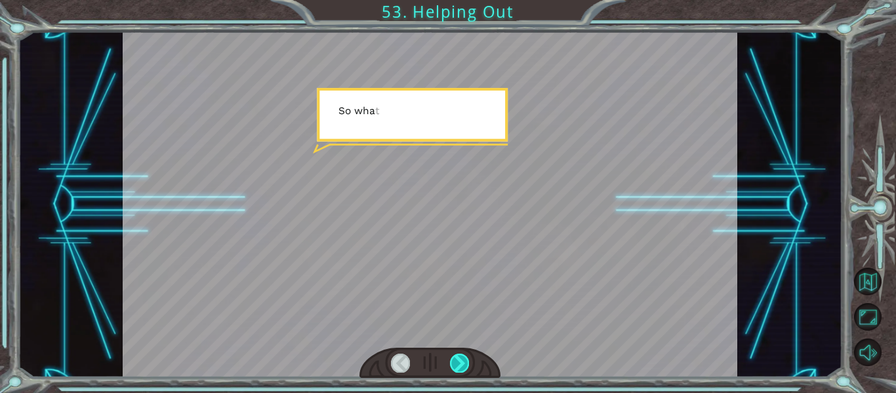
click at [461, 359] on div at bounding box center [459, 363] width 19 height 18
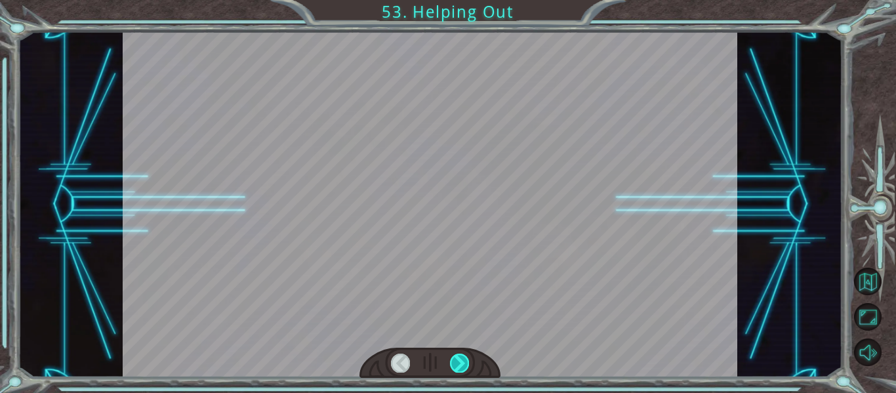
click at [461, 359] on div at bounding box center [459, 363] width 19 height 18
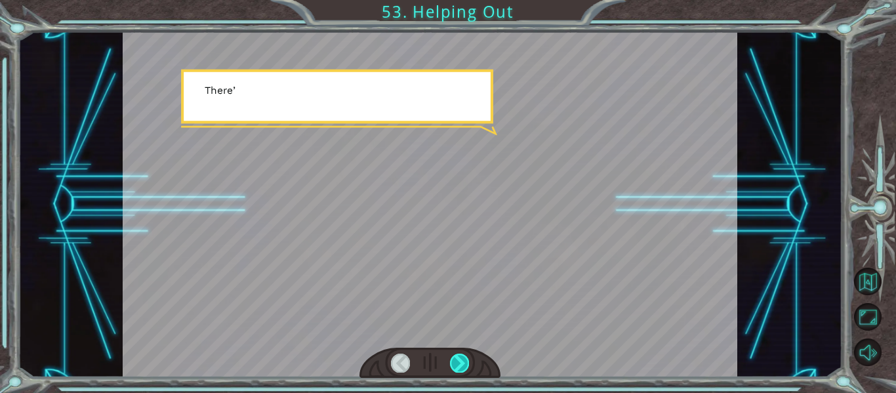
click at [461, 359] on div at bounding box center [459, 363] width 19 height 18
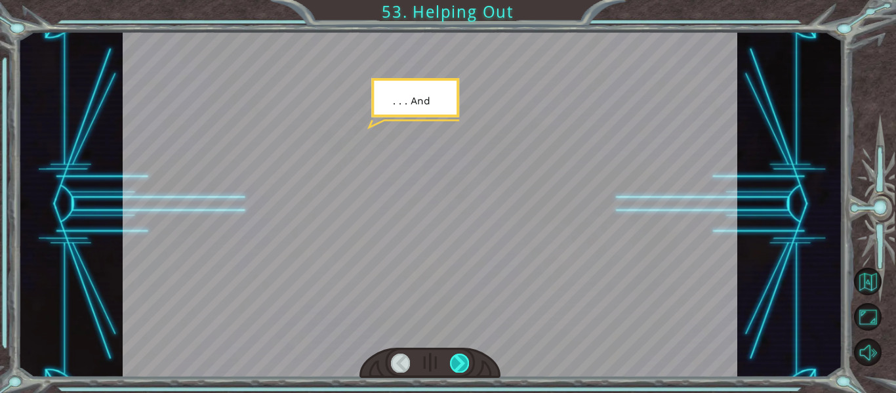
click at [461, 359] on div at bounding box center [459, 363] width 19 height 18
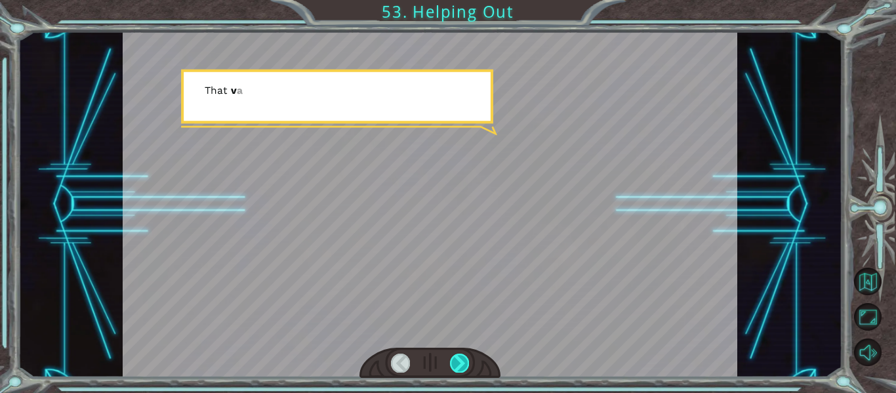
click at [461, 359] on div at bounding box center [459, 363] width 19 height 18
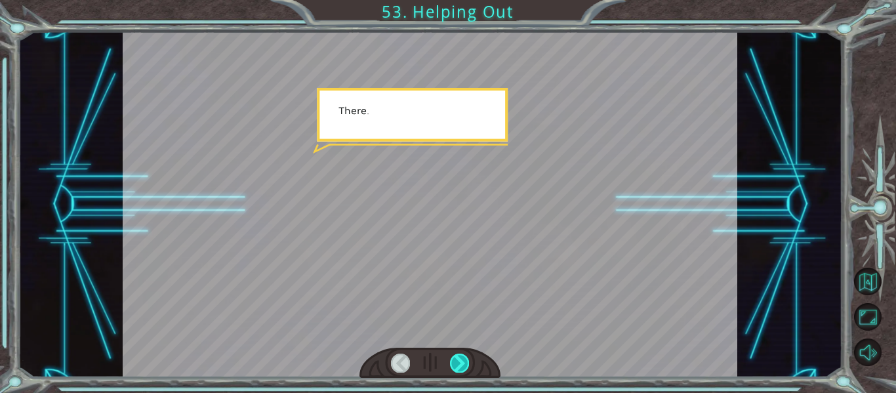
click at [461, 359] on div at bounding box center [459, 363] width 19 height 18
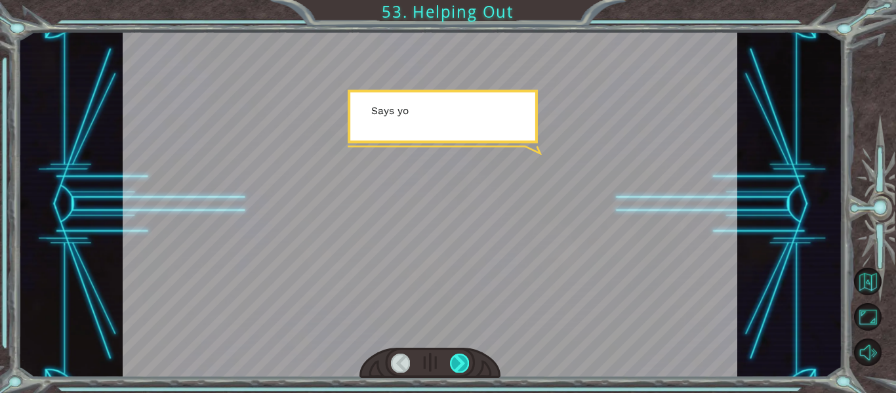
click at [461, 359] on div at bounding box center [459, 363] width 19 height 18
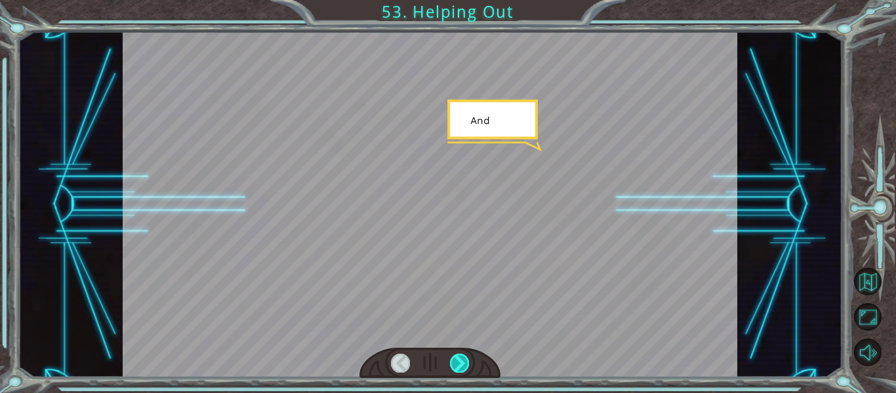
click at [461, 359] on div at bounding box center [459, 363] width 19 height 18
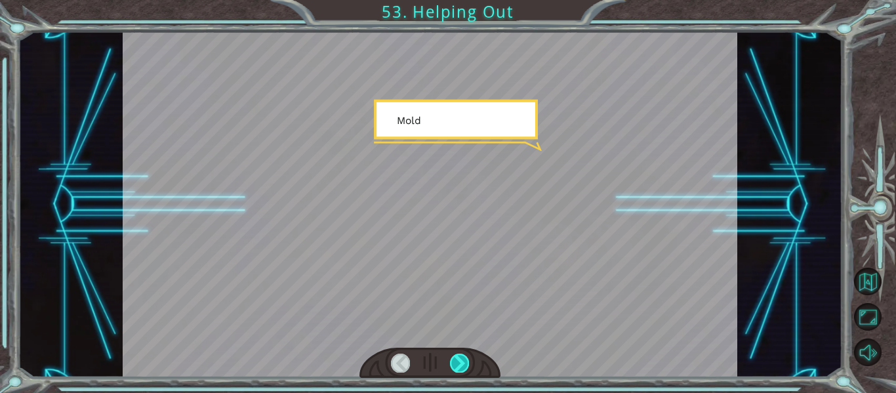
click at [461, 359] on div at bounding box center [459, 363] width 19 height 18
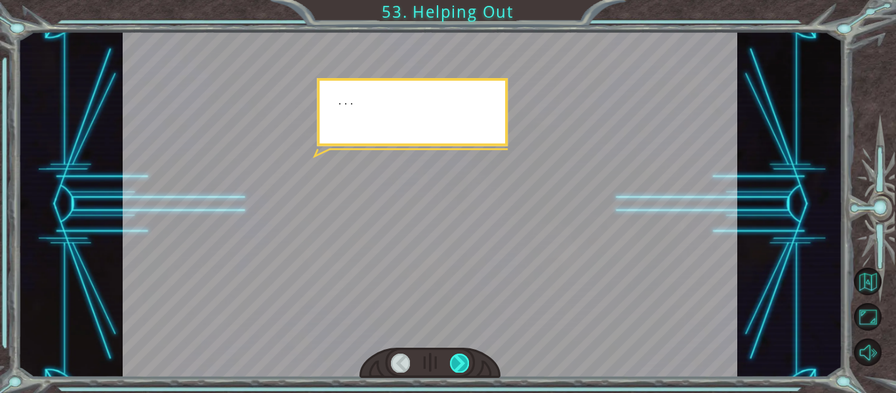
click at [461, 359] on div at bounding box center [459, 363] width 19 height 18
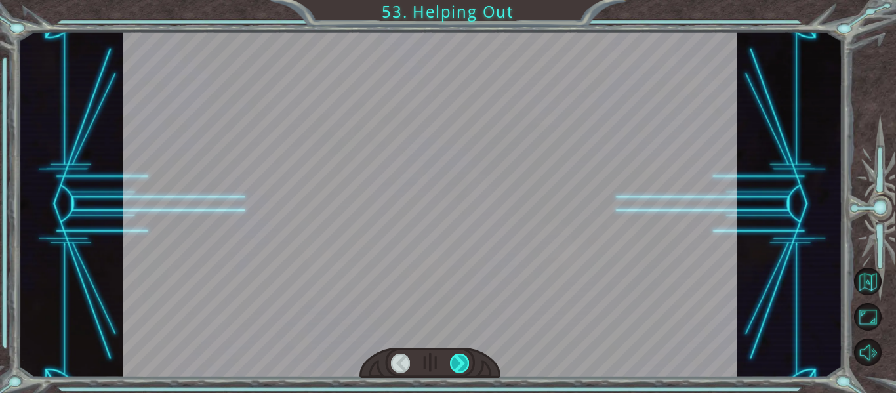
click at [461, 359] on div at bounding box center [459, 363] width 19 height 18
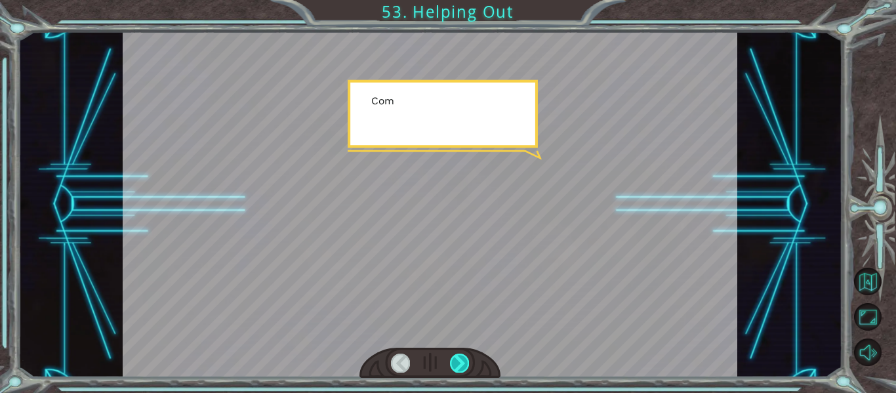
click at [461, 359] on div at bounding box center [459, 363] width 19 height 18
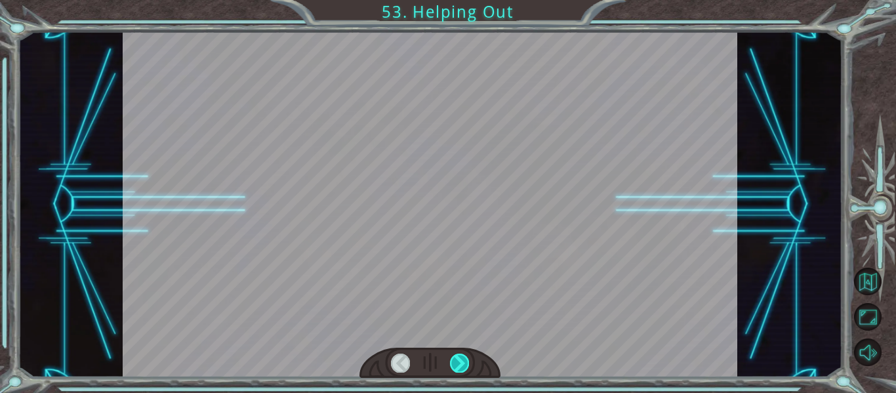
click at [461, 359] on div at bounding box center [459, 363] width 19 height 18
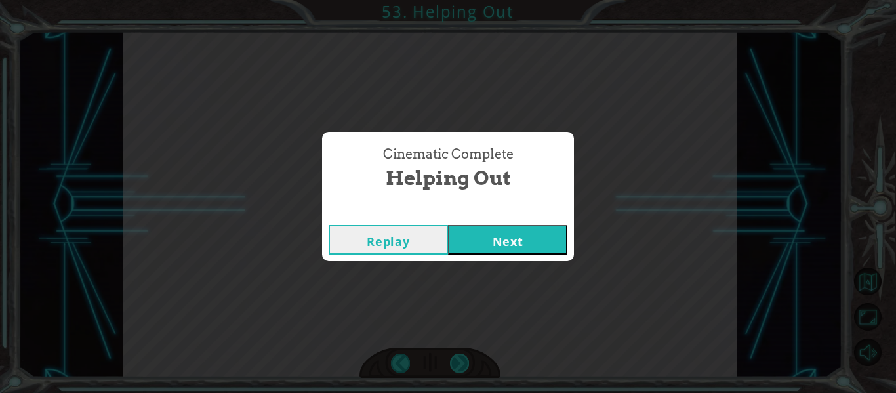
click at [461, 359] on div "Cinematic Complete Helping Out Replay Next" at bounding box center [448, 196] width 896 height 393
drag, startPoint x: 461, startPoint y: 359, endPoint x: 509, endPoint y: 243, distance: 125.0
click at [509, 243] on div "Cinematic Complete Helping Out Replay Next" at bounding box center [448, 196] width 896 height 393
click at [509, 243] on button "Next" at bounding box center [507, 240] width 119 height 30
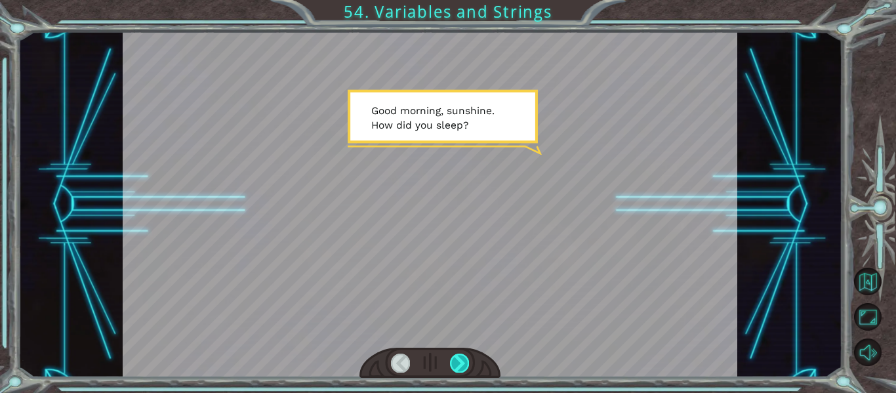
click at [460, 357] on div at bounding box center [459, 363] width 19 height 18
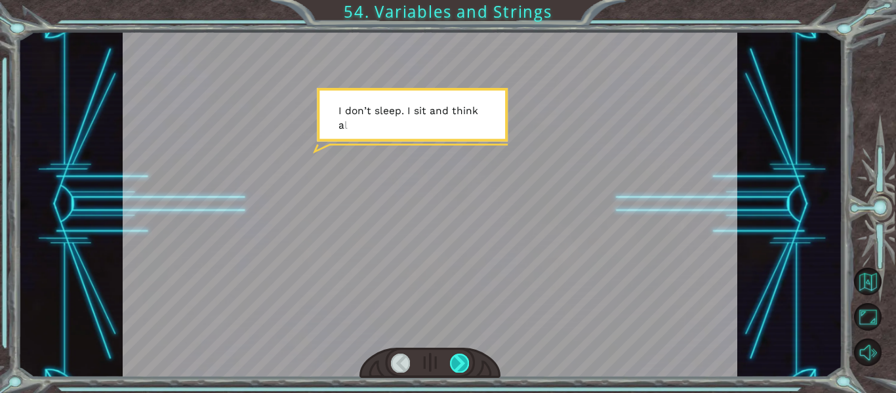
click at [456, 359] on div at bounding box center [459, 363] width 19 height 18
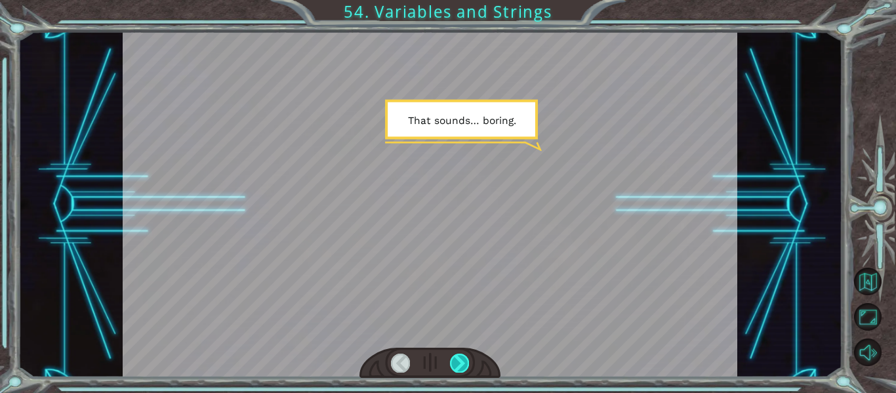
click at [456, 357] on div at bounding box center [459, 363] width 19 height 18
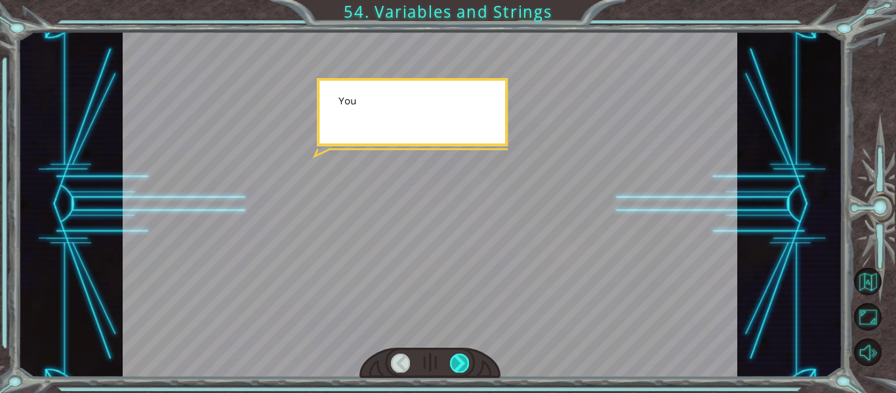
click at [456, 357] on div at bounding box center [459, 363] width 19 height 18
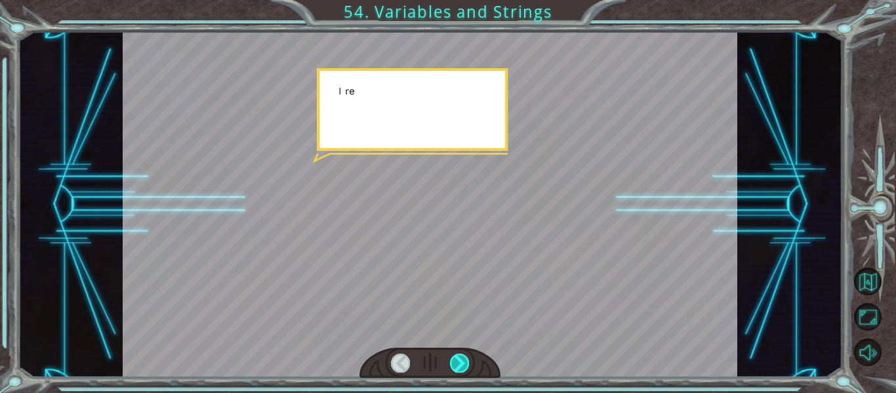
click at [456, 357] on div at bounding box center [459, 363] width 19 height 18
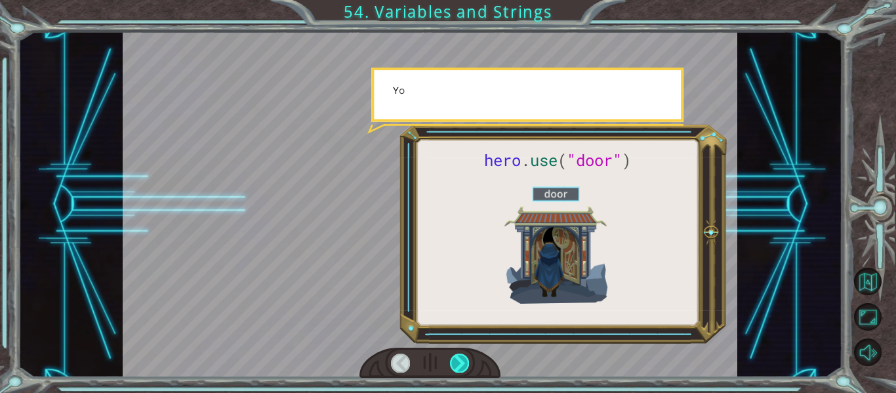
click at [456, 357] on div at bounding box center [459, 363] width 19 height 18
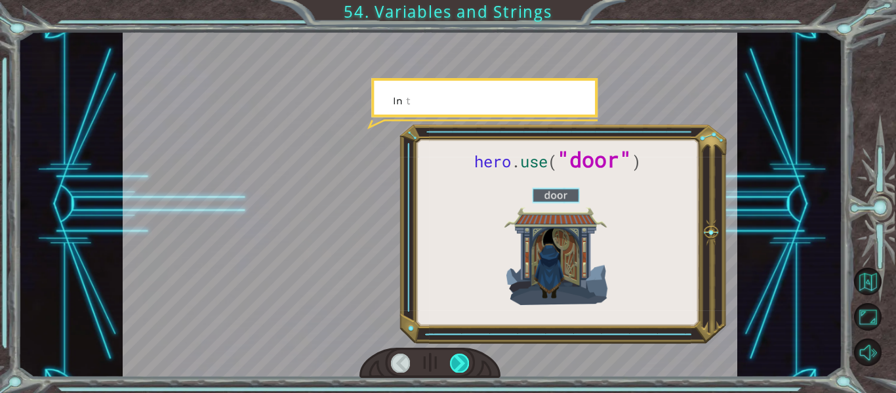
click at [456, 357] on div at bounding box center [459, 363] width 19 height 18
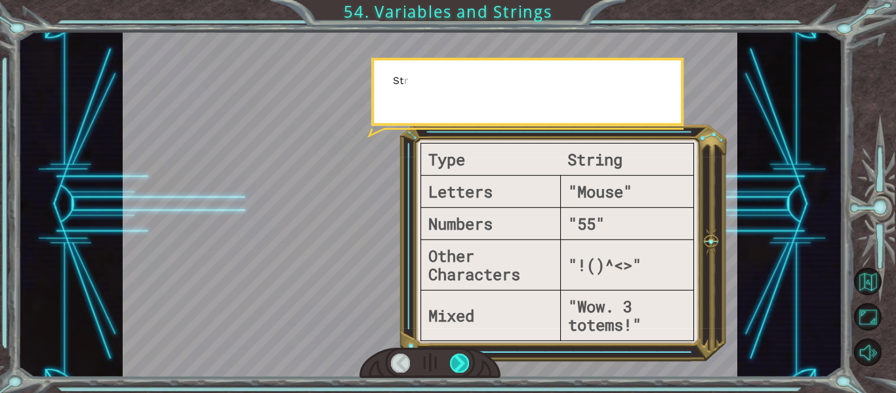
click at [456, 357] on div at bounding box center [459, 363] width 19 height 18
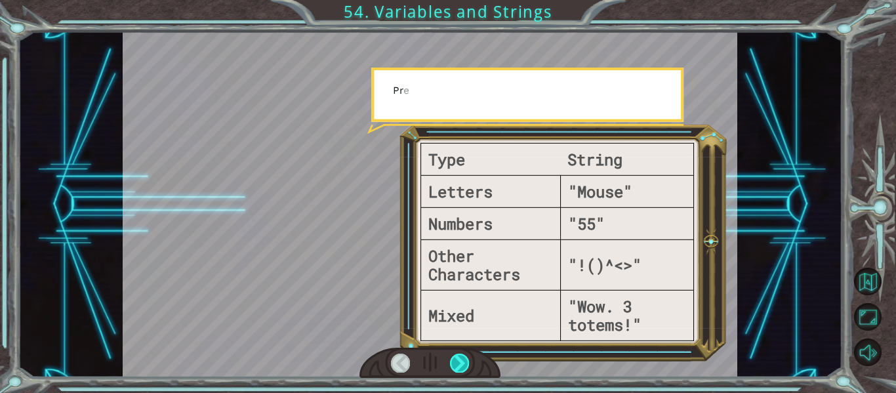
click at [456, 357] on div at bounding box center [459, 363] width 19 height 18
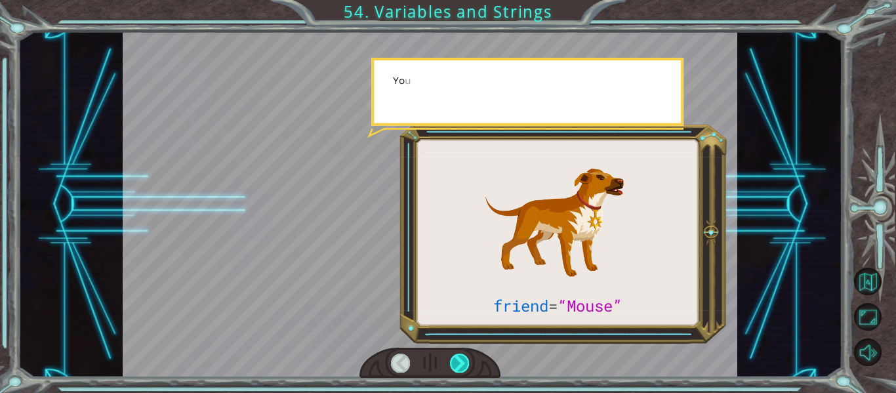
click at [456, 357] on div at bounding box center [459, 363] width 19 height 18
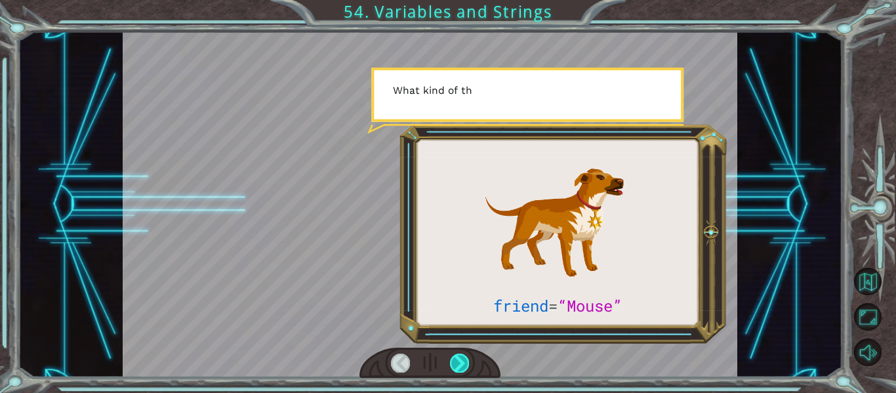
click at [456, 357] on div at bounding box center [459, 363] width 19 height 18
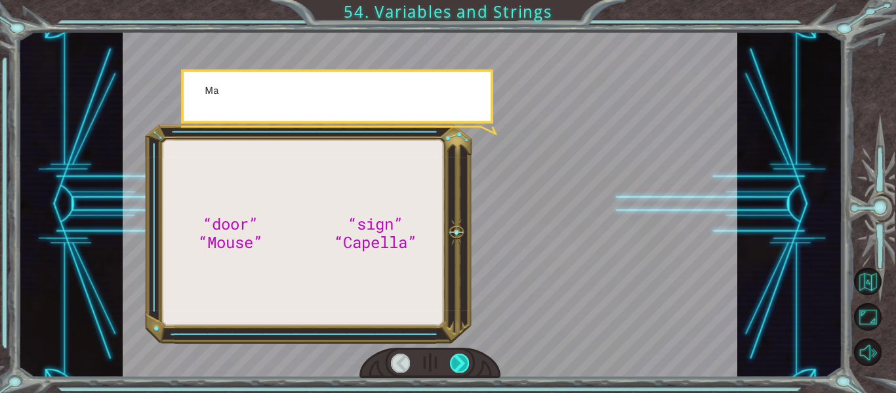
click at [456, 357] on div at bounding box center [459, 363] width 19 height 18
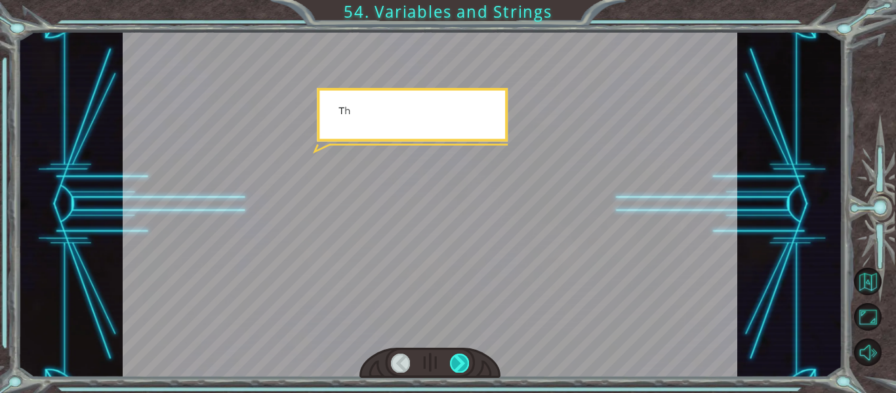
click at [456, 357] on div at bounding box center [459, 363] width 19 height 18
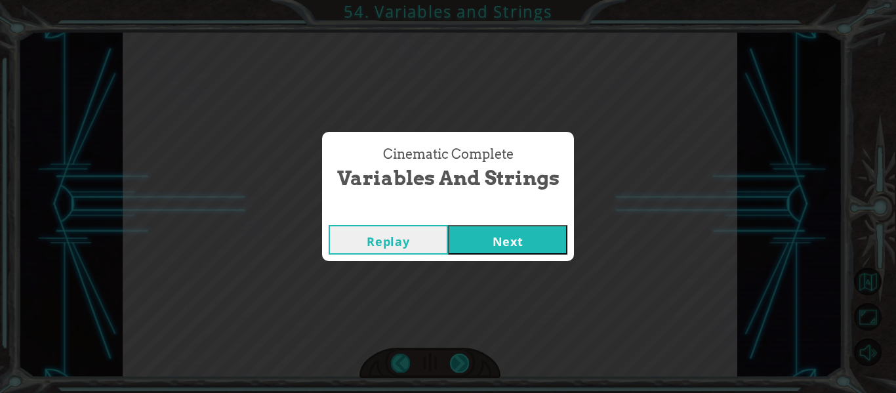
click at [456, 0] on div "“door” “Mouse” “sign” “Capella” G o o d m o r n i n g , s u n s h i n e . H o w…" at bounding box center [448, 0] width 896 height 0
click at [456, 357] on div "Cinematic Complete Variables and Strings Replay Next" at bounding box center [448, 196] width 896 height 393
drag, startPoint x: 456, startPoint y: 357, endPoint x: 488, endPoint y: 245, distance: 117.1
click at [488, 245] on div "Cinematic Complete Variables and Strings Replay Next" at bounding box center [448, 196] width 896 height 393
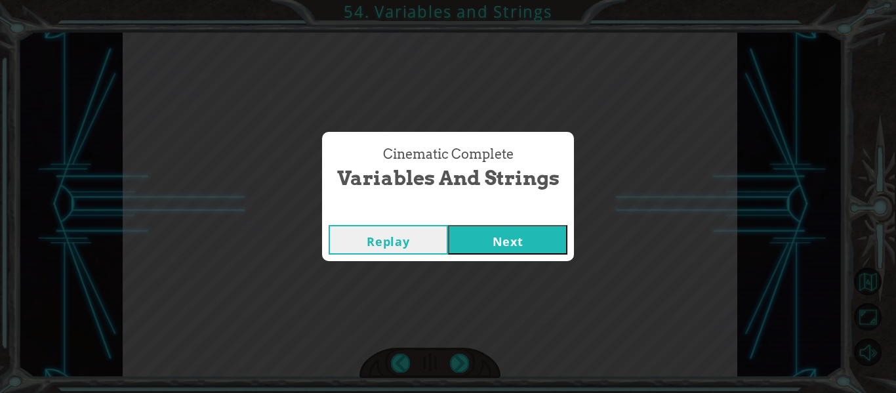
click at [488, 245] on button "Next" at bounding box center [507, 240] width 119 height 30
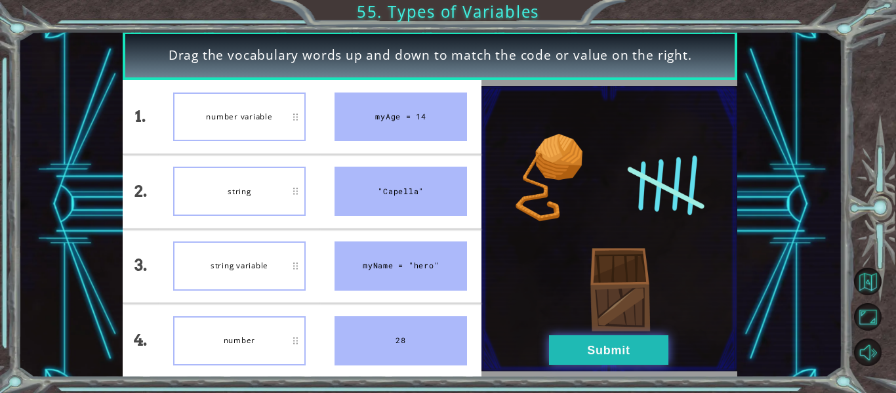
click at [557, 350] on button "Submit" at bounding box center [608, 350] width 119 height 30
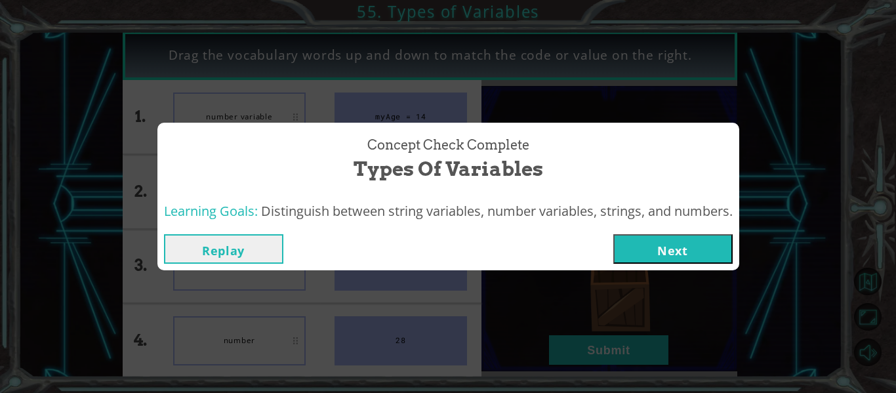
click at [638, 241] on button "Next" at bounding box center [672, 249] width 119 height 30
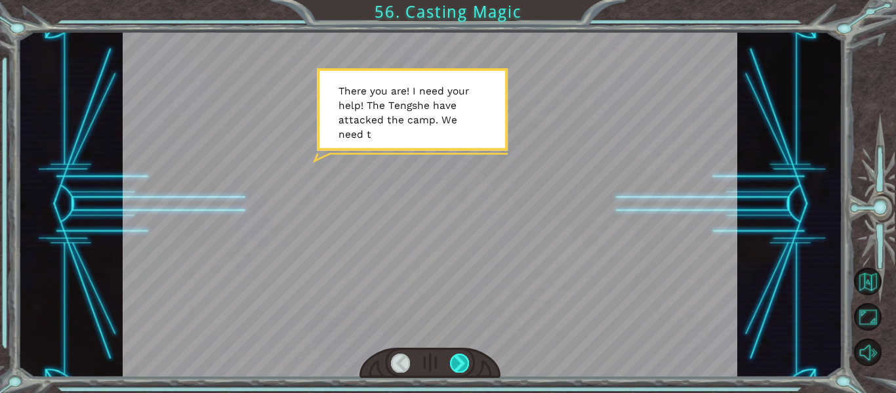
click at [460, 355] on div at bounding box center [459, 363] width 19 height 18
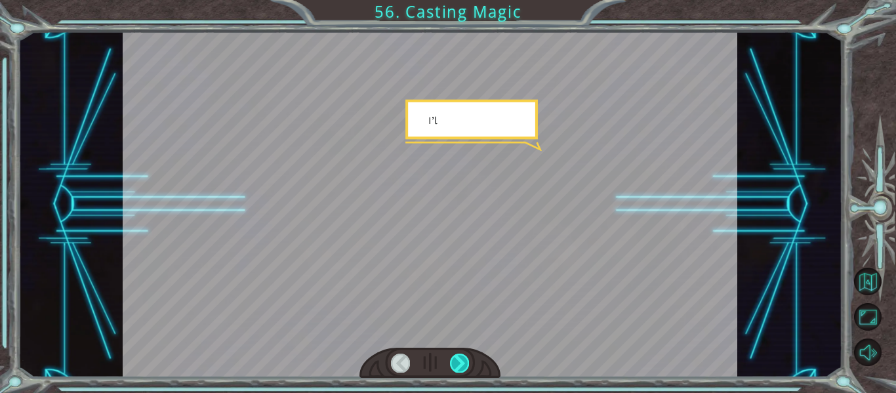
click at [460, 355] on div at bounding box center [459, 363] width 19 height 18
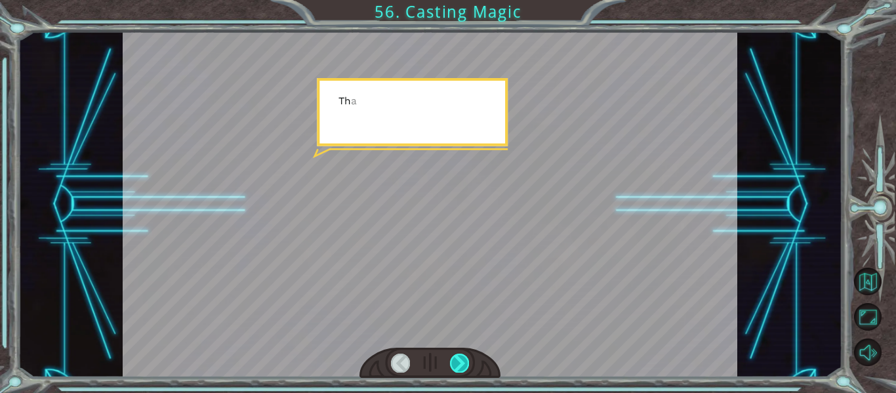
click at [460, 355] on div at bounding box center [459, 363] width 19 height 18
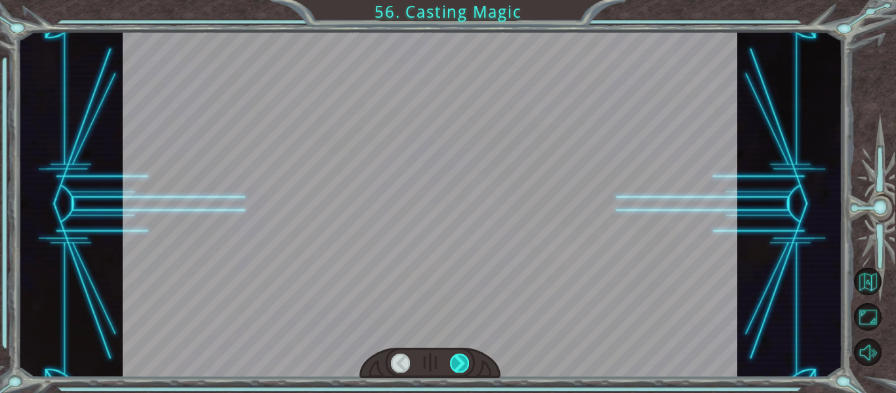
click at [460, 355] on div at bounding box center [459, 363] width 19 height 18
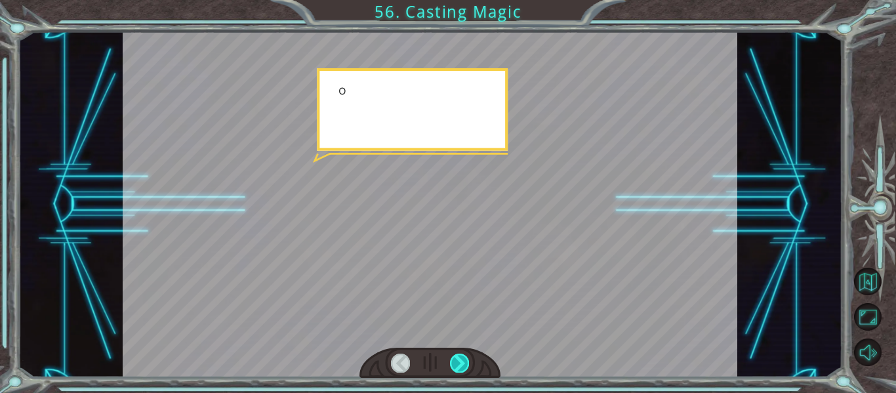
click at [460, 355] on div at bounding box center [459, 363] width 19 height 18
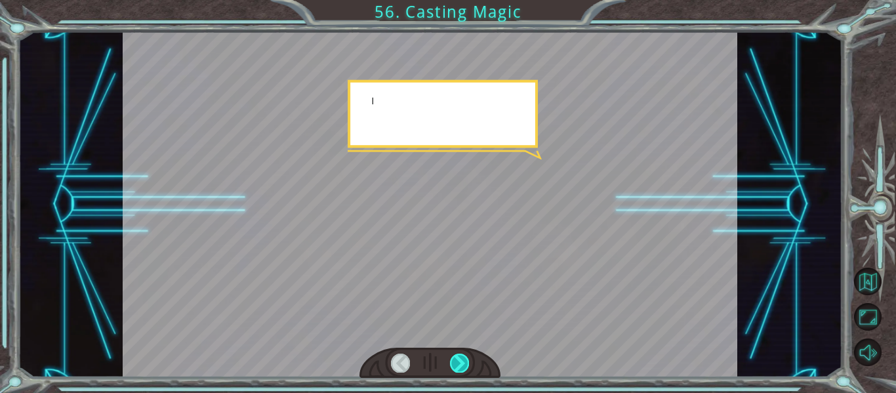
click at [460, 355] on div at bounding box center [459, 363] width 19 height 18
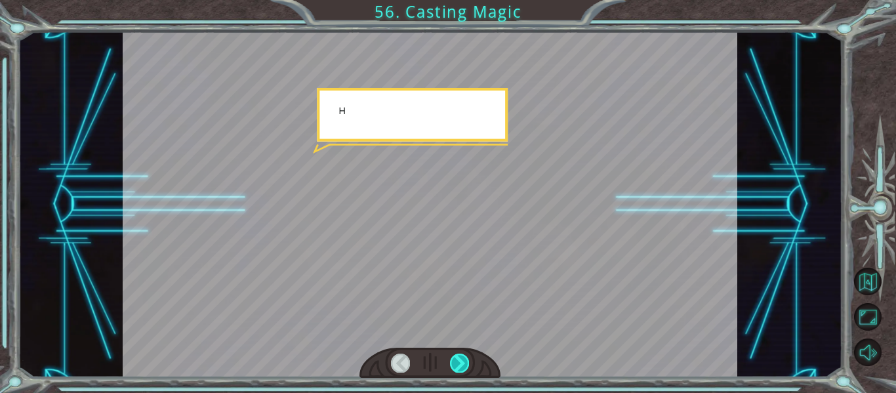
click at [460, 355] on div at bounding box center [459, 363] width 19 height 18
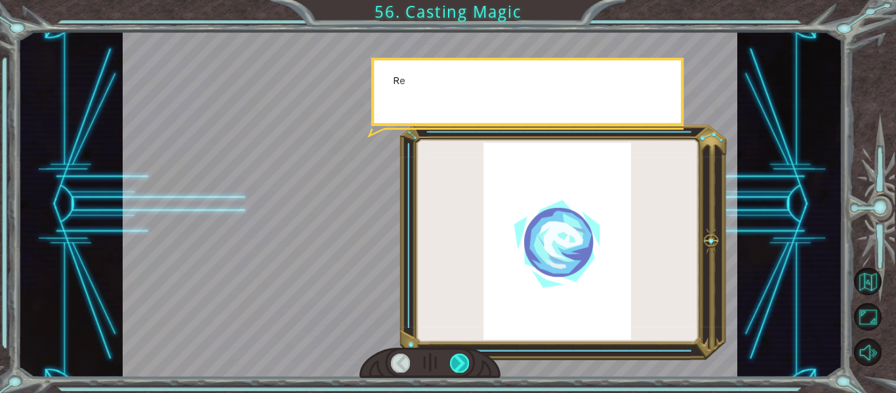
click at [460, 355] on div at bounding box center [459, 363] width 19 height 18
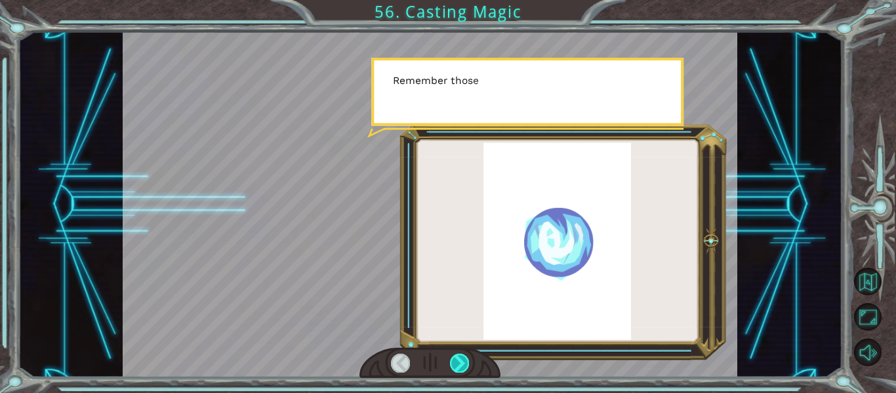
click at [460, 355] on div at bounding box center [459, 363] width 19 height 18
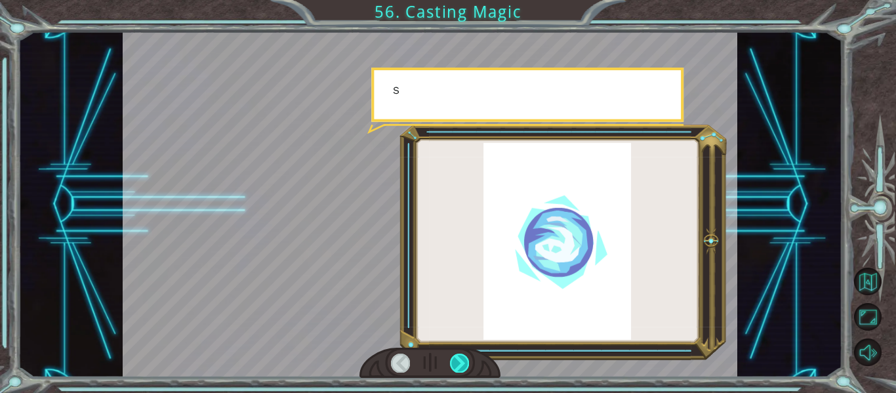
click at [460, 355] on div at bounding box center [459, 363] width 19 height 18
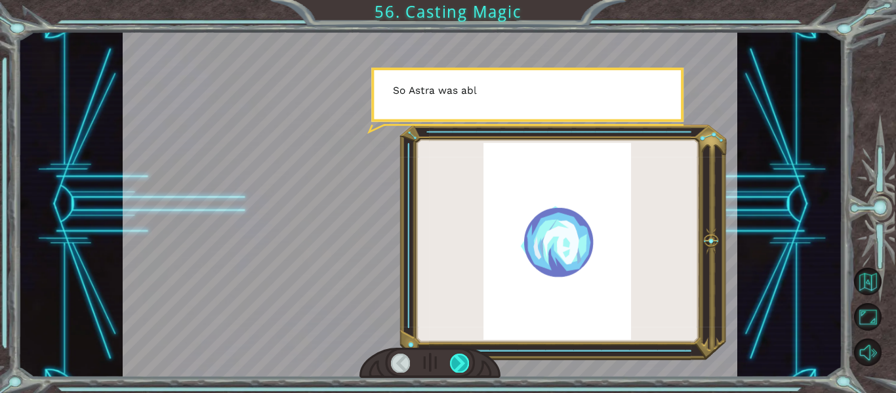
click at [460, 355] on div at bounding box center [459, 363] width 19 height 18
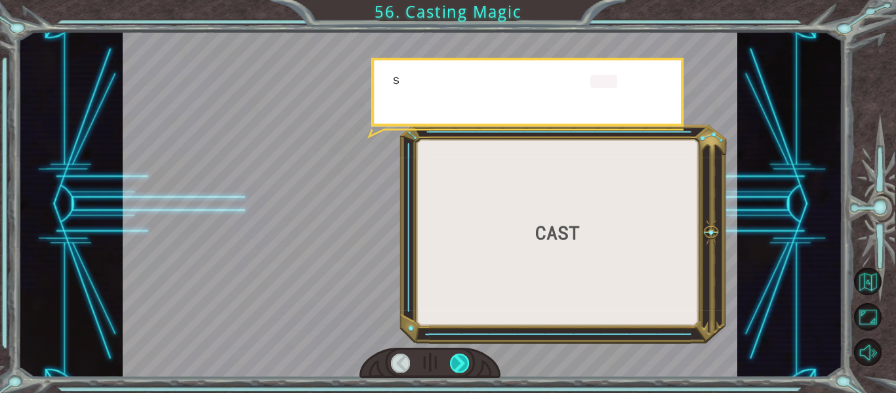
click at [460, 355] on div at bounding box center [459, 363] width 19 height 18
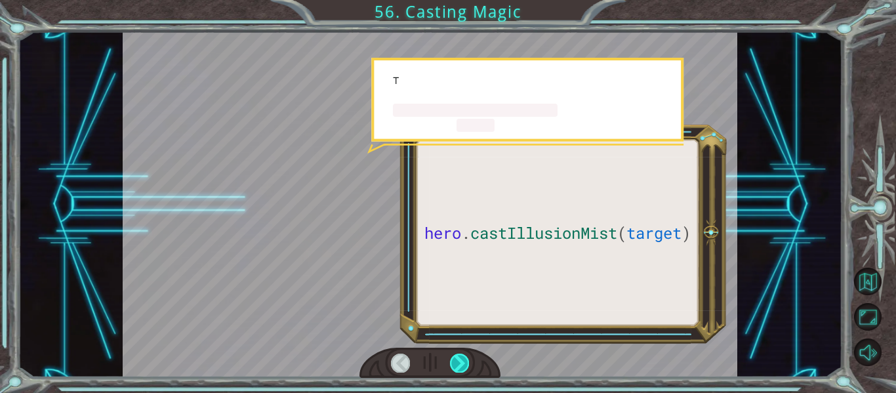
click at [460, 355] on div at bounding box center [459, 363] width 19 height 18
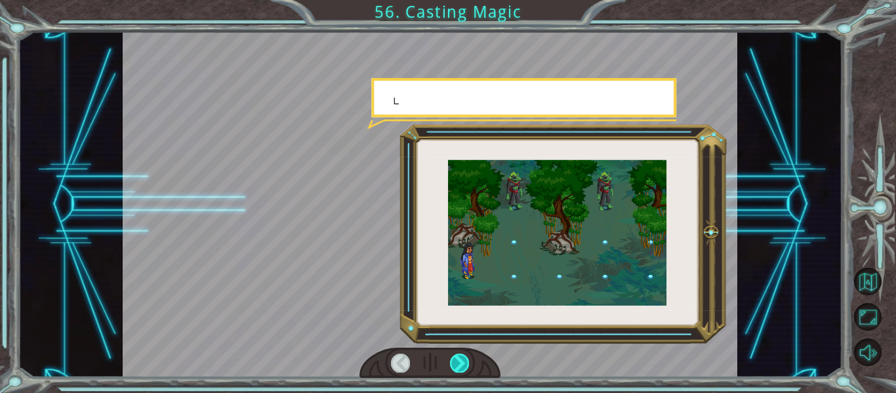
click at [460, 355] on div at bounding box center [459, 363] width 19 height 18
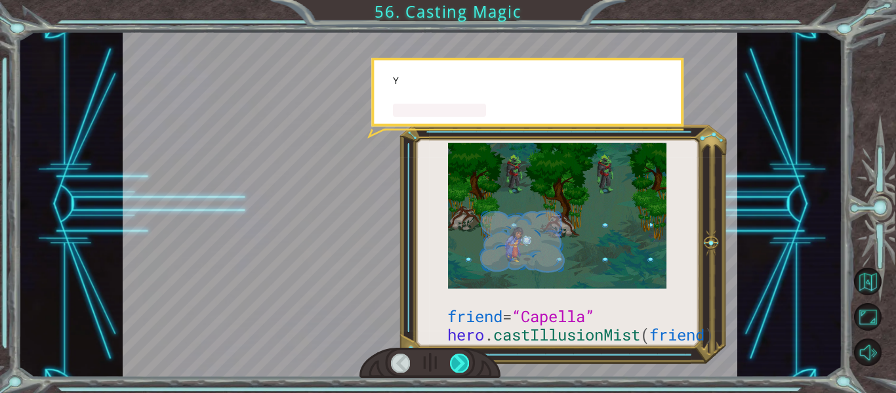
click at [460, 355] on div at bounding box center [459, 363] width 19 height 18
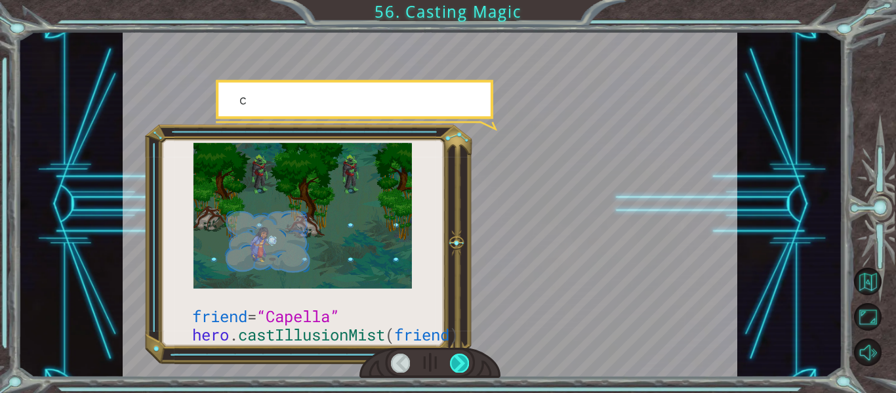
click at [460, 355] on div at bounding box center [459, 363] width 19 height 18
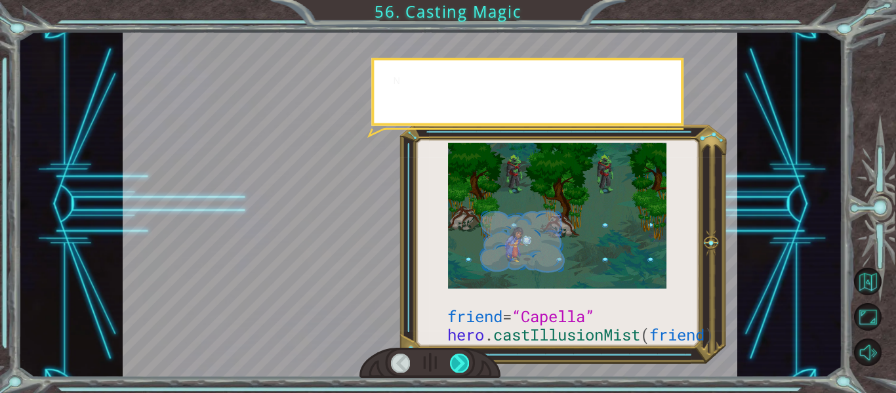
click at [460, 355] on div at bounding box center [459, 363] width 19 height 18
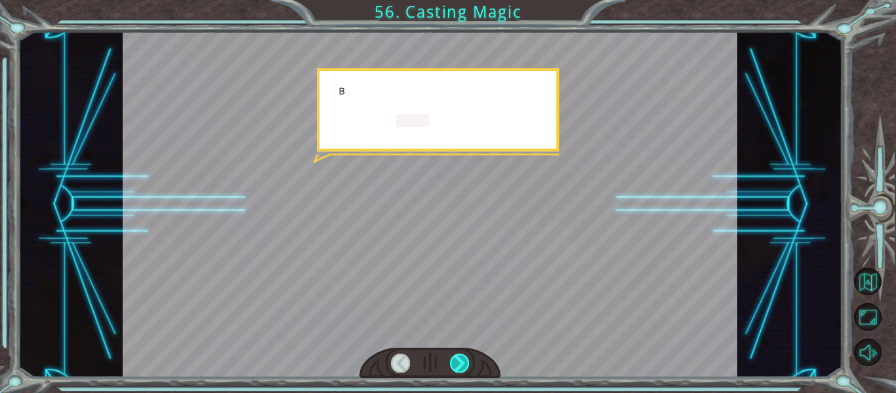
click at [460, 355] on div at bounding box center [459, 363] width 19 height 18
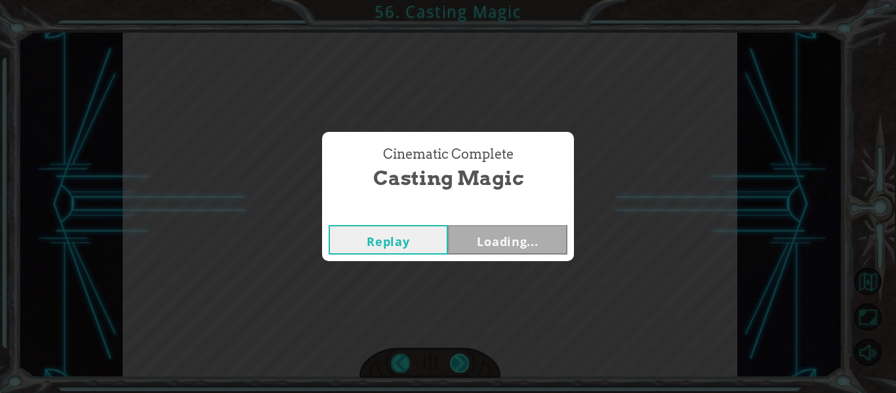
click at [460, 355] on div "Cinematic Complete Casting Magic Replay Loading..." at bounding box center [448, 196] width 896 height 393
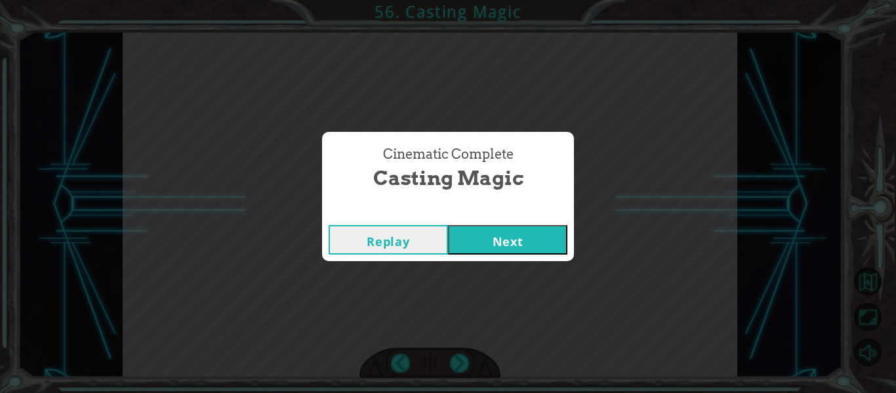
drag, startPoint x: 460, startPoint y: 355, endPoint x: 487, endPoint y: 238, distance: 120.4
click at [487, 238] on div "Cinematic Complete Casting Magic Replay Next" at bounding box center [448, 196] width 896 height 393
click at [487, 238] on button "Next" at bounding box center [507, 240] width 119 height 30
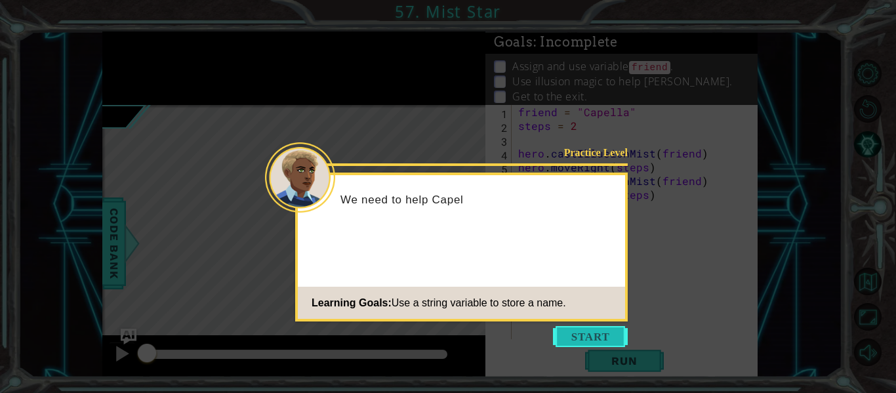
click at [622, 334] on button "Start" at bounding box center [590, 336] width 75 height 21
click at [622, 334] on icon at bounding box center [448, 196] width 896 height 393
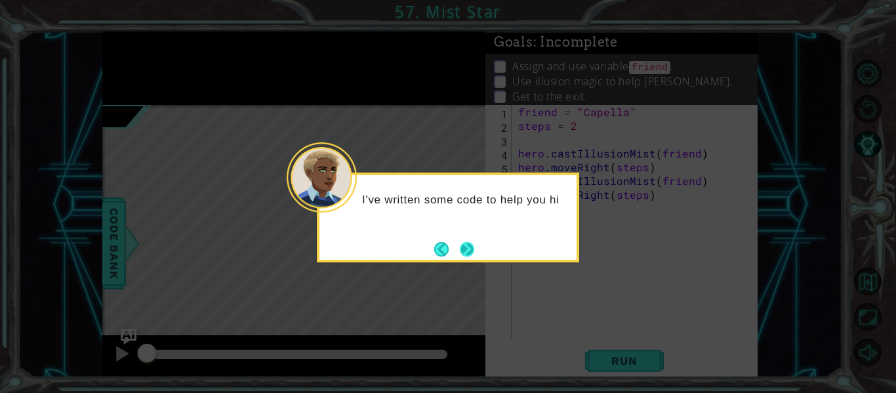
click at [469, 249] on button "Next" at bounding box center [467, 249] width 14 height 14
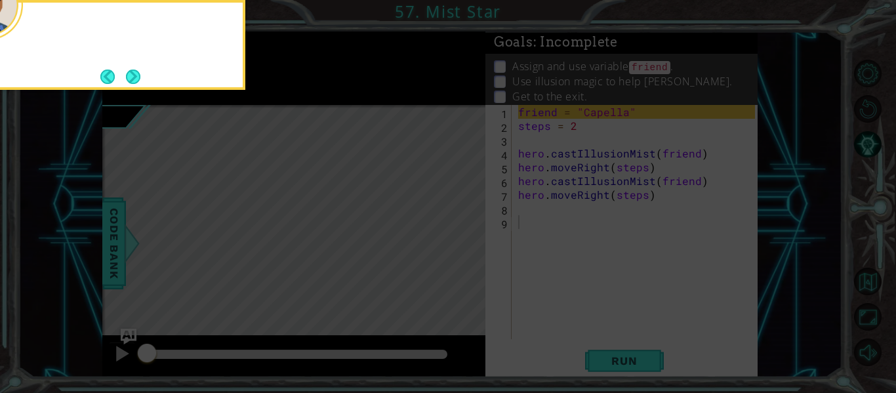
click at [469, 249] on icon at bounding box center [448, 59] width 896 height 668
click at [139, 82] on button "Next" at bounding box center [133, 77] width 14 height 14
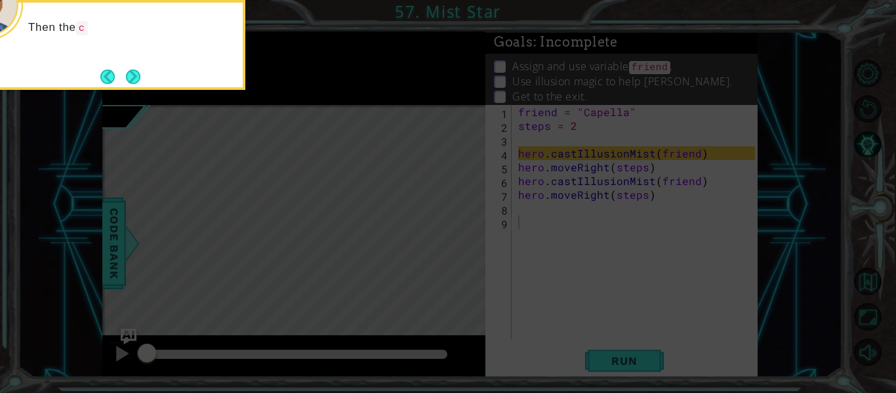
click at [139, 82] on button "Next" at bounding box center [133, 77] width 24 height 24
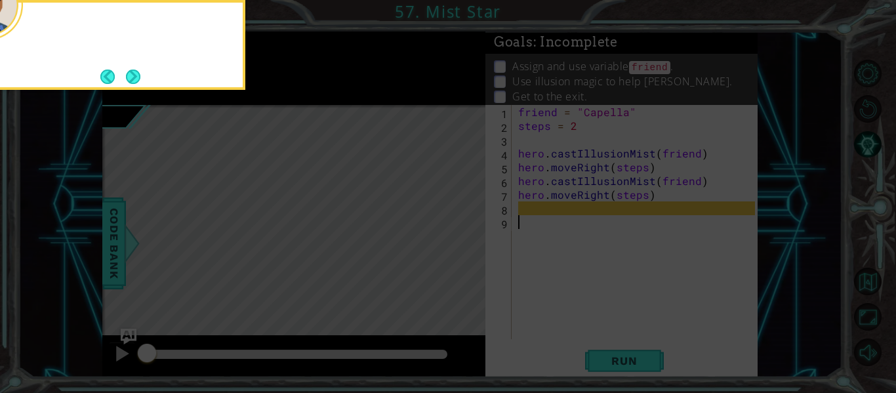
click at [139, 82] on button "Next" at bounding box center [133, 76] width 15 height 15
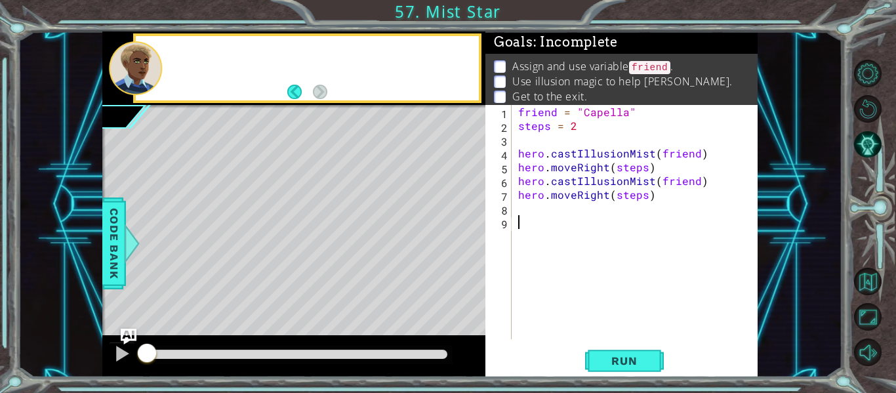
click at [139, 82] on div at bounding box center [135, 68] width 53 height 54
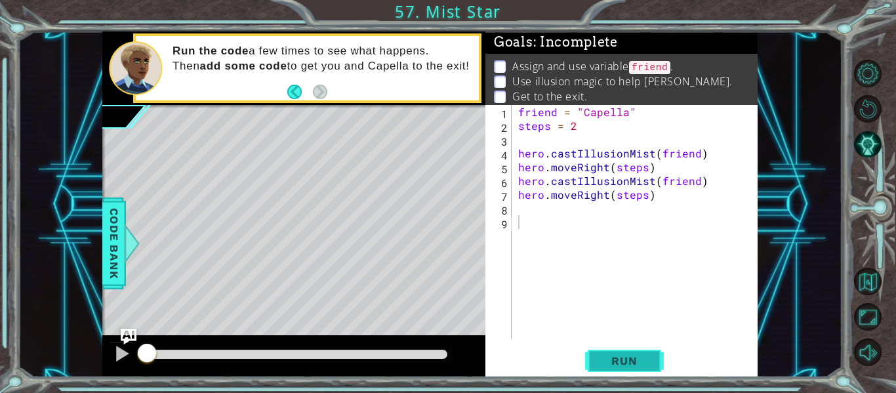
click at [616, 370] on button "Run" at bounding box center [624, 361] width 79 height 27
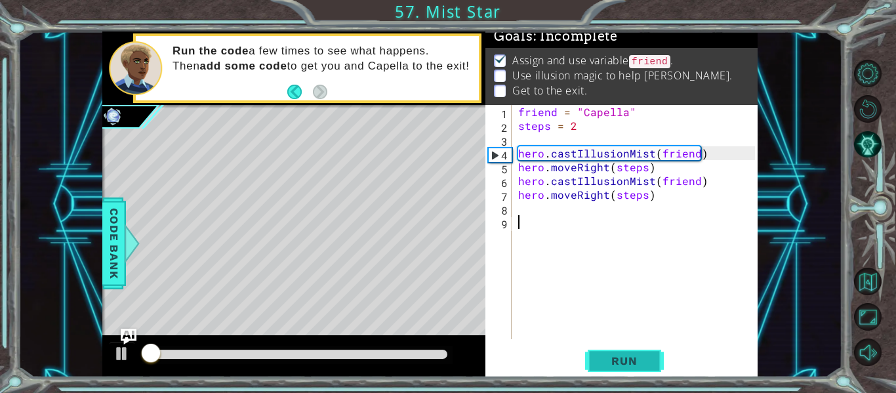
scroll to position [11, 0]
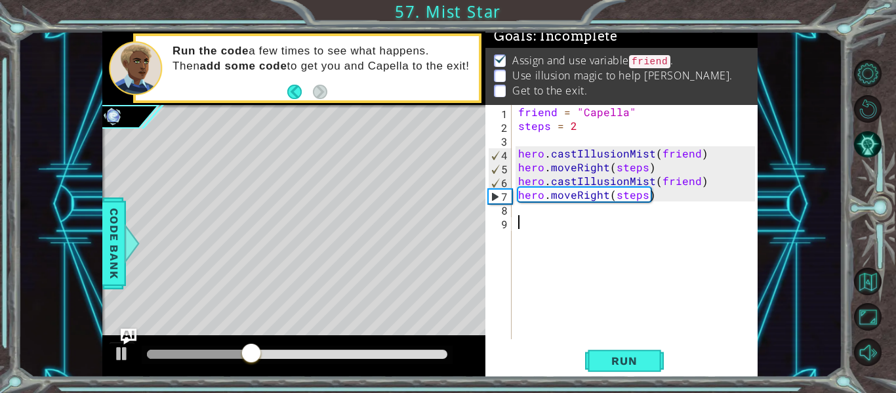
click at [532, 205] on div "friend = "Capella" steps = 2 hero . castIllusionMist ( friend ) hero . moveRigh…" at bounding box center [639, 236] width 246 height 262
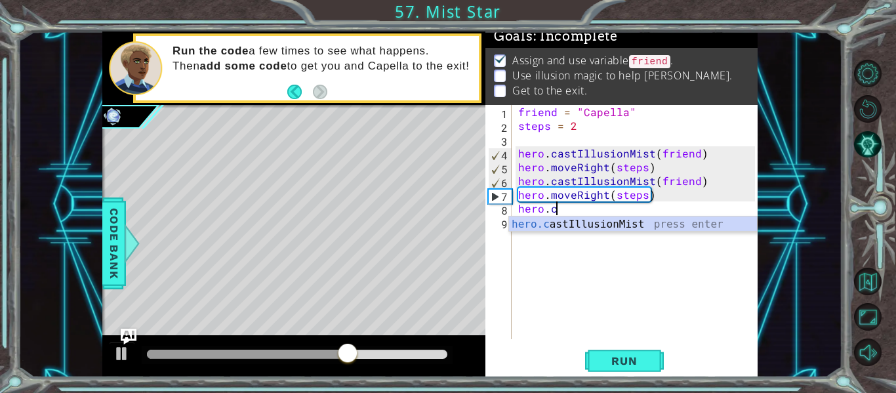
scroll to position [0, 2]
click at [555, 222] on div "hero.c astIllusionMist press enter" at bounding box center [633, 239] width 248 height 47
type textarea "hero.castIllusionMist(friend)"
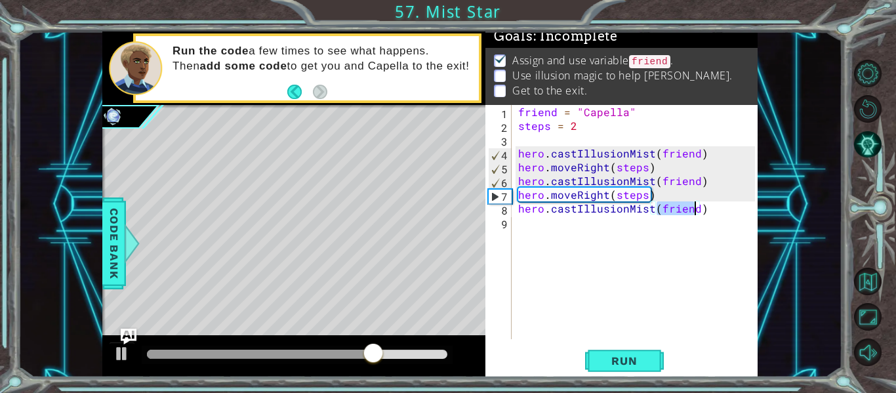
click at [568, 226] on div "friend = "Capella" steps = 2 hero . castIllusionMist ( friend ) hero . moveRigh…" at bounding box center [639, 236] width 246 height 262
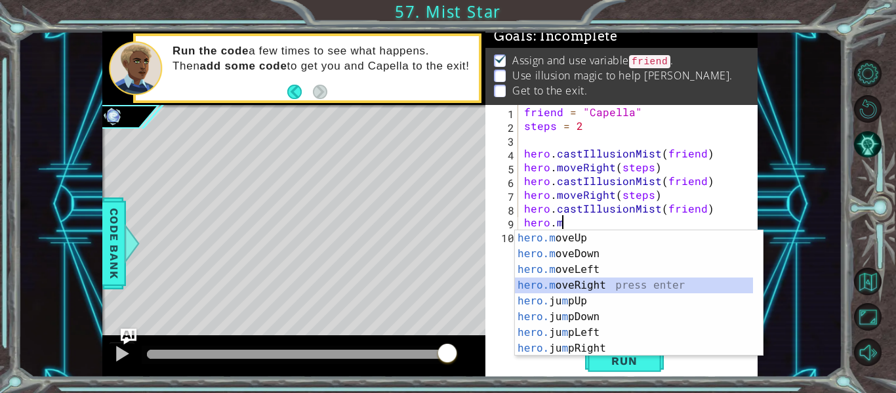
click at [582, 280] on div "hero.m oveUp press enter hero.m oveDown press enter hero.m oveLeft press enter …" at bounding box center [634, 308] width 238 height 157
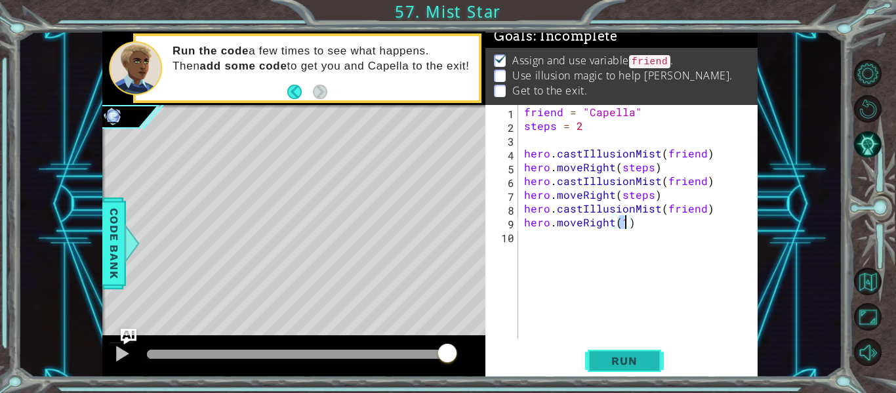
click at [599, 357] on span "Run" at bounding box center [624, 360] width 52 height 13
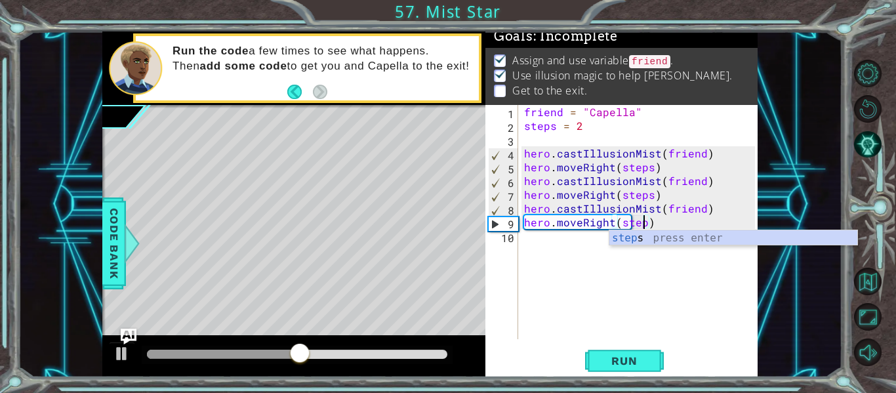
scroll to position [0, 8]
click at [638, 237] on div "steps press enter" at bounding box center [733, 253] width 248 height 47
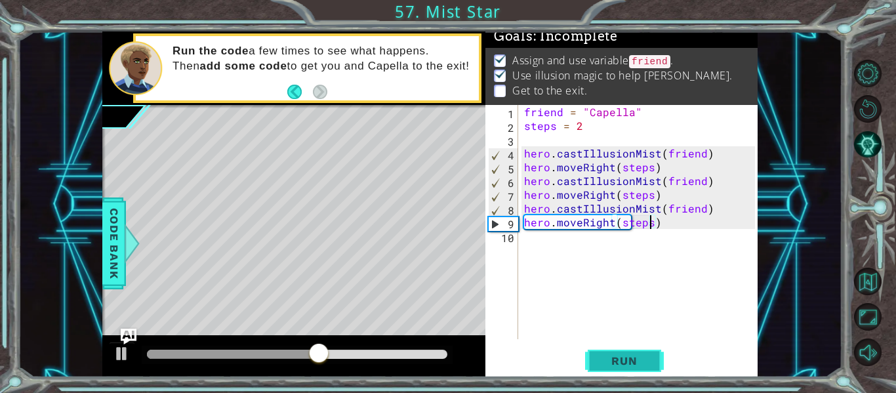
type textarea "hero.moveRight(steps)"
click at [624, 354] on span "Run" at bounding box center [624, 360] width 52 height 13
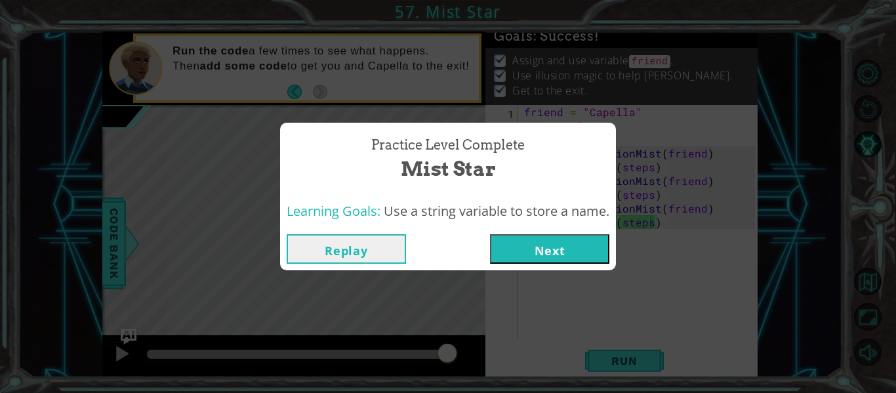
click at [554, 242] on button "Next" at bounding box center [549, 249] width 119 height 30
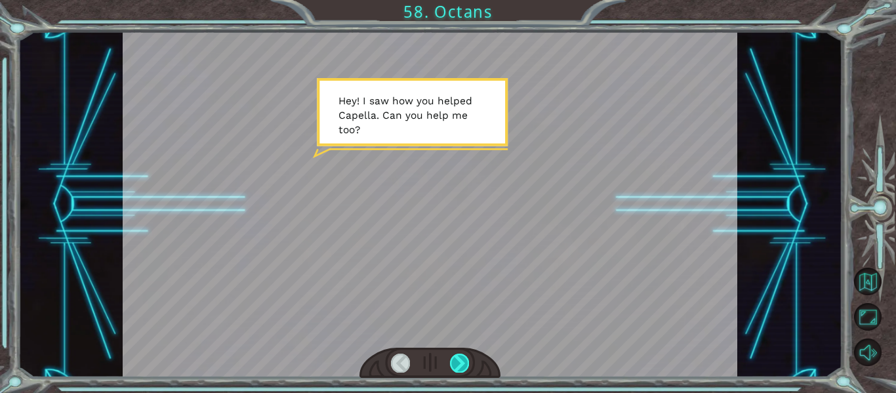
click at [455, 359] on div at bounding box center [459, 363] width 19 height 18
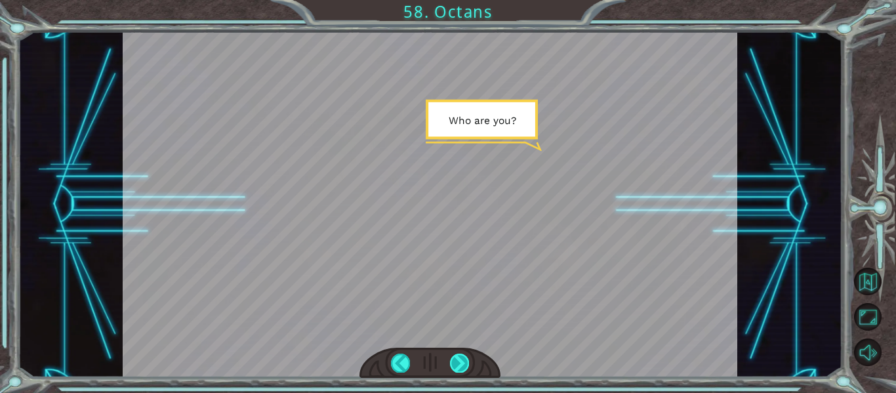
click at [455, 359] on div at bounding box center [459, 363] width 19 height 18
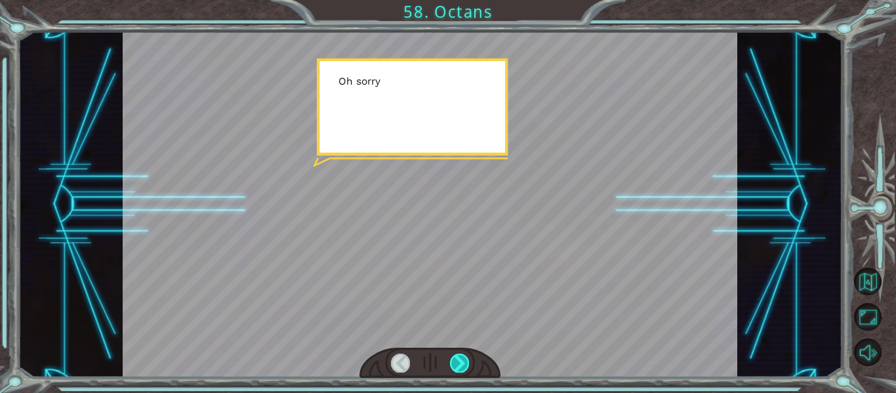
click at [455, 359] on div at bounding box center [459, 363] width 19 height 18
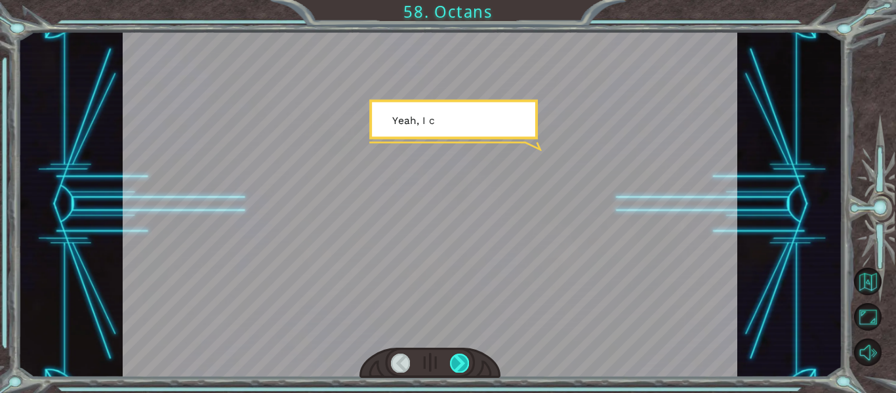
click at [455, 359] on div at bounding box center [459, 363] width 19 height 18
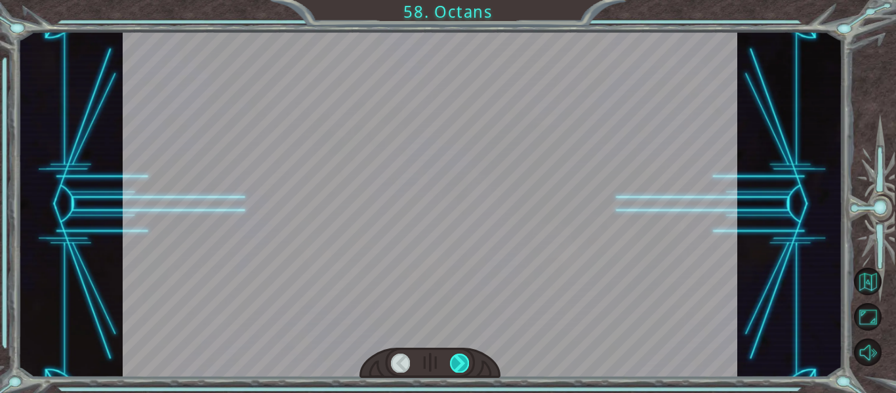
click at [455, 359] on div at bounding box center [459, 363] width 19 height 18
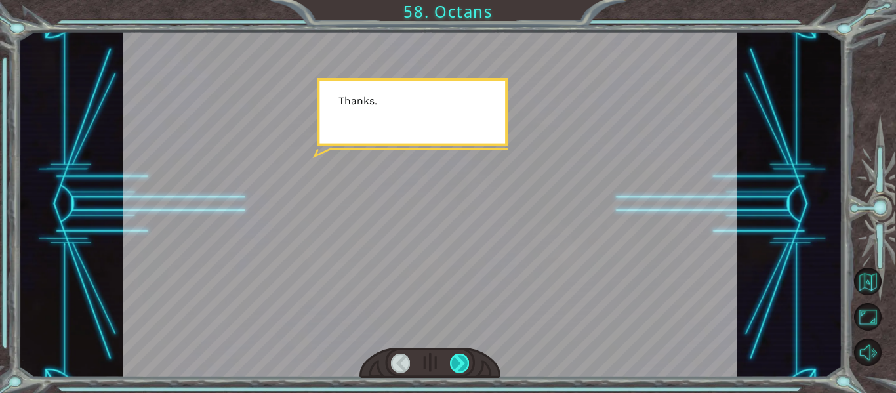
click at [455, 359] on div at bounding box center [459, 363] width 19 height 18
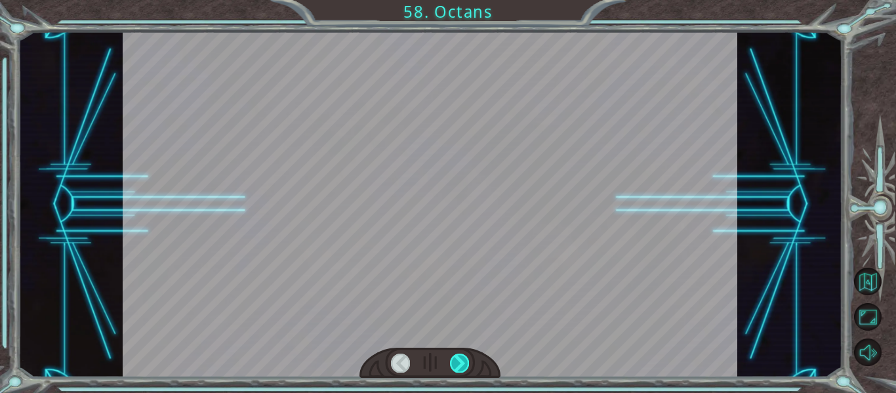
click at [455, 359] on div at bounding box center [459, 363] width 19 height 18
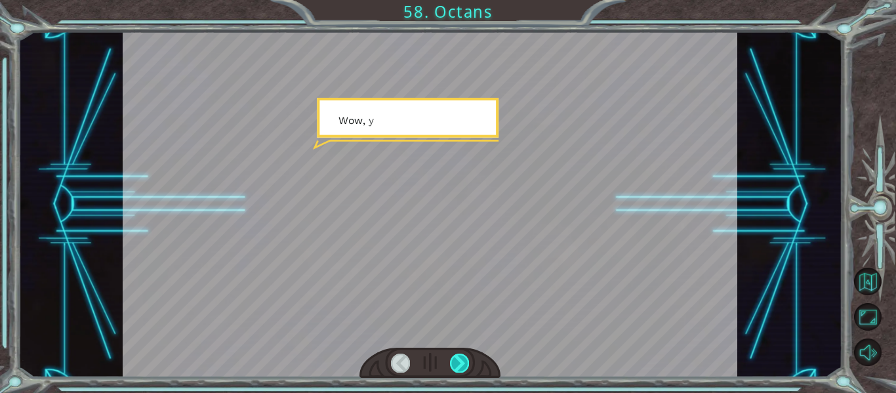
click at [455, 359] on div at bounding box center [459, 363] width 19 height 18
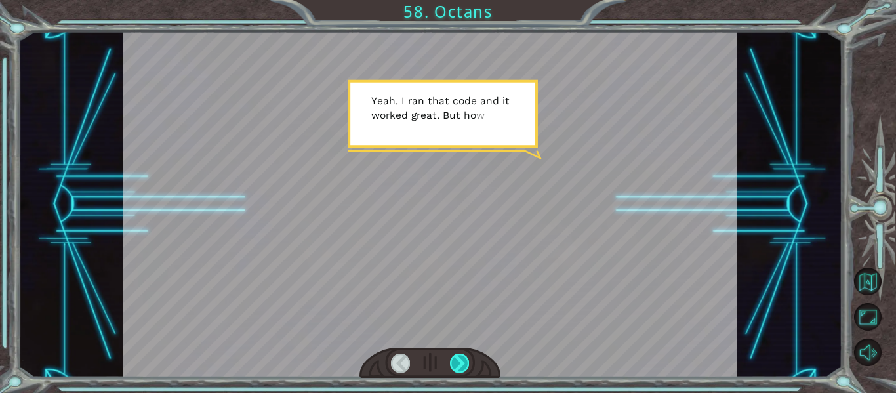
click at [455, 359] on div at bounding box center [459, 363] width 19 height 18
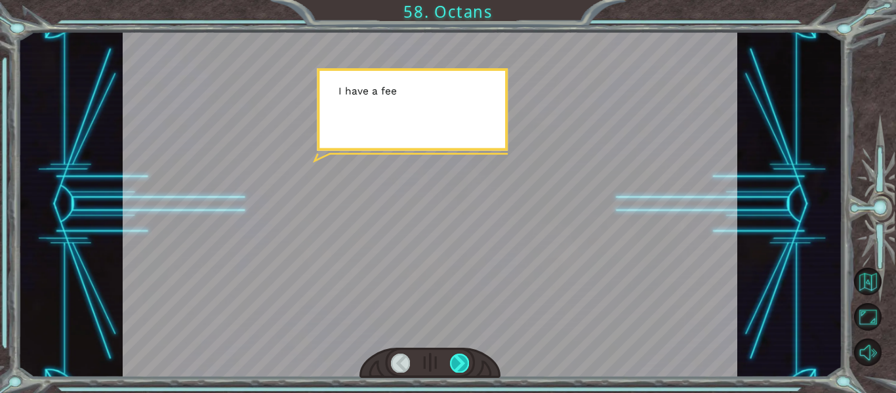
click at [455, 359] on div at bounding box center [459, 363] width 19 height 18
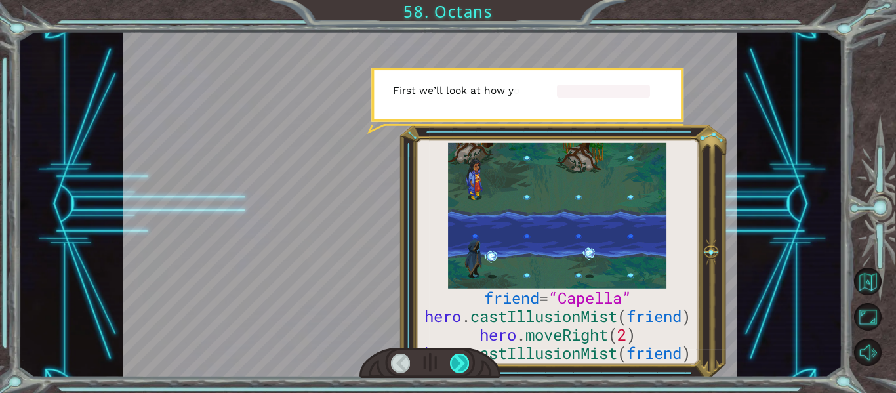
click at [455, 359] on div at bounding box center [459, 363] width 19 height 18
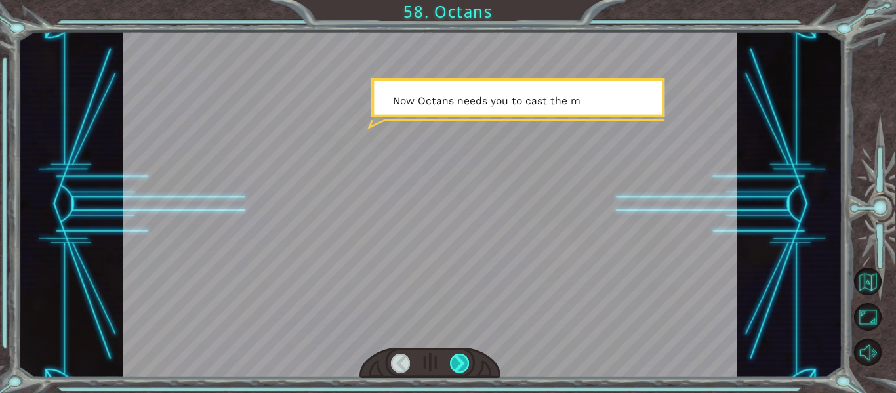
click at [455, 359] on div at bounding box center [459, 363] width 19 height 18
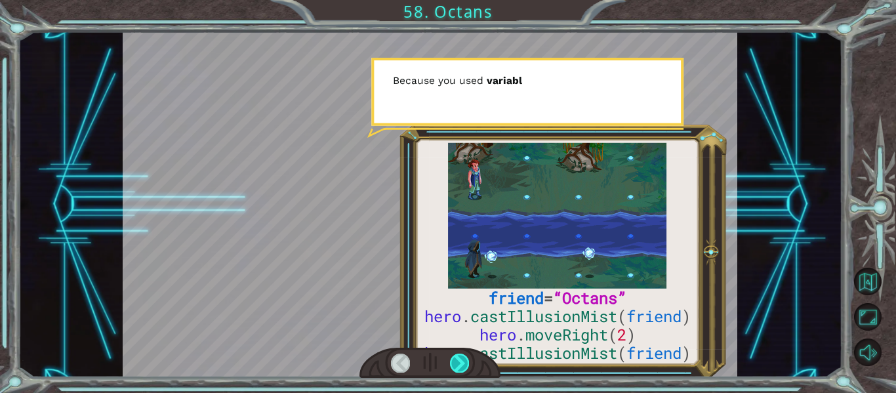
click at [455, 359] on div at bounding box center [459, 363] width 19 height 18
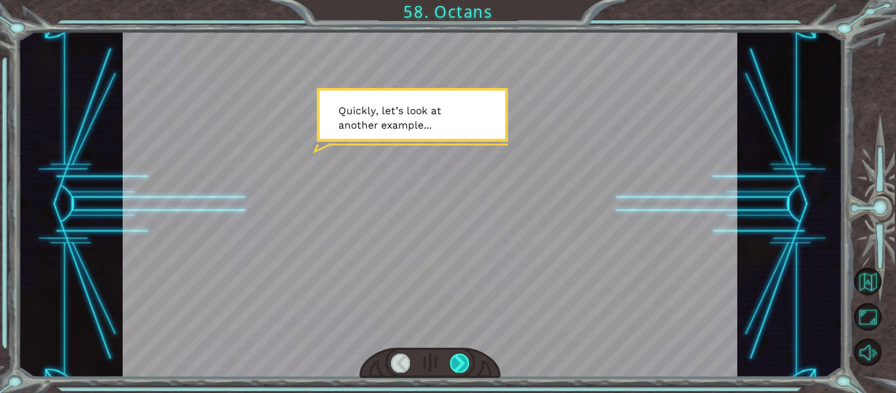
click at [455, 359] on div at bounding box center [459, 363] width 19 height 18
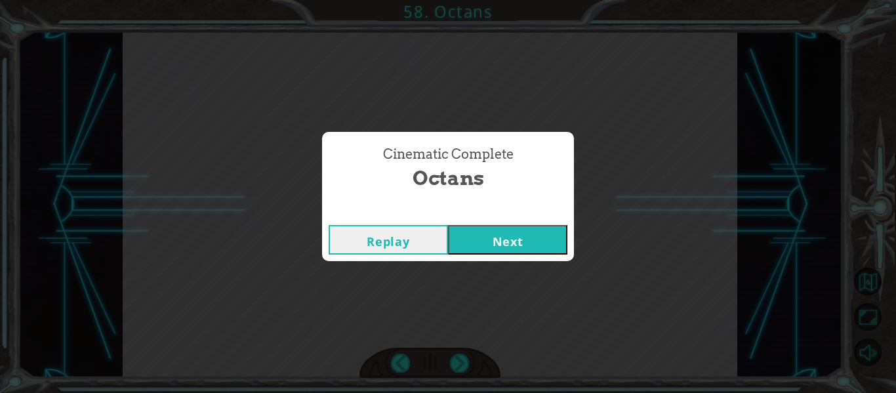
click at [495, 240] on button "Next" at bounding box center [507, 240] width 119 height 30
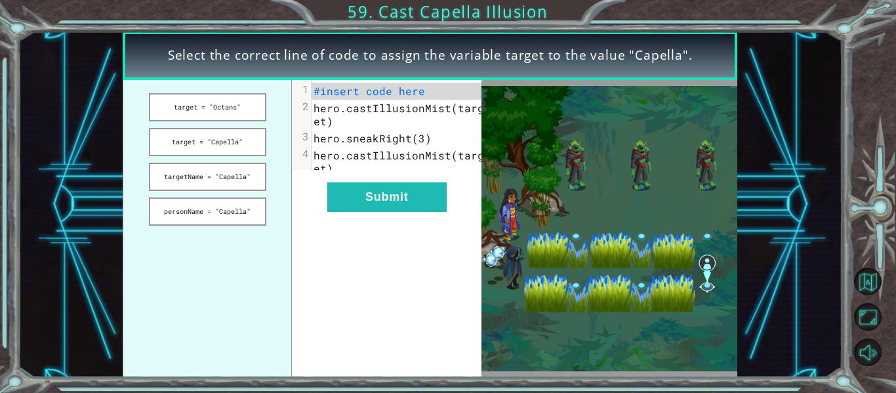
drag, startPoint x: 254, startPoint y: 211, endPoint x: 298, endPoint y: 214, distance: 43.5
click at [298, 214] on div "target = "Octans" target = "Capella" targetName = "Capella" personName = "Capel…" at bounding box center [302, 228] width 359 height 297
click at [246, 213] on button "personName = "Capella"" at bounding box center [207, 211] width 117 height 28
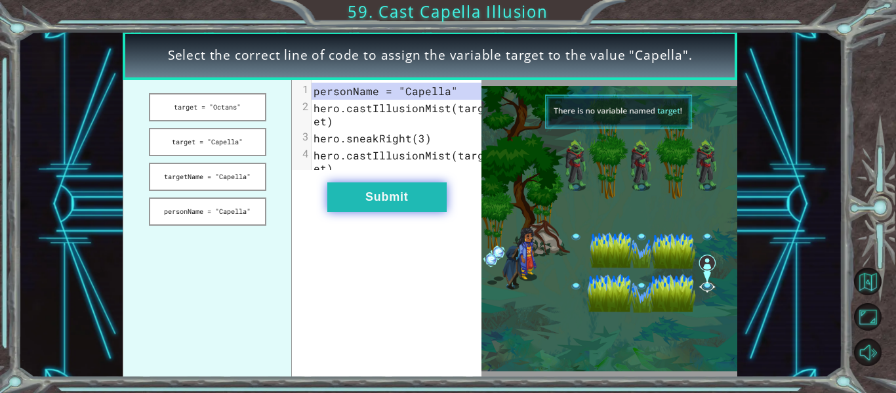
click at [373, 209] on button "Submit" at bounding box center [386, 197] width 119 height 30
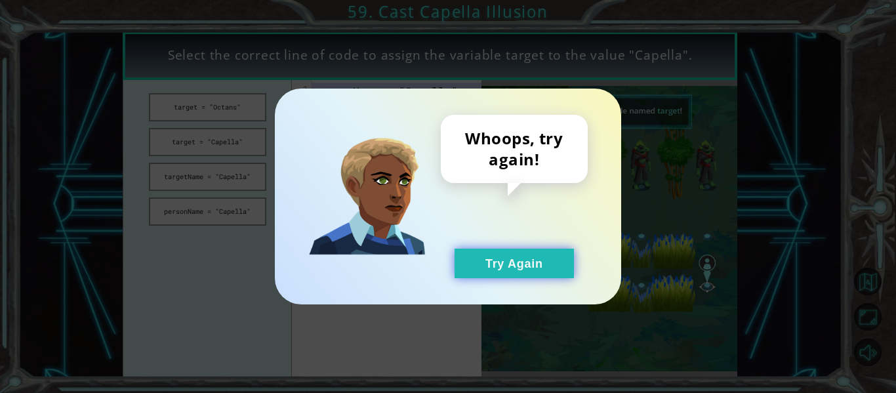
click at [506, 253] on button "Try Again" at bounding box center [514, 264] width 119 height 30
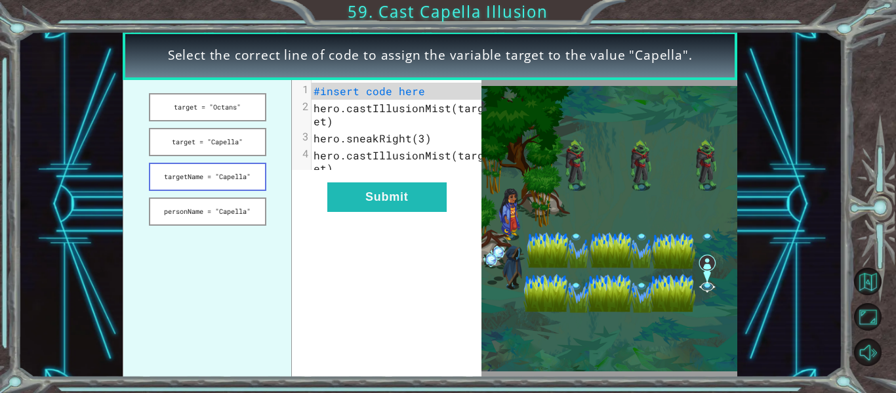
click at [237, 186] on button "targetName = "Capella"" at bounding box center [207, 177] width 117 height 28
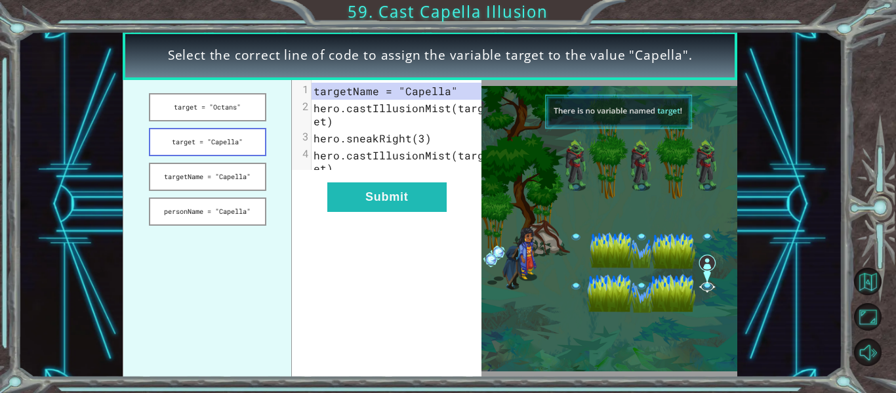
click at [231, 152] on button "target = "Capella"" at bounding box center [207, 142] width 117 height 28
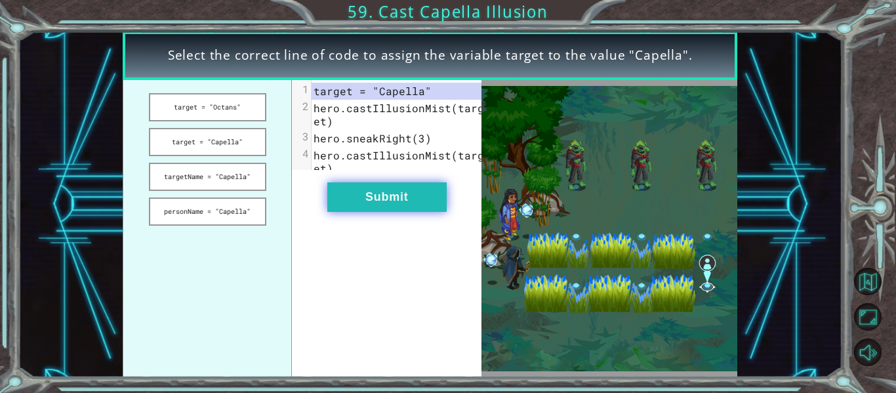
click at [360, 207] on button "Submit" at bounding box center [386, 197] width 119 height 30
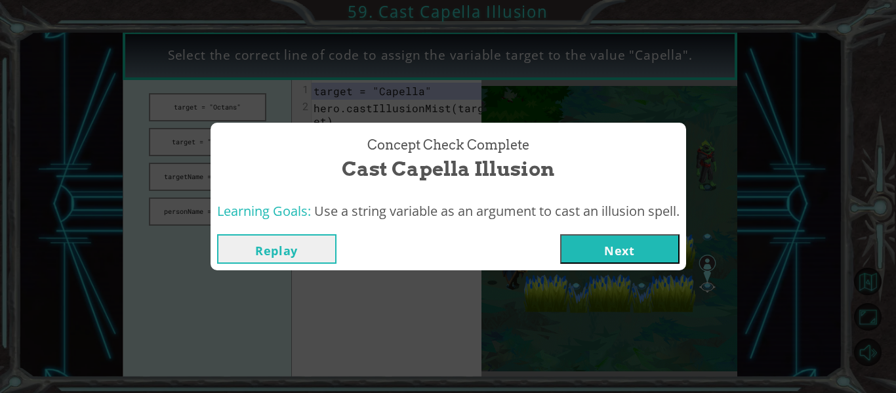
click at [671, 246] on button "Next" at bounding box center [619, 249] width 119 height 30
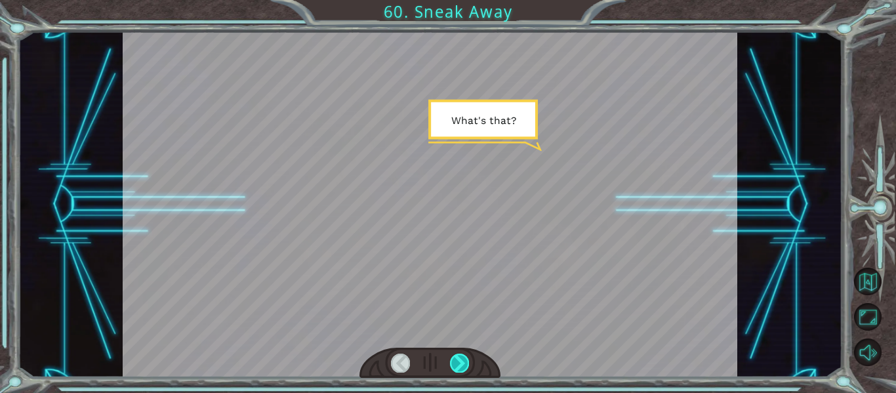
click at [464, 364] on div at bounding box center [459, 363] width 19 height 18
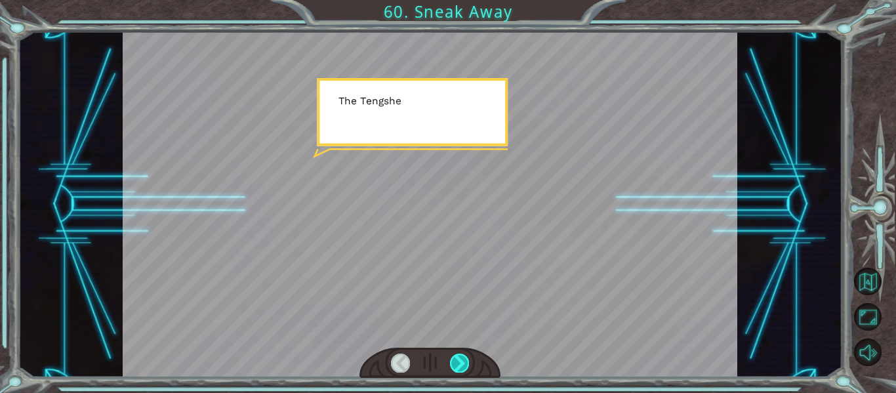
click at [464, 364] on div at bounding box center [459, 363] width 19 height 18
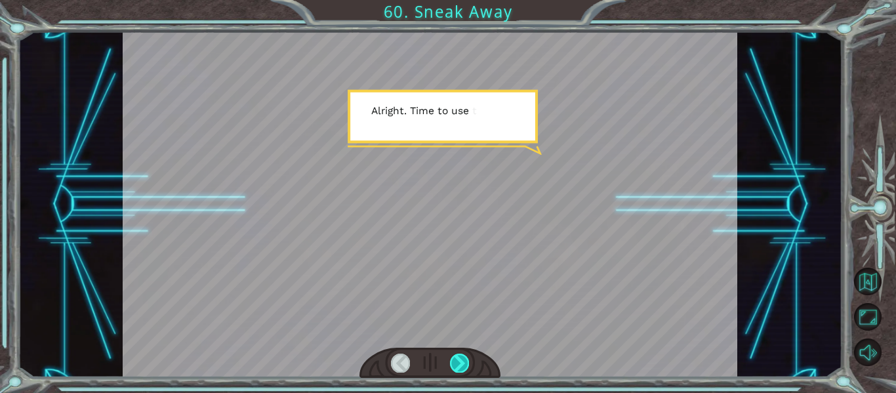
click at [464, 364] on div at bounding box center [459, 363] width 19 height 18
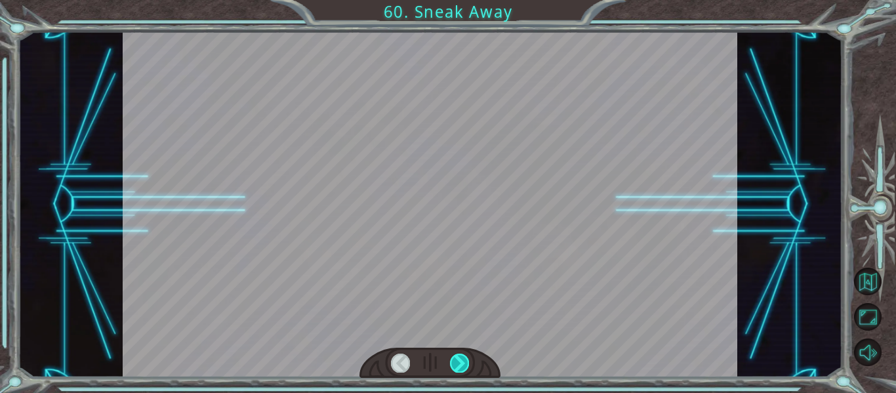
click at [464, 364] on div at bounding box center [459, 363] width 19 height 18
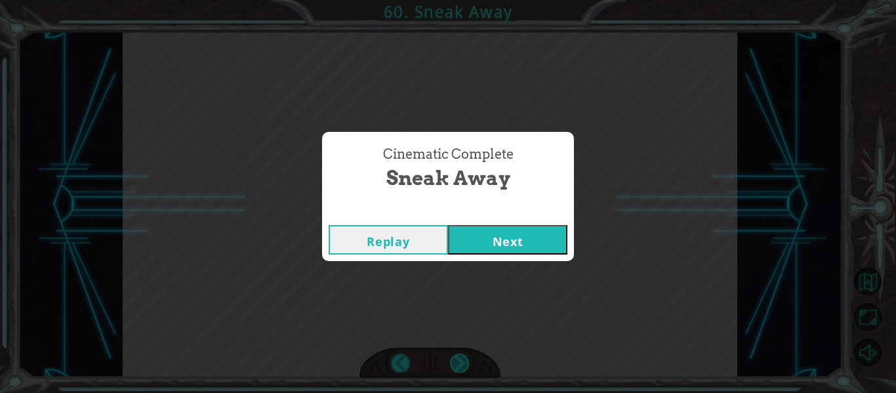
click at [464, 364] on div "Cinematic Complete Sneak Away Replay Next" at bounding box center [448, 196] width 896 height 393
click at [503, 233] on button "Next" at bounding box center [507, 240] width 119 height 30
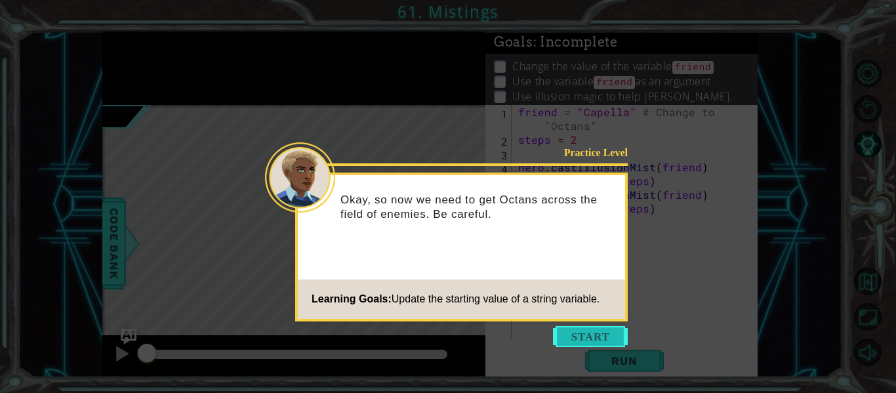
click at [575, 335] on button "Start" at bounding box center [590, 336] width 75 height 21
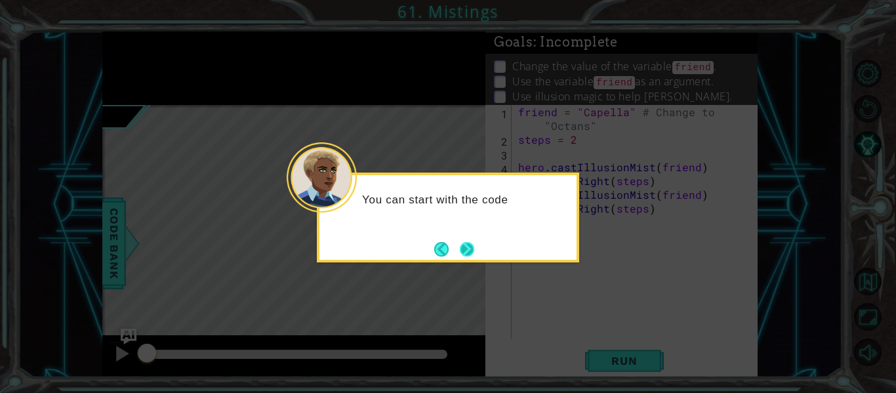
click at [465, 250] on button "Next" at bounding box center [467, 249] width 14 height 14
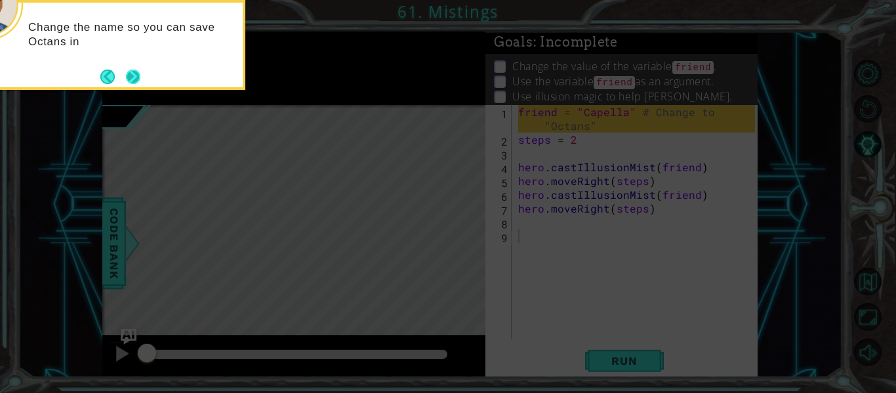
click at [127, 73] on button "Next" at bounding box center [133, 77] width 14 height 14
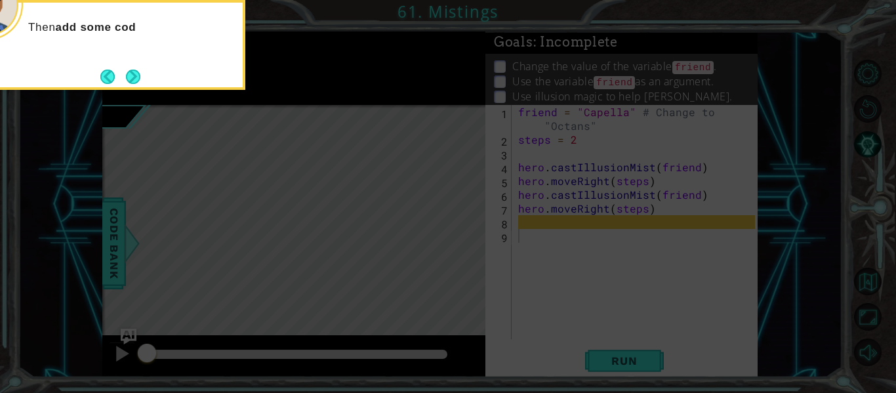
click at [127, 73] on button "Next" at bounding box center [133, 77] width 14 height 14
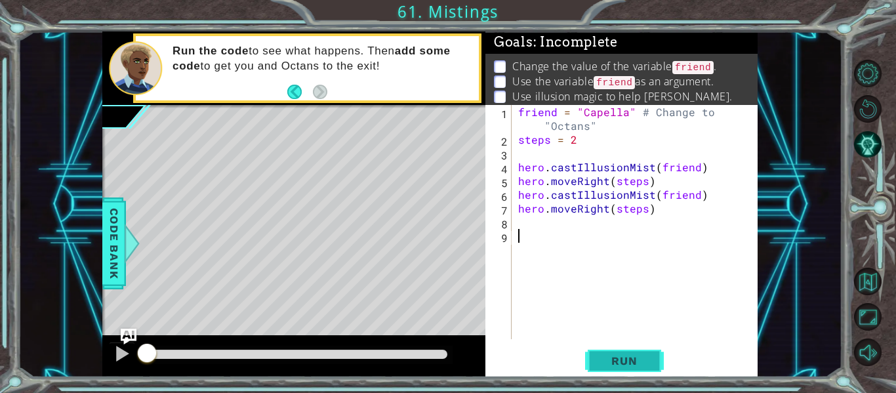
click at [610, 355] on span "Run" at bounding box center [624, 360] width 52 height 13
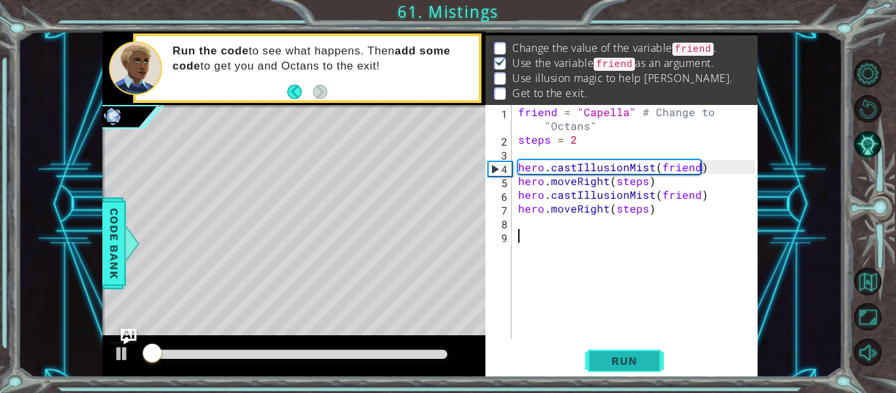
scroll to position [19, 0]
click at [526, 231] on div "friend = "Capella" # Change to "Octans" steps = 2 hero . castIllusionMist ( fri…" at bounding box center [639, 242] width 246 height 275
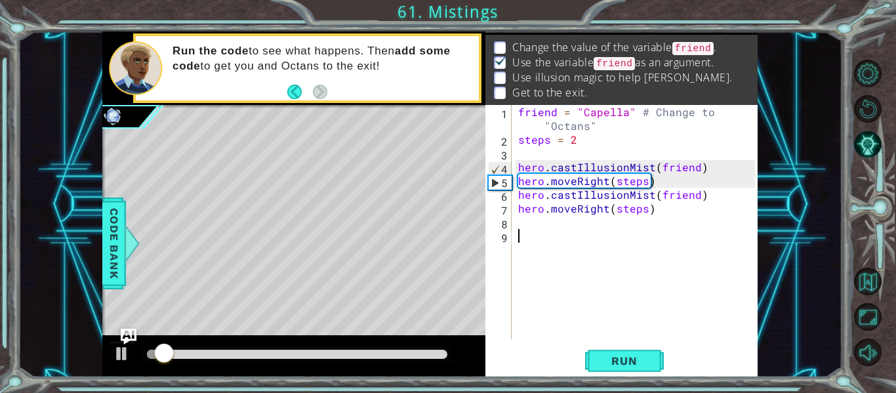
click at [525, 220] on div "friend = "Capella" # Change to "Octans" steps = 2 hero . castIllusionMist ( fri…" at bounding box center [639, 242] width 246 height 275
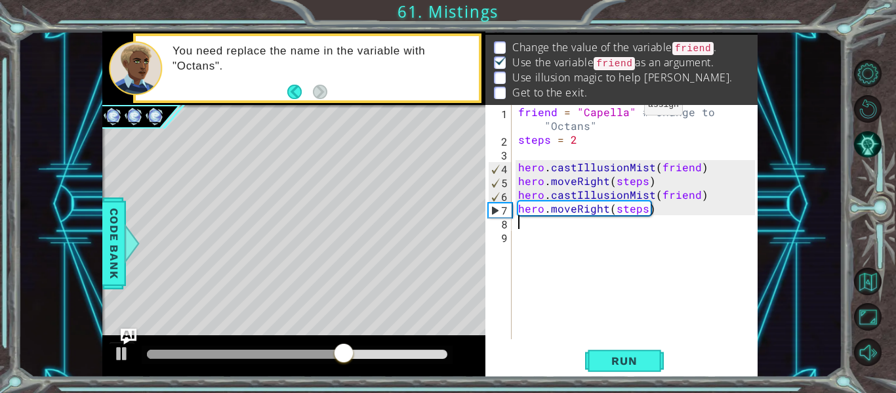
click at [622, 108] on div "friend = "Capella" # Change to "Octans" steps = 2 hero . castIllusionMist ( fri…" at bounding box center [639, 242] width 246 height 275
click at [622, 110] on div "friend = "Capella" # Change to "Octans" steps = 2 hero . castIllusionMist ( fri…" at bounding box center [639, 242] width 246 height 275
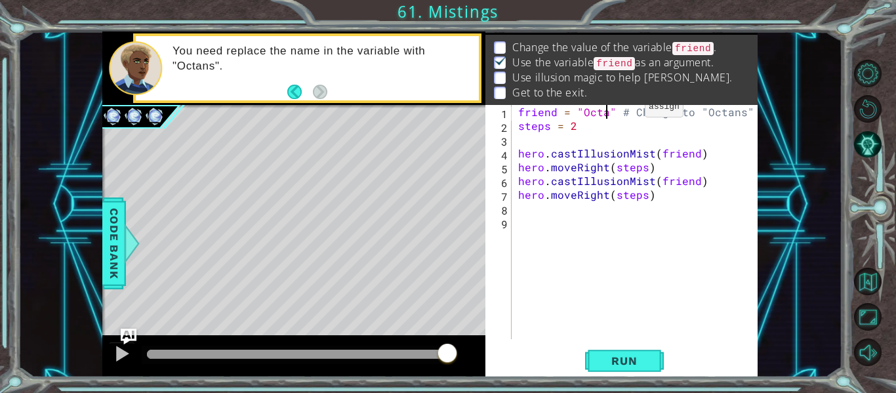
scroll to position [0, 7]
type textarea "friend = "Octans" # Change to "Octans""
click at [599, 352] on button "Run" at bounding box center [624, 361] width 79 height 27
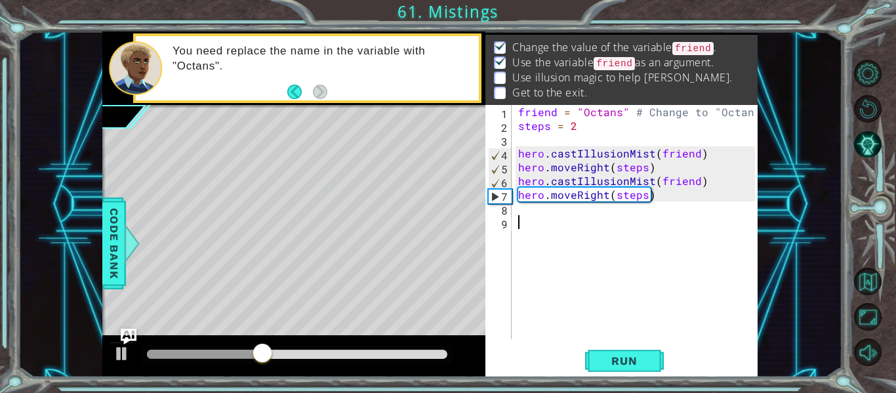
click at [526, 218] on div "friend = "Octans" # Change to "Octans" steps = 2 hero . castIllusionMist ( frie…" at bounding box center [639, 236] width 246 height 262
click at [525, 213] on div "friend = "Octans" # Change to "Octans" steps = 2 hero . castIllusionMist ( frie…" at bounding box center [639, 236] width 246 height 262
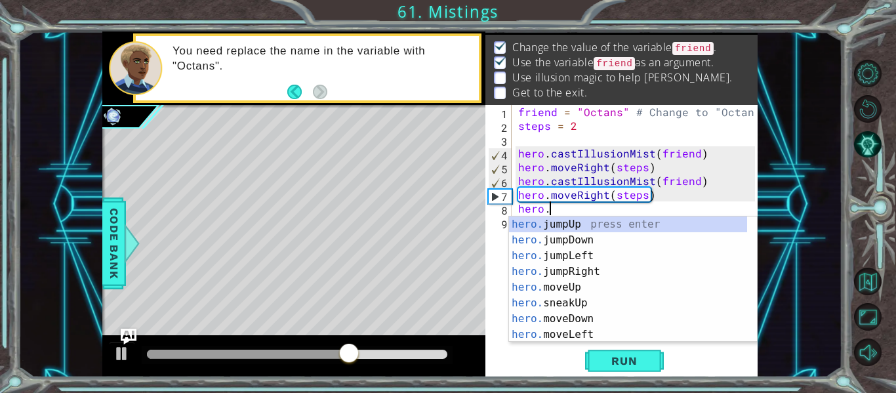
scroll to position [0, 2]
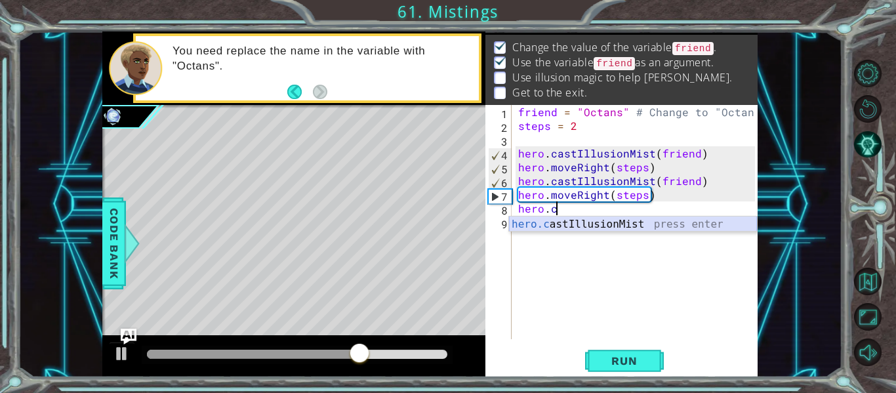
click at [561, 226] on div "hero.c astIllusionMist press enter" at bounding box center [633, 239] width 248 height 47
type textarea "hero.castIllusionMist(friend)"
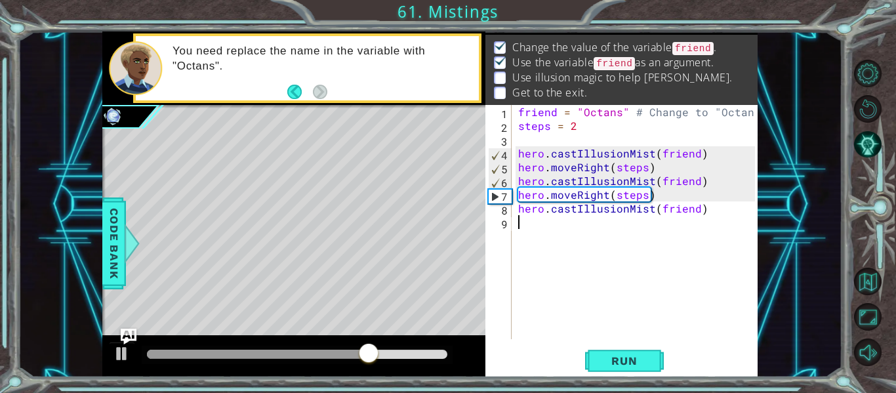
click at [539, 220] on div "friend = "Octans" # Change to "Octans" steps = 2 hero . castIllusionMist ( frie…" at bounding box center [639, 236] width 246 height 262
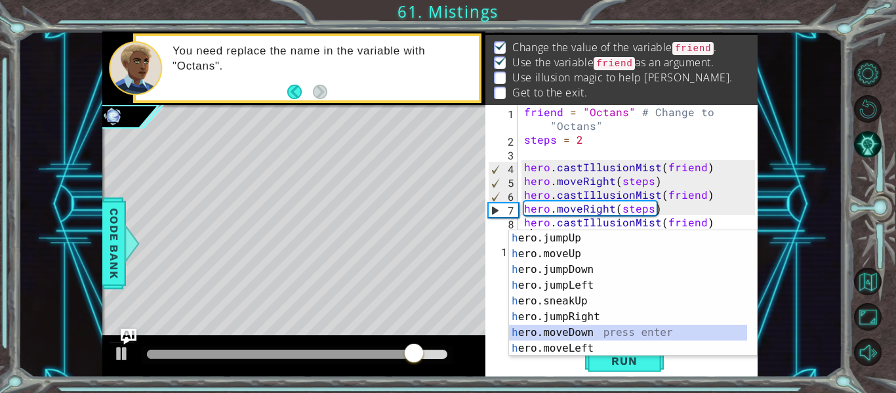
click at [568, 339] on div "h ero.jumpUp press enter h ero.moveUp press enter h ero.jumpDown press enter h …" at bounding box center [628, 308] width 238 height 157
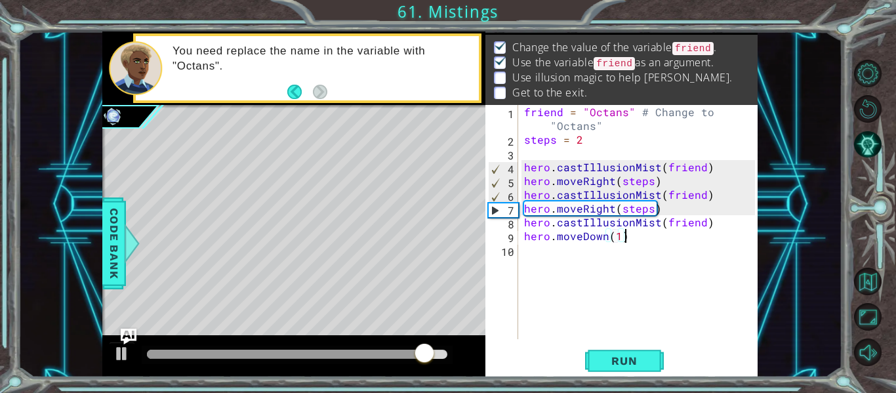
click at [639, 239] on div "friend = "Octans" # Change to "Octans" steps = 2 hero . castIllusionMist ( frie…" at bounding box center [641, 242] width 240 height 275
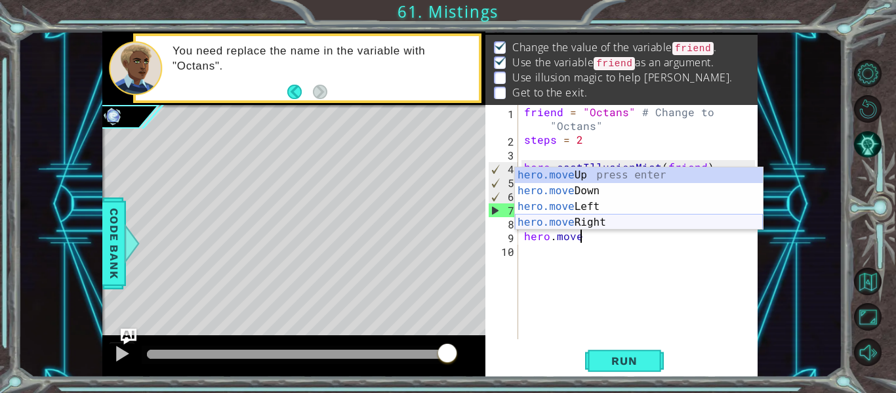
click at [607, 218] on div "hero.move Up press enter hero.move Down press enter hero.move Left press enter …" at bounding box center [639, 214] width 248 height 94
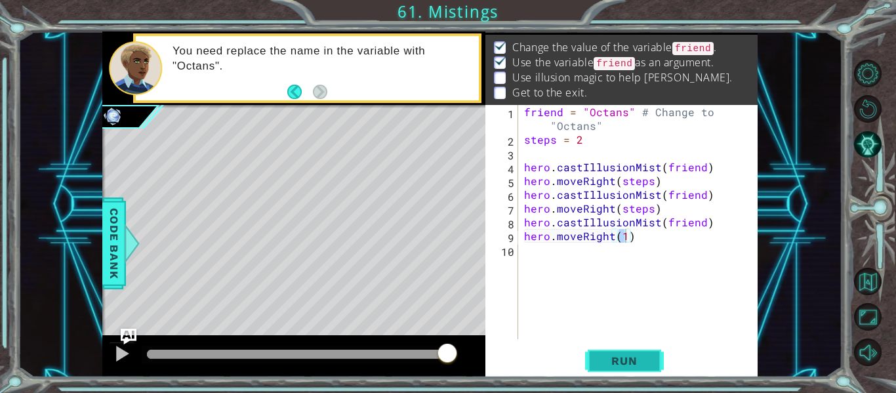
click at [635, 360] on span "Run" at bounding box center [624, 360] width 52 height 13
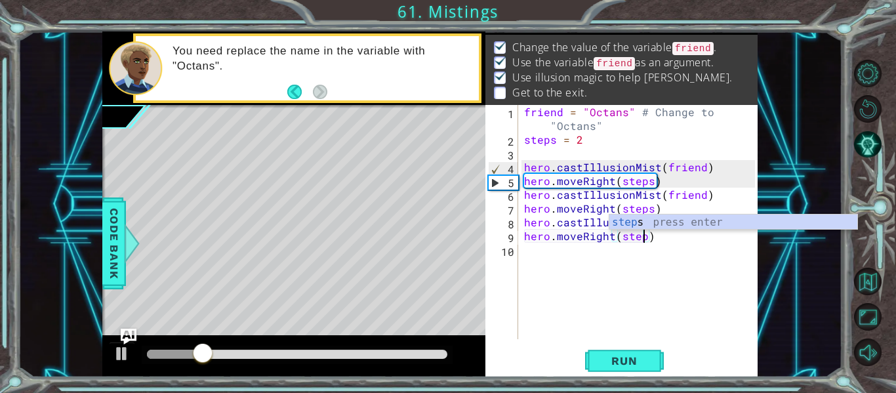
scroll to position [0, 8]
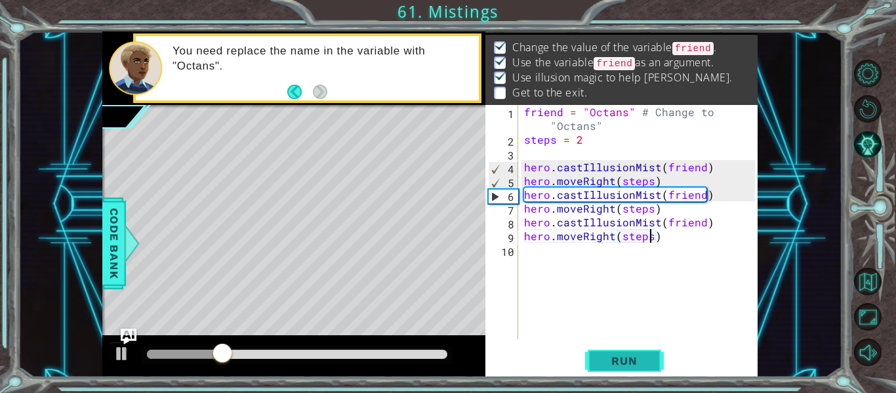
type textarea "hero.moveRight(steps)"
click at [629, 360] on span "Run" at bounding box center [624, 360] width 52 height 13
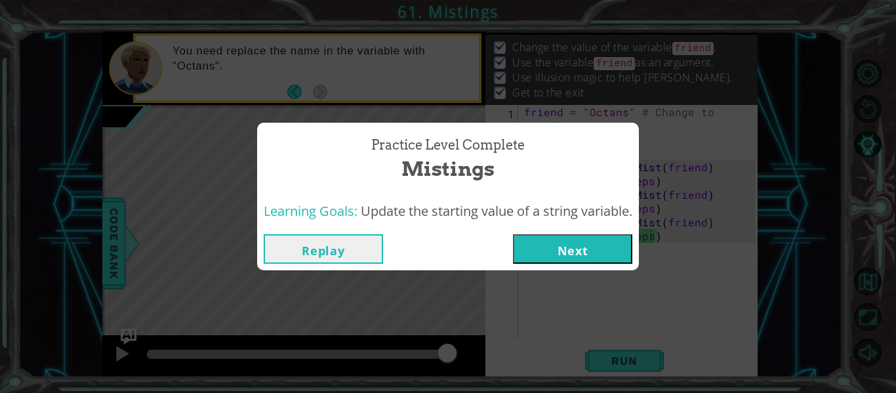
click at [596, 255] on button "Next" at bounding box center [572, 249] width 119 height 30
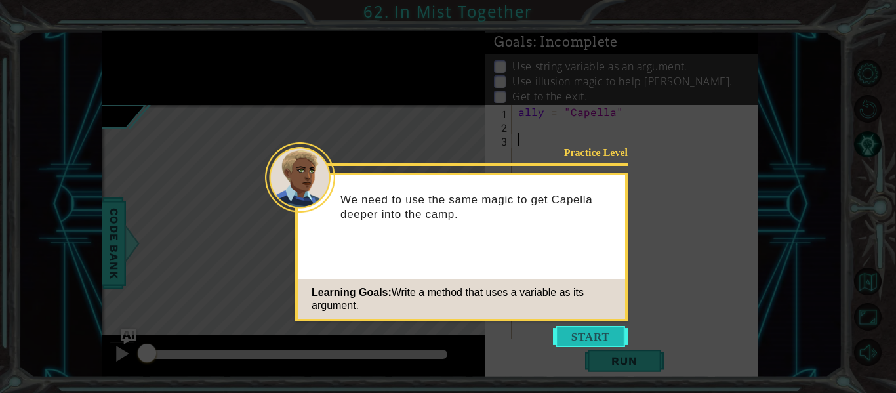
click at [599, 329] on button "Start" at bounding box center [590, 336] width 75 height 21
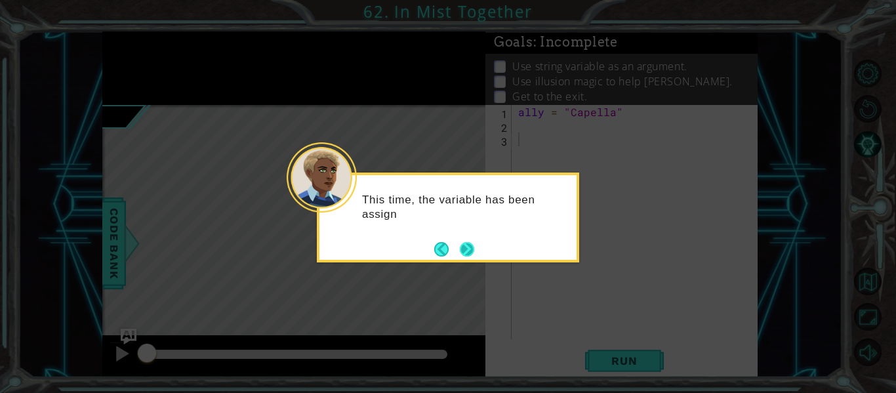
click at [470, 256] on button "Next" at bounding box center [466, 249] width 17 height 17
click at [471, 243] on button "Next" at bounding box center [467, 249] width 14 height 14
drag, startPoint x: 475, startPoint y: 240, endPoint x: 461, endPoint y: 235, distance: 14.5
click at [461, 235] on div "Make sure to use the variable ally in your cast illusion metho" at bounding box center [447, 211] width 257 height 72
click at [462, 245] on button "Next" at bounding box center [467, 249] width 14 height 14
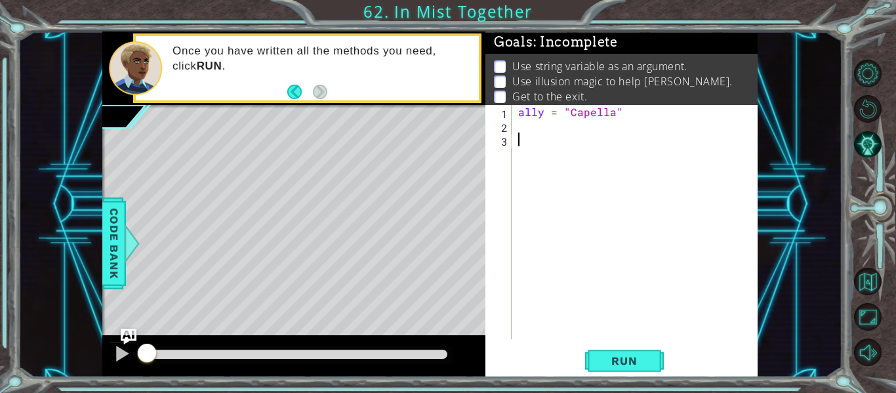
click at [518, 129] on div "ally = "Capella"" at bounding box center [639, 236] width 246 height 262
type textarea "steps = 2"
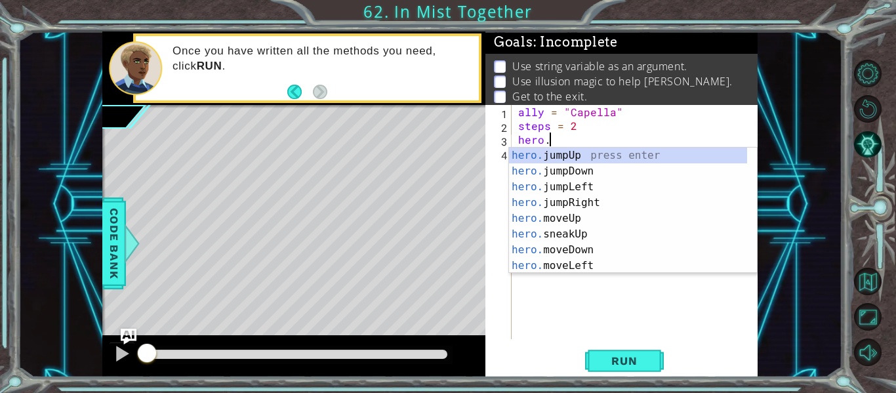
scroll to position [0, 1]
type textarea "hero."
